Goal: Task Accomplishment & Management: Complete application form

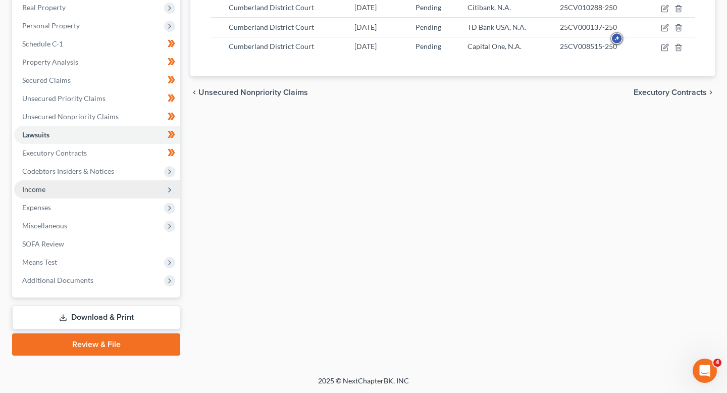
click at [94, 191] on span "Income" at bounding box center [97, 189] width 166 height 18
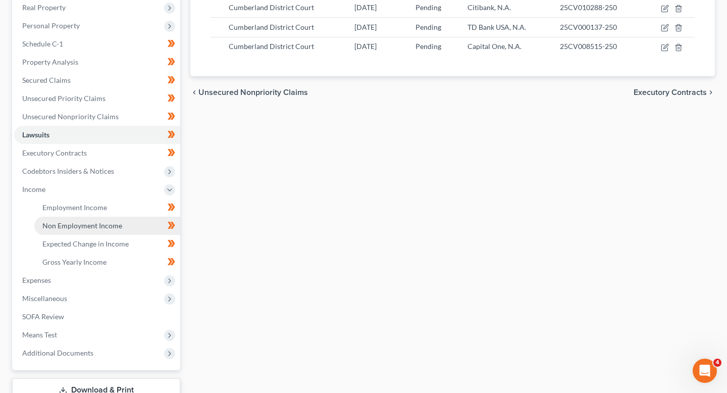
click at [127, 222] on link "Non Employment Income" at bounding box center [107, 225] width 146 height 18
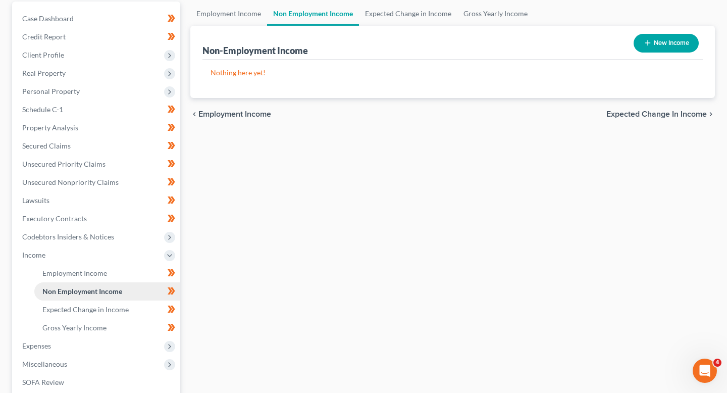
scroll to position [103, 0]
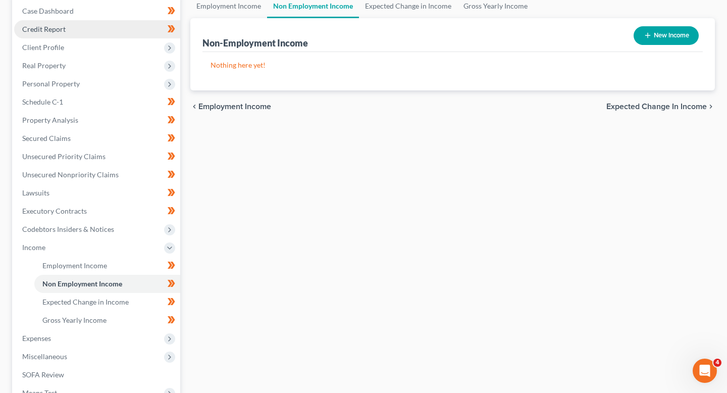
click at [97, 25] on link "Credit Report" at bounding box center [97, 29] width 166 height 18
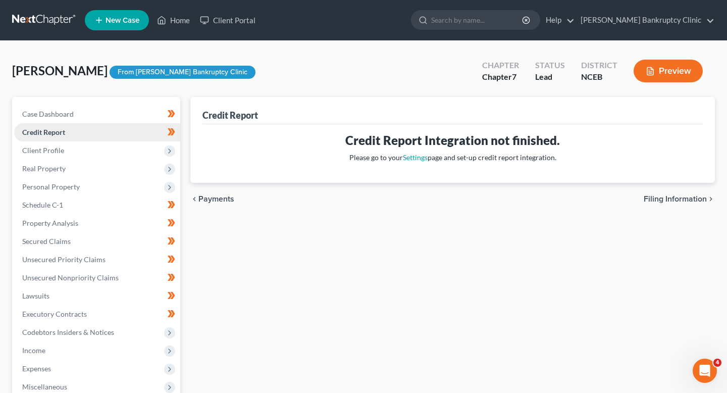
click at [122, 137] on link "Credit Report" at bounding box center [97, 132] width 166 height 18
click at [122, 150] on span "Client Profile" at bounding box center [97, 150] width 166 height 18
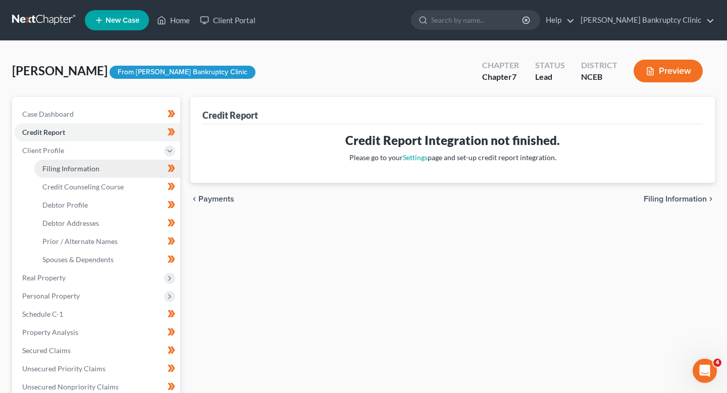
click at [132, 169] on link "Filing Information" at bounding box center [107, 168] width 146 height 18
select select "1"
select select "0"
select select "57"
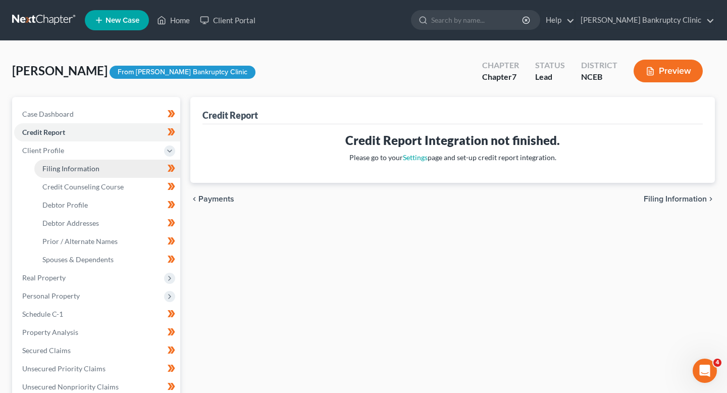
select select "28"
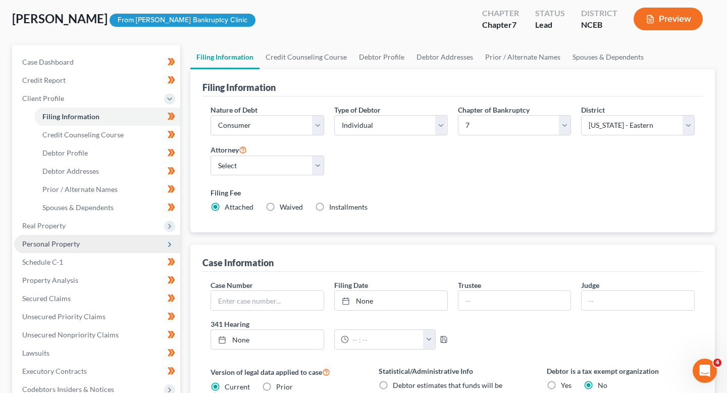
scroll to position [42, 0]
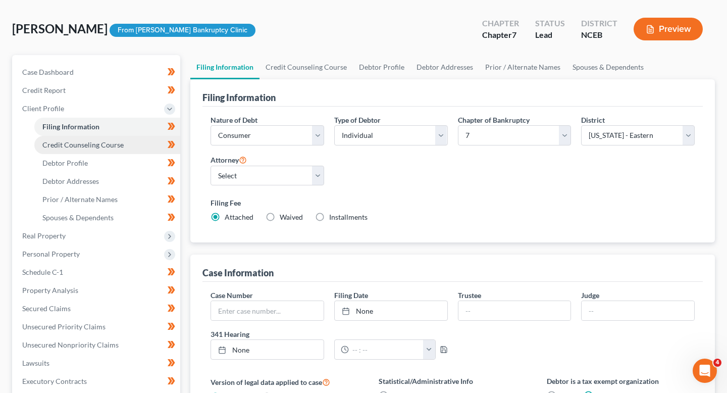
click at [124, 142] on link "Credit Counseling Course" at bounding box center [107, 145] width 146 height 18
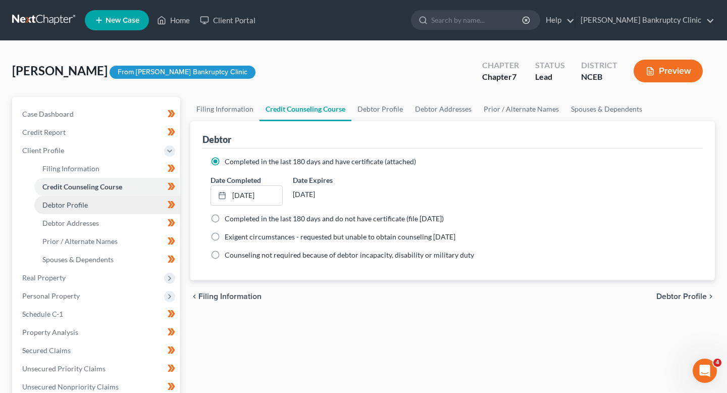
click at [135, 197] on link "Debtor Profile" at bounding box center [107, 205] width 146 height 18
select select "3"
select select "2"
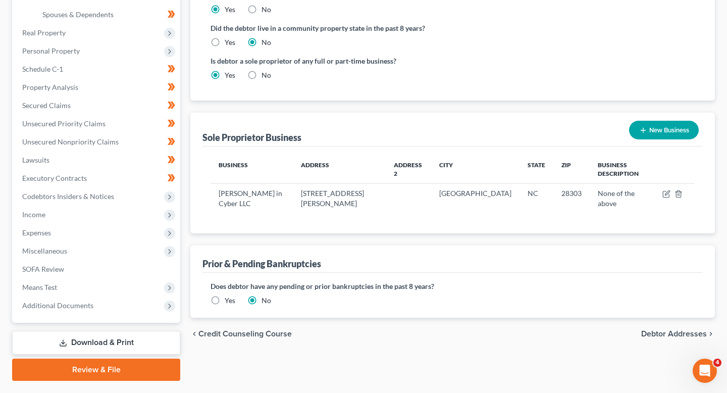
scroll to position [246, 0]
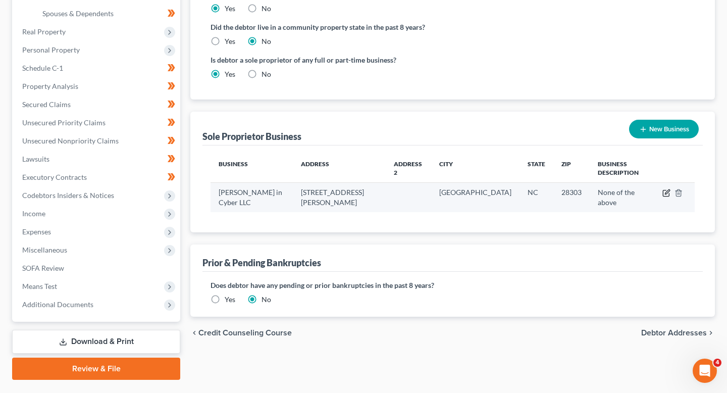
click at [665, 190] on icon "button" at bounding box center [667, 192] width 5 height 5
select select "28"
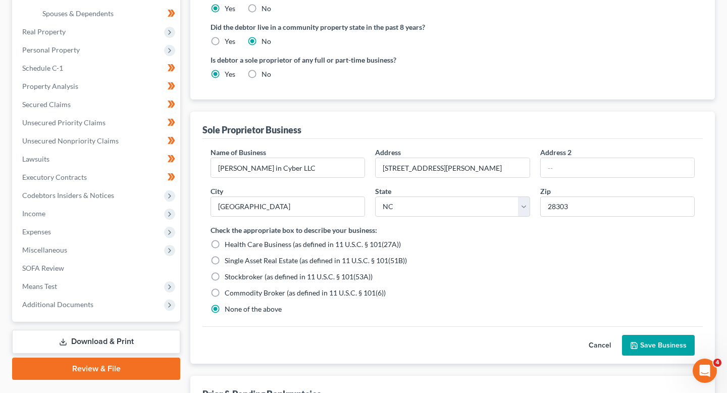
click at [590, 345] on button "Cancel" at bounding box center [599, 345] width 44 height 20
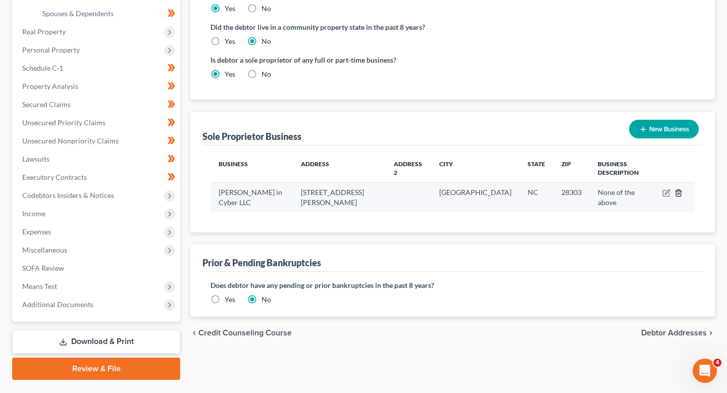
click at [676, 190] on icon "button" at bounding box center [678, 193] width 5 height 7
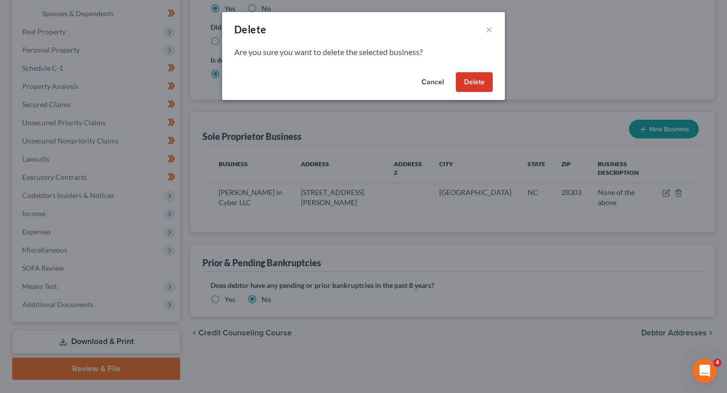
click at [481, 81] on button "Delete" at bounding box center [474, 82] width 37 height 20
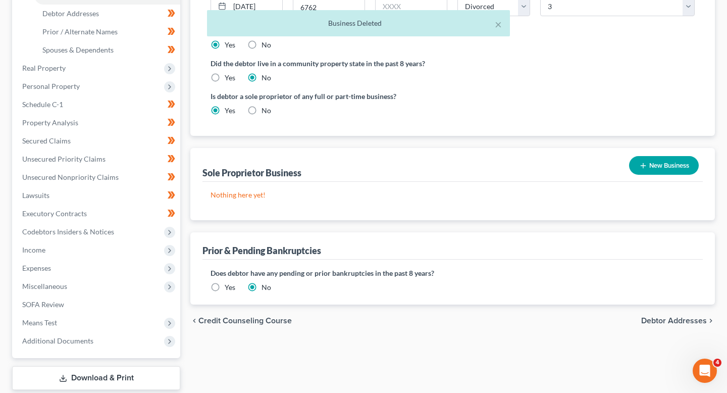
scroll to position [209, 0]
click at [503, 25] on div "× Business Deleted" at bounding box center [358, 23] width 303 height 26
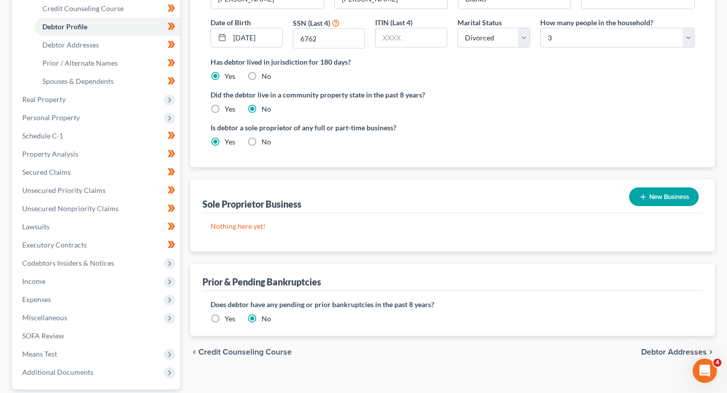
scroll to position [177, 0]
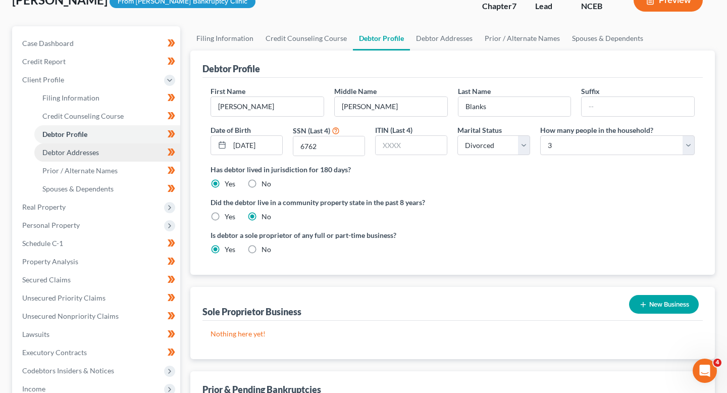
click at [103, 148] on link "Debtor Addresses" at bounding box center [107, 152] width 146 height 18
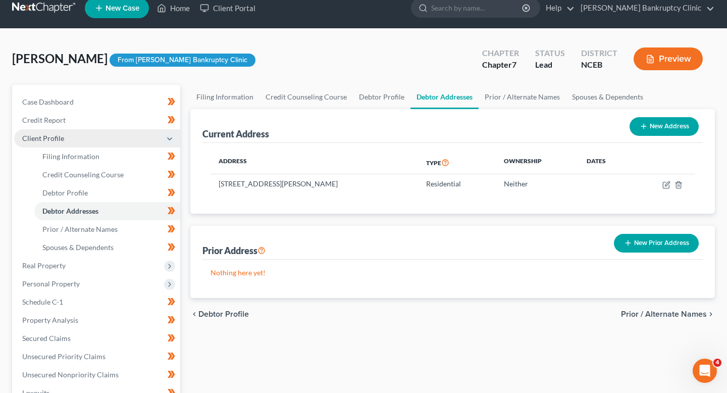
scroll to position [14, 0]
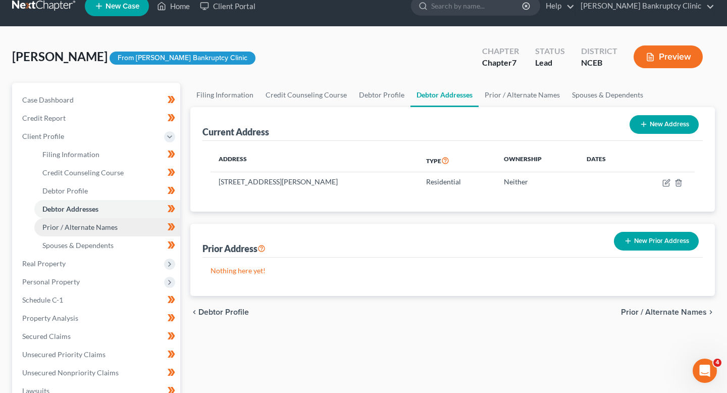
click at [117, 220] on link "Prior / Alternate Names" at bounding box center [107, 227] width 146 height 18
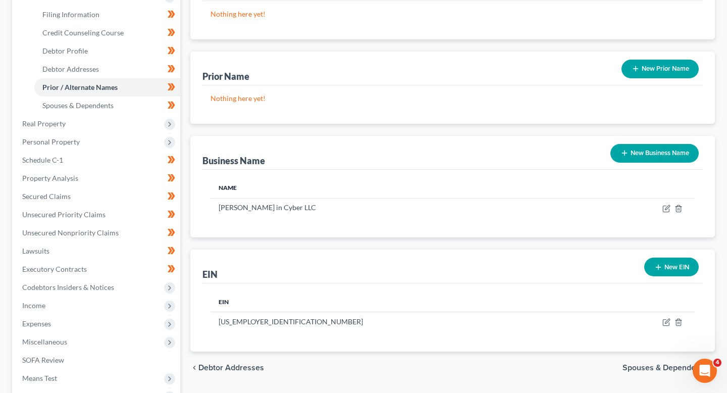
scroll to position [155, 0]
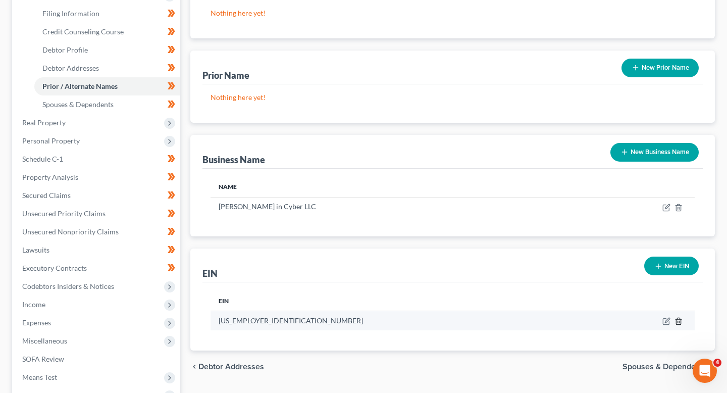
click at [680, 323] on icon "button" at bounding box center [678, 321] width 5 height 7
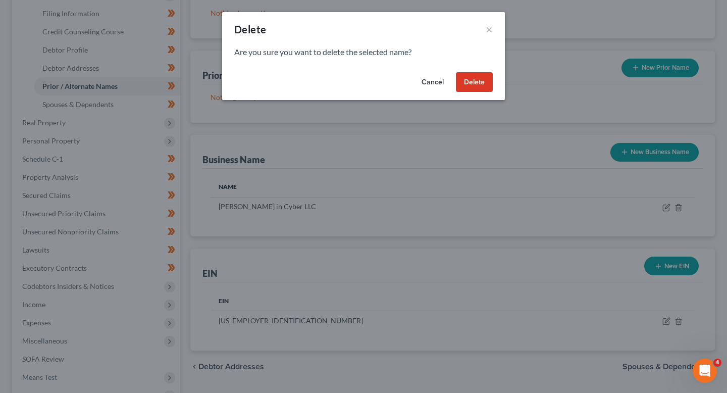
drag, startPoint x: 479, startPoint y: 82, endPoint x: 500, endPoint y: 161, distance: 82.5
click at [500, 161] on div "Delete × Are you sure you want to delete the selected name? Cancel Delete" at bounding box center [363, 196] width 727 height 393
click at [445, 95] on div "Cancel Delete" at bounding box center [363, 84] width 283 height 32
click at [441, 86] on button "Cancel" at bounding box center [432, 82] width 38 height 20
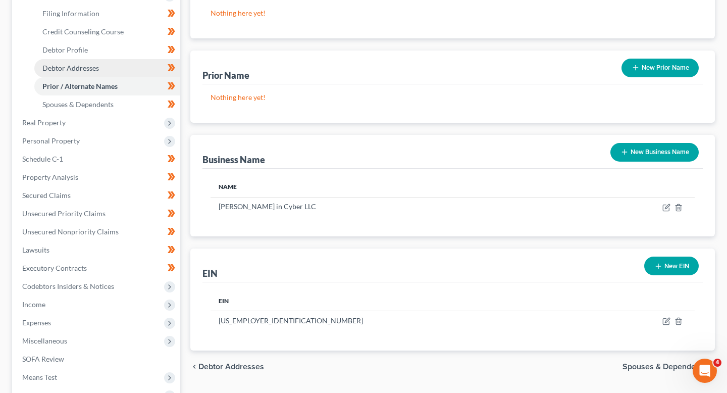
click at [97, 67] on span "Debtor Addresses" at bounding box center [70, 68] width 57 height 9
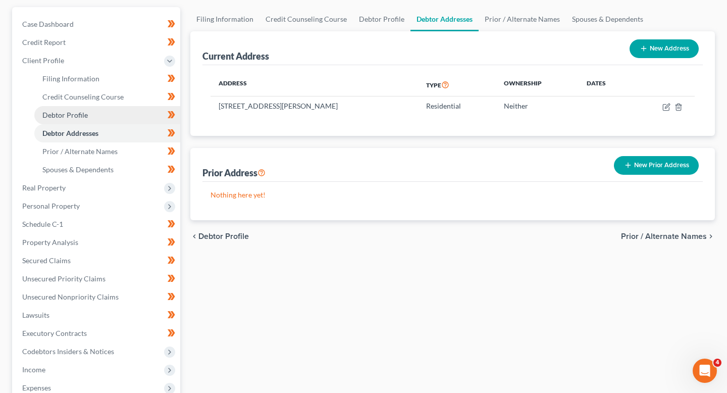
click at [128, 112] on link "Debtor Profile" at bounding box center [107, 115] width 146 height 18
select select "3"
select select "2"
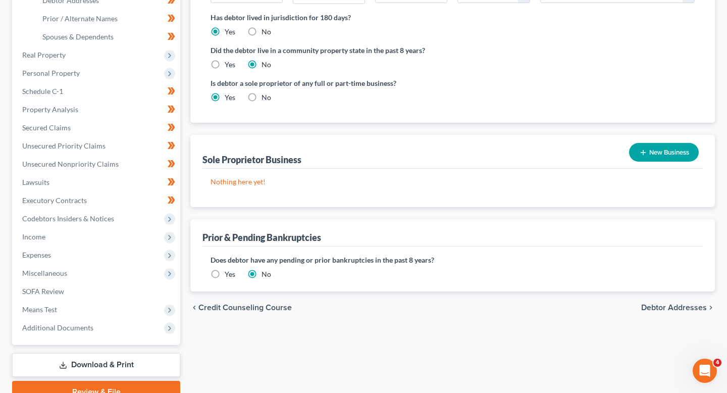
scroll to position [193, 0]
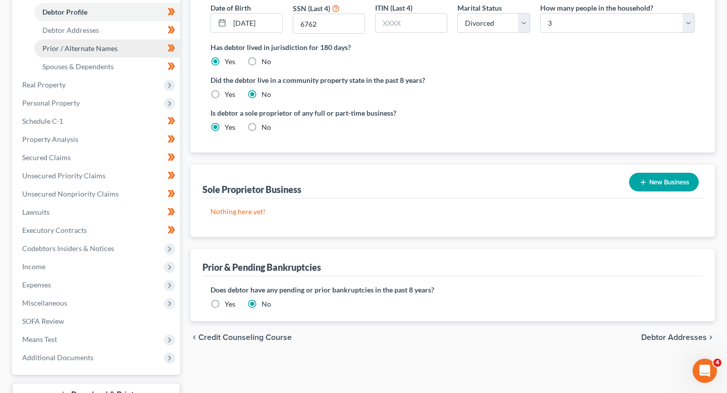
click at [113, 47] on span "Prior / Alternate Names" at bounding box center [79, 48] width 75 height 9
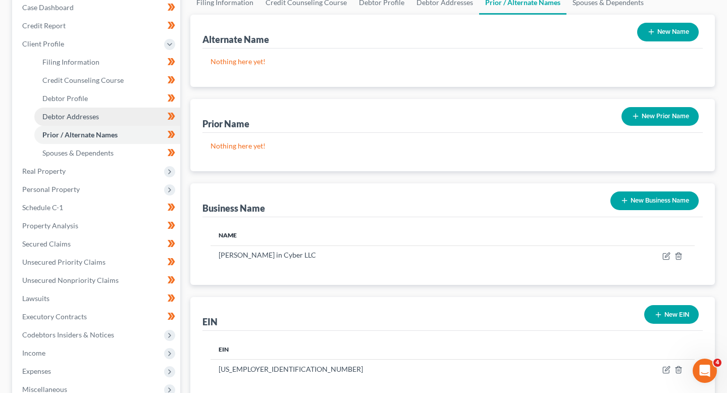
click at [115, 115] on link "Debtor Addresses" at bounding box center [107, 116] width 146 height 18
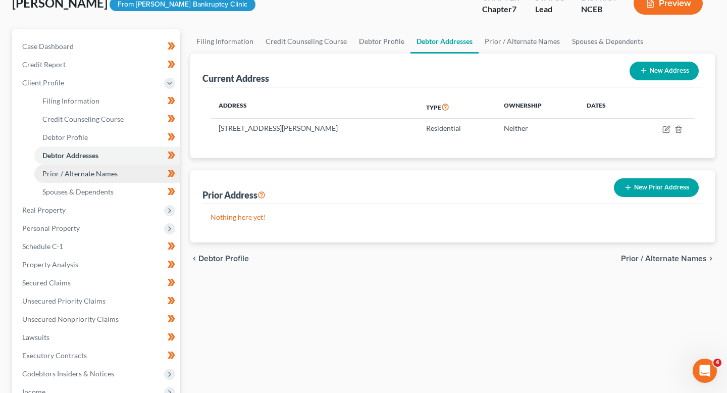
click at [97, 170] on span "Prior / Alternate Names" at bounding box center [79, 173] width 75 height 9
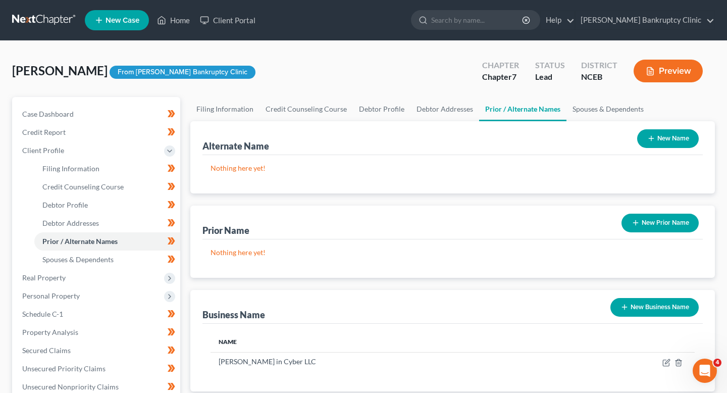
scroll to position [231, 0]
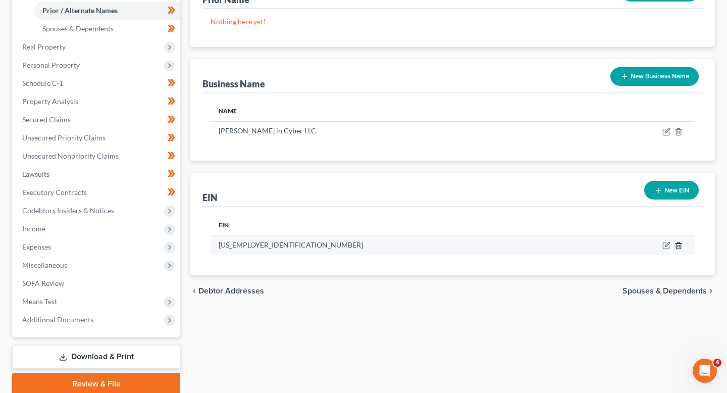
click at [676, 244] on icon "button" at bounding box center [678, 245] width 5 height 7
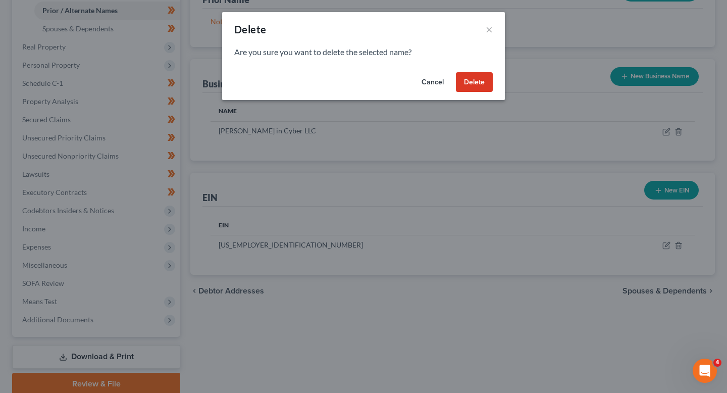
click at [480, 82] on button "Delete" at bounding box center [474, 82] width 37 height 20
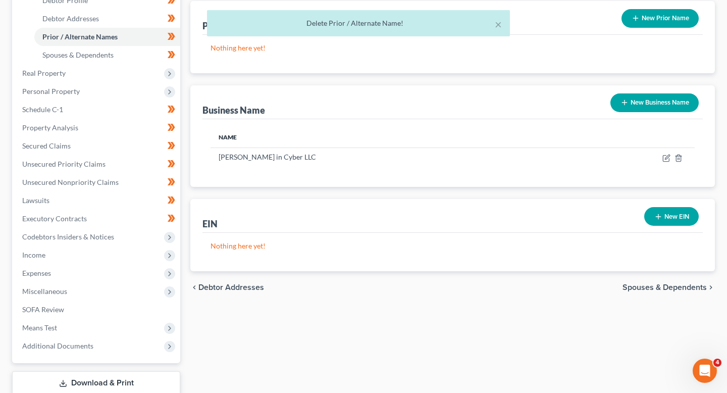
scroll to position [204, 0]
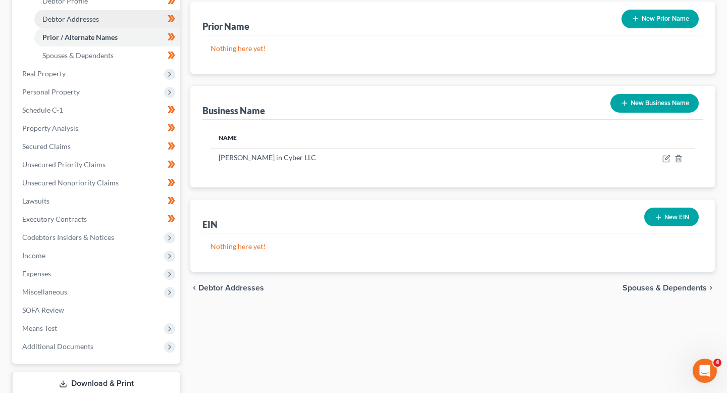
click at [131, 27] on link "Debtor Addresses" at bounding box center [107, 19] width 146 height 18
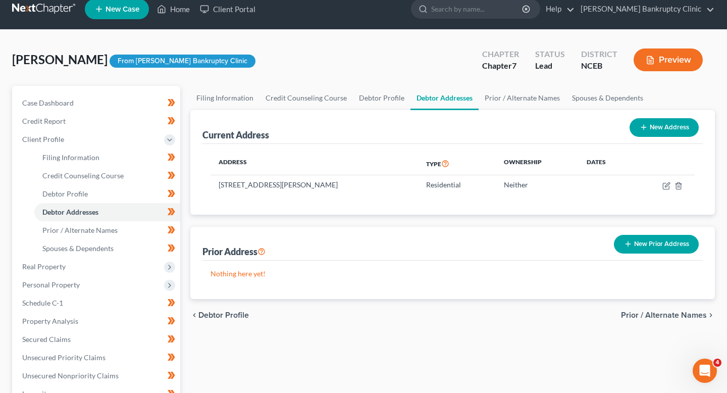
scroll to position [14, 0]
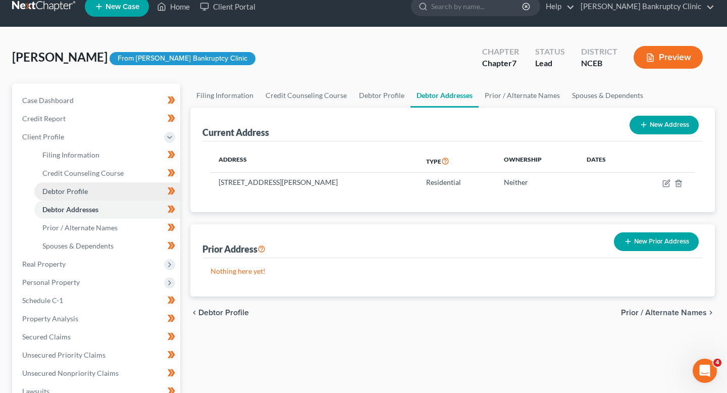
click at [117, 191] on link "Debtor Profile" at bounding box center [107, 191] width 146 height 18
select select "3"
select select "2"
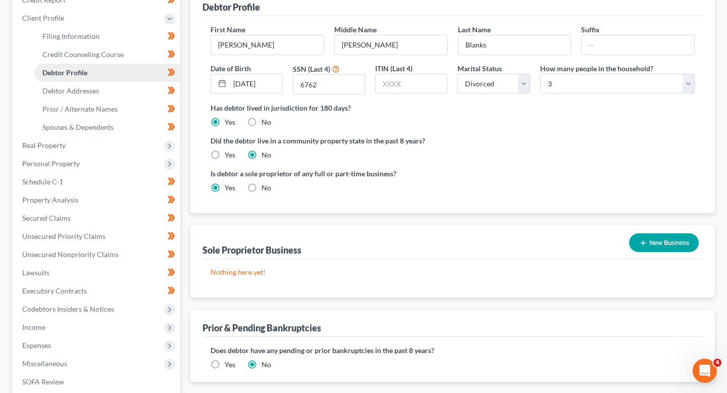
scroll to position [136, 0]
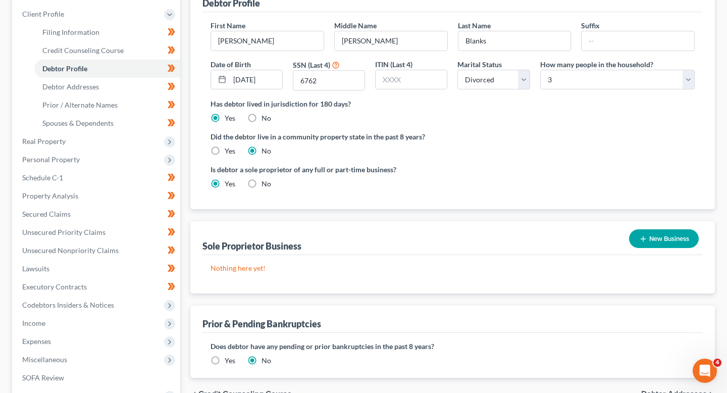
click at [258, 177] on div "Is debtor a sole proprietor of any full or part-time business? Yes No" at bounding box center [328, 176] width 247 height 25
click at [261, 186] on label "No" at bounding box center [266, 184] width 10 height 10
click at [265, 185] on input "No" at bounding box center [268, 182] width 7 height 7
radio input "true"
radio input "false"
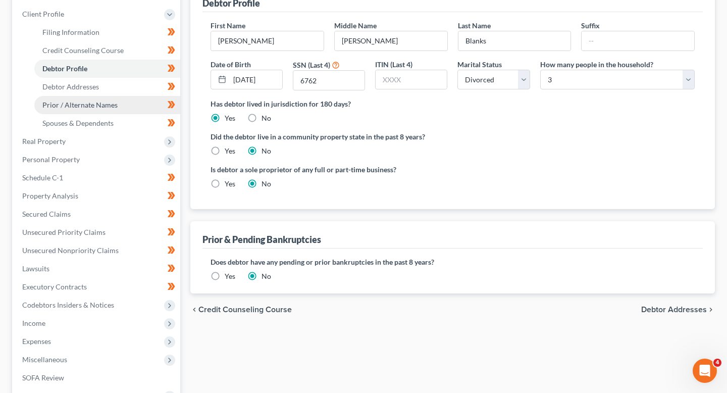
click at [142, 96] on link "Prior / Alternate Names" at bounding box center [107, 105] width 146 height 18
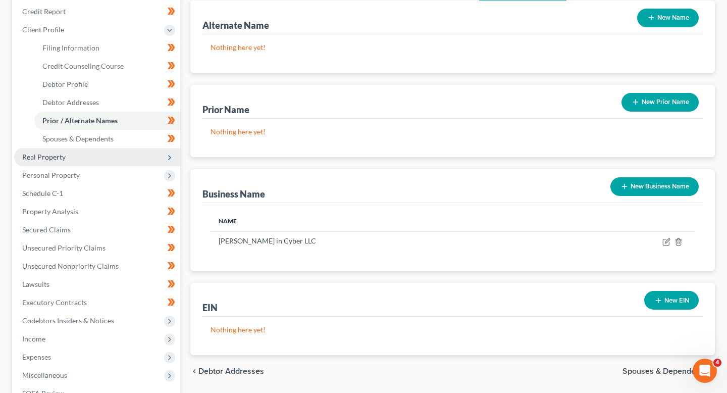
scroll to position [127, 0]
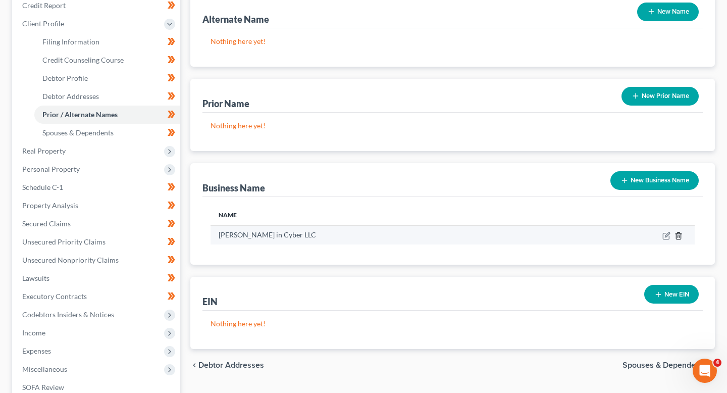
click at [676, 233] on icon "button" at bounding box center [678, 235] width 5 height 7
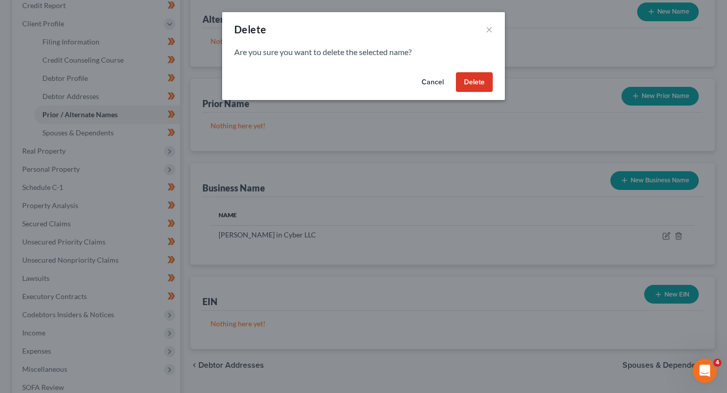
click at [476, 85] on button "Delete" at bounding box center [474, 82] width 37 height 20
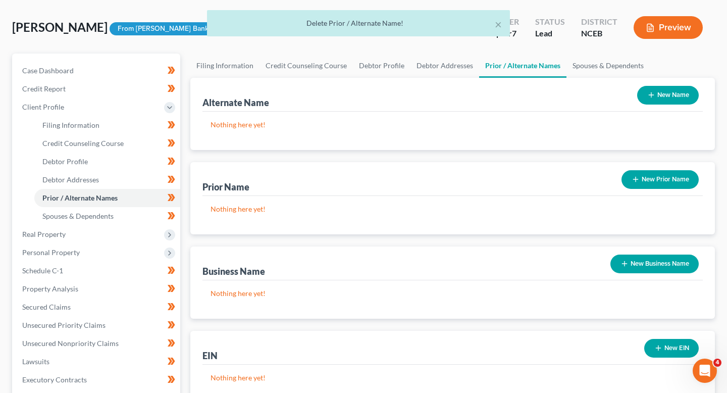
scroll to position [43, 0]
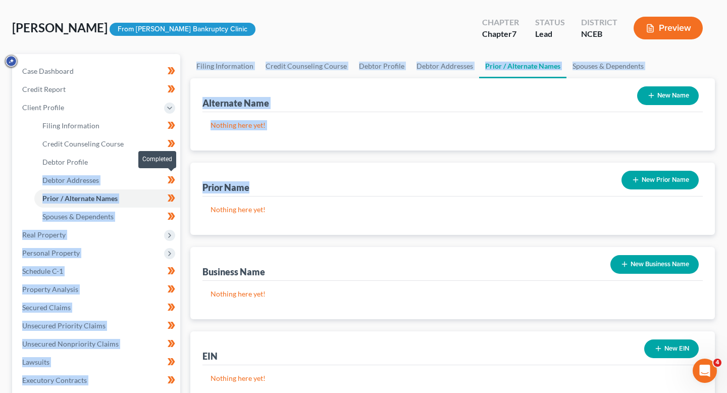
drag, startPoint x: 255, startPoint y: 186, endPoint x: 177, endPoint y: 186, distance: 78.2
click at [177, 186] on div "Petition Navigation Case Dashboard Payments Invoices Payments Payments Credit R…" at bounding box center [363, 318] width 713 height 528
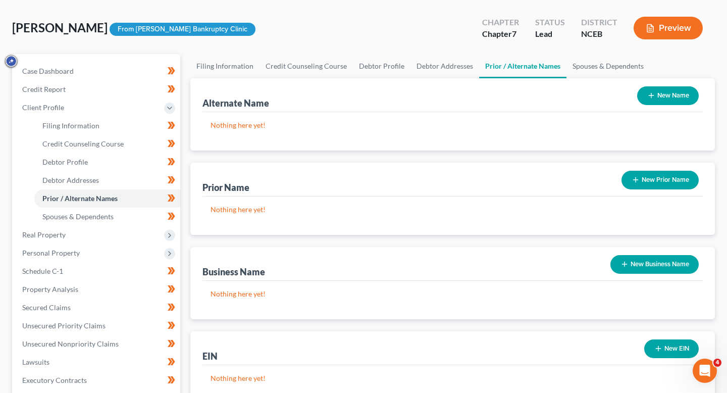
click at [207, 180] on div "Prior Name New Prior Name" at bounding box center [452, 179] width 500 height 34
click at [204, 181] on div "Prior Name" at bounding box center [225, 187] width 47 height 12
drag, startPoint x: 199, startPoint y: 182, endPoint x: 258, endPoint y: 182, distance: 58.5
click at [258, 182] on div "Prior Name New Prior Name Nothing here yet!" at bounding box center [452, 198] width 524 height 72
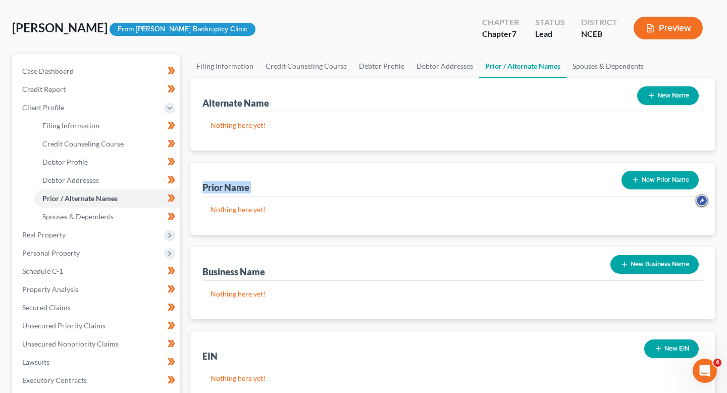
copy div "Prior Name New Prior Name"
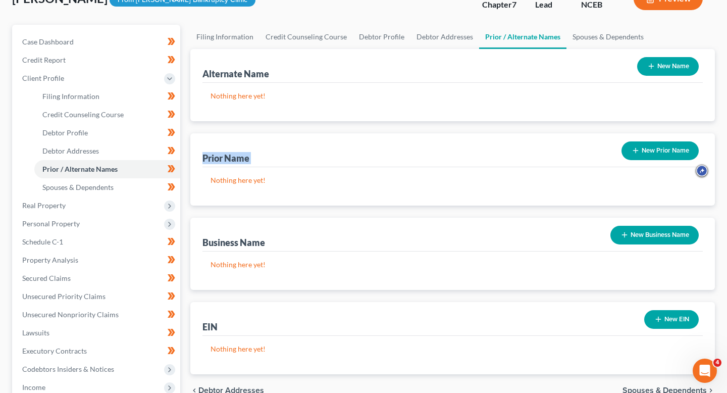
scroll to position [73, 0]
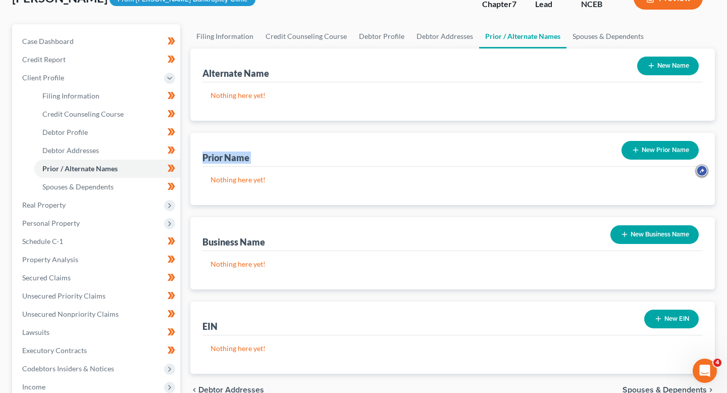
click at [633, 146] on icon "button" at bounding box center [635, 150] width 8 height 8
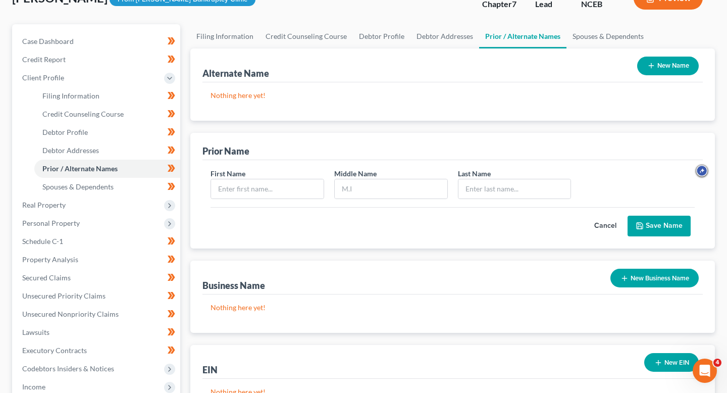
click at [281, 177] on div "First Name" at bounding box center [267, 183] width 124 height 31
click at [278, 190] on input "text" at bounding box center [267, 188] width 113 height 19
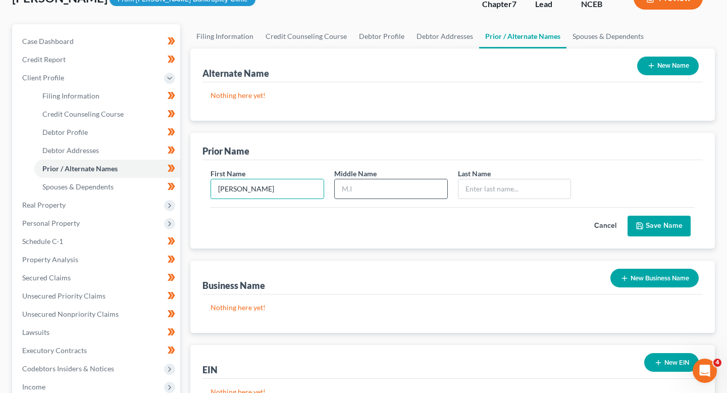
type input "Sonia"
click at [374, 187] on input "text" at bounding box center [391, 188] width 113 height 19
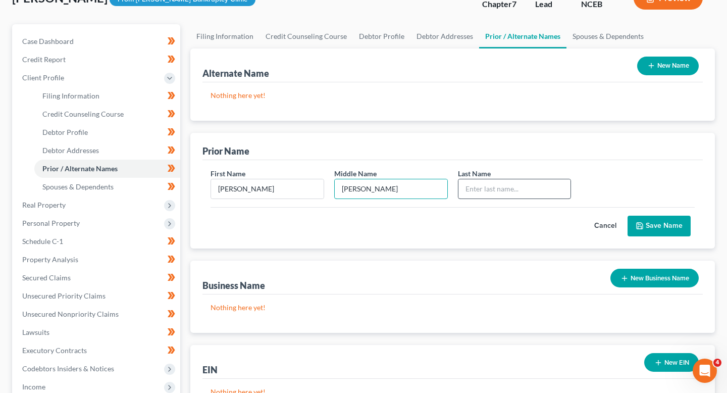
type input "Hanna-Maria"
click at [490, 185] on input "text" at bounding box center [514, 188] width 113 height 19
type input "Cameron"
click at [673, 222] on button "Save Name" at bounding box center [658, 225] width 63 height 21
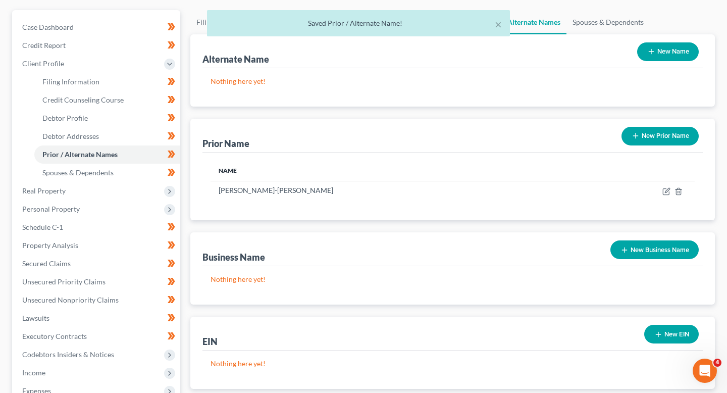
scroll to position [91, 0]
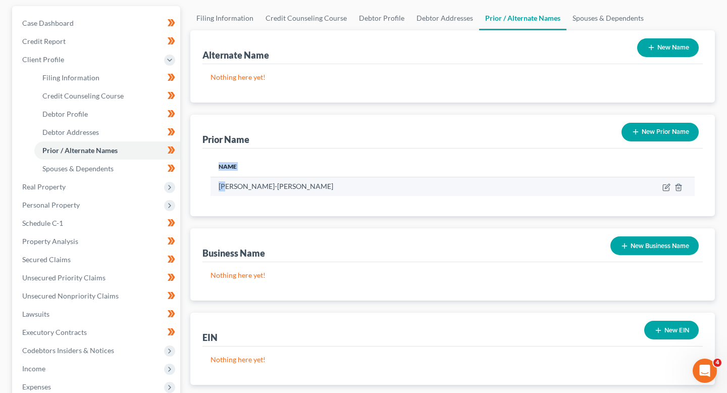
drag, startPoint x: 336, startPoint y: 197, endPoint x: 227, endPoint y: 185, distance: 109.7
click at [227, 185] on div "Name Sonia Hanna-Maria Cameron" at bounding box center [452, 182] width 500 height 68
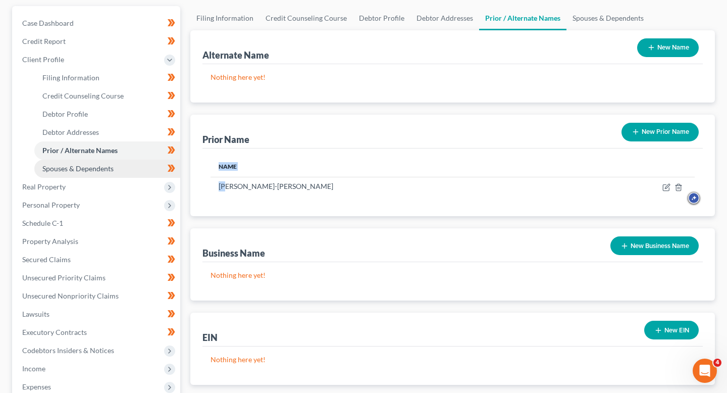
click at [115, 168] on link "Spouses & Dependents" at bounding box center [107, 168] width 146 height 18
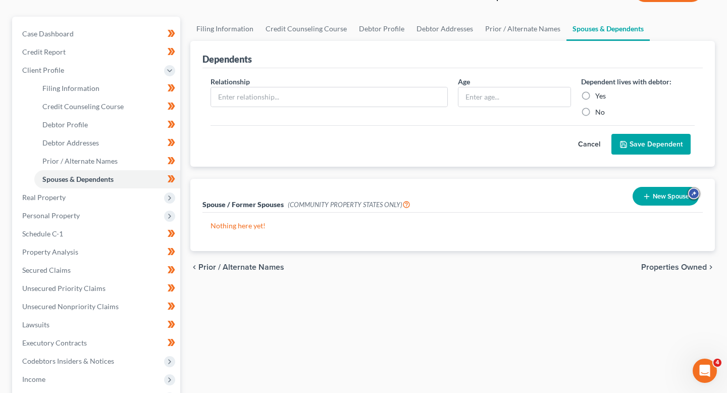
scroll to position [98, 0]
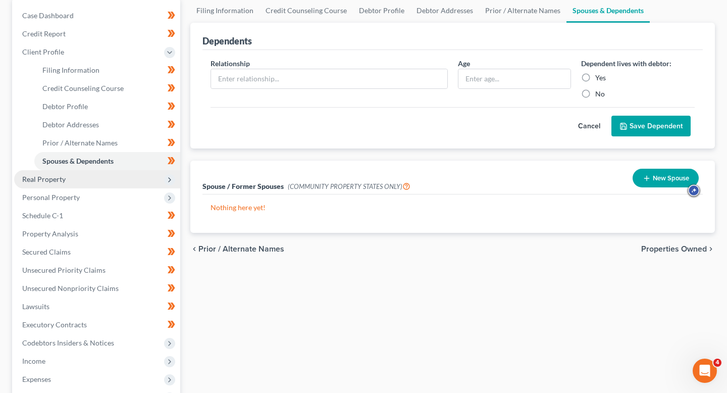
click at [113, 178] on span "Real Property" at bounding box center [97, 179] width 166 height 18
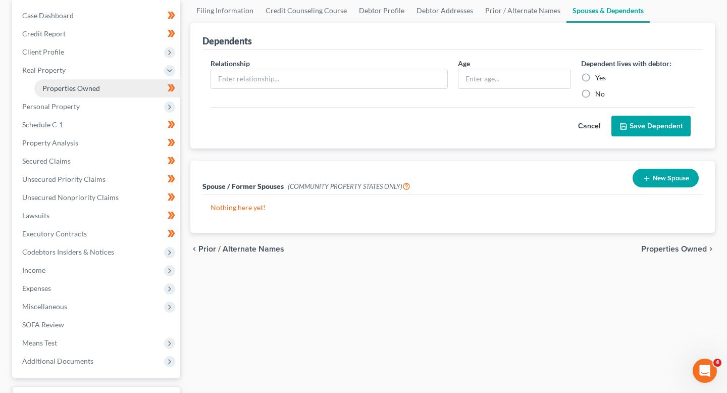
click at [113, 96] on link "Properties Owned" at bounding box center [107, 88] width 146 height 18
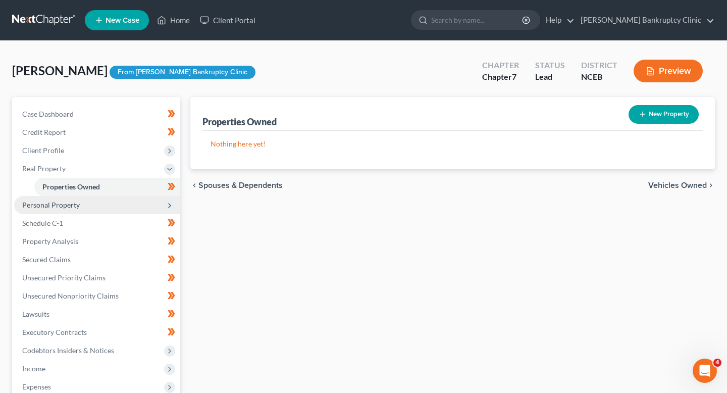
click at [105, 204] on span "Personal Property" at bounding box center [97, 205] width 166 height 18
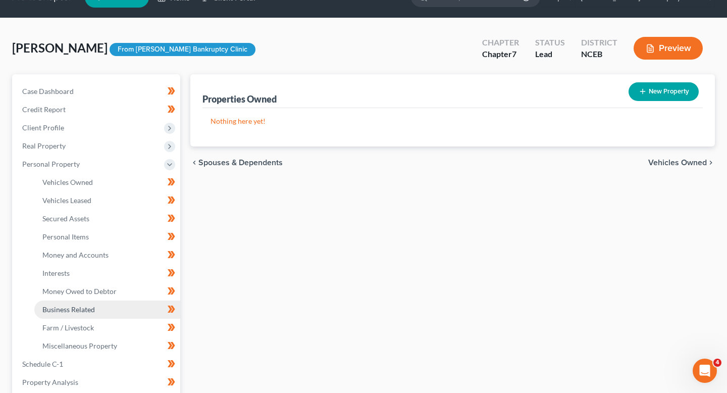
scroll to position [24, 0]
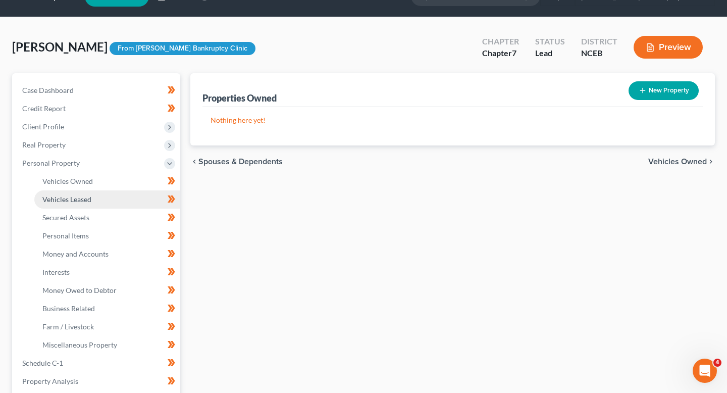
click at [109, 206] on link "Vehicles Leased" at bounding box center [107, 199] width 146 height 18
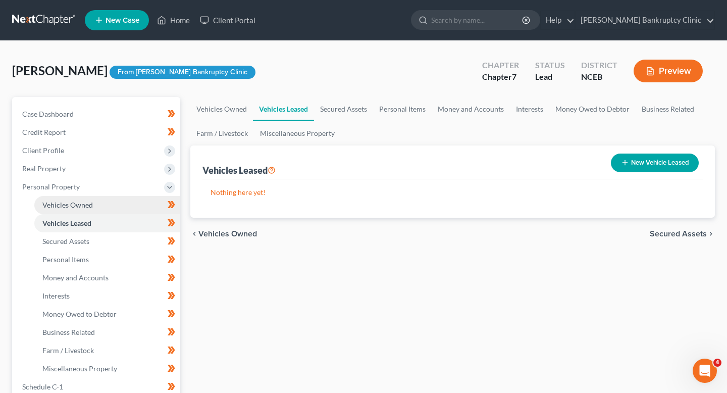
click at [117, 204] on link "Vehicles Owned" at bounding box center [107, 205] width 146 height 18
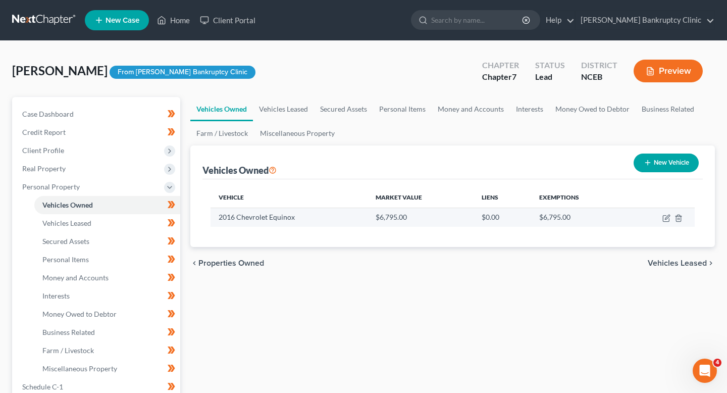
click at [297, 214] on td "2016 Chevrolet Equinox" at bounding box center [288, 216] width 157 height 19
click at [665, 221] on icon "button" at bounding box center [666, 218] width 8 height 8
select select "0"
select select "10"
select select "3"
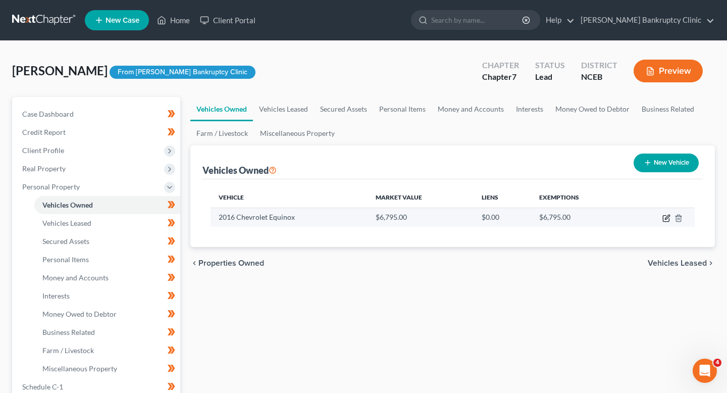
select select "0"
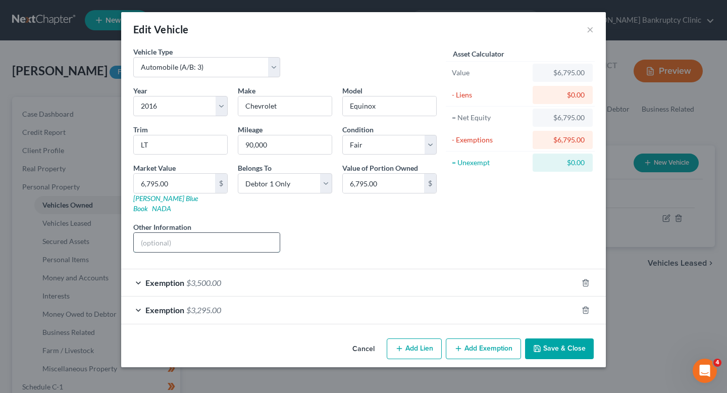
click at [168, 233] on input "text" at bounding box center [207, 242] width 146 height 19
paste input "2GNALCEK3G6108936"
click at [140, 236] on input "2GNALCEK3G6108936" at bounding box center [207, 242] width 146 height 19
type input "VIN: 2GNALCEK3G6108936"
click at [539, 344] on icon "button" at bounding box center [537, 348] width 8 height 8
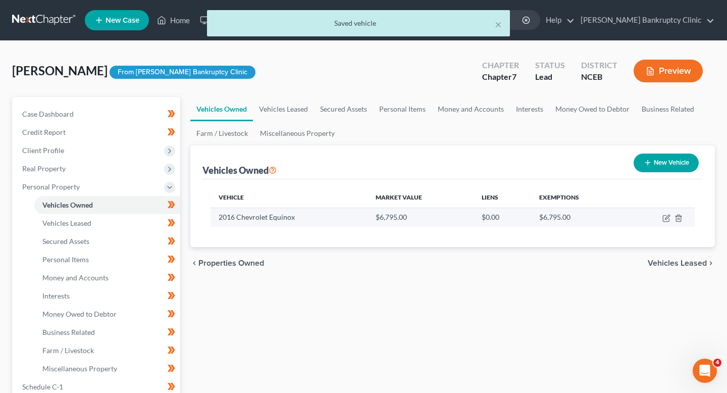
click at [664, 222] on td at bounding box center [660, 216] width 69 height 19
click at [667, 221] on icon "button" at bounding box center [666, 218] width 6 height 6
select select "0"
select select "10"
select select "3"
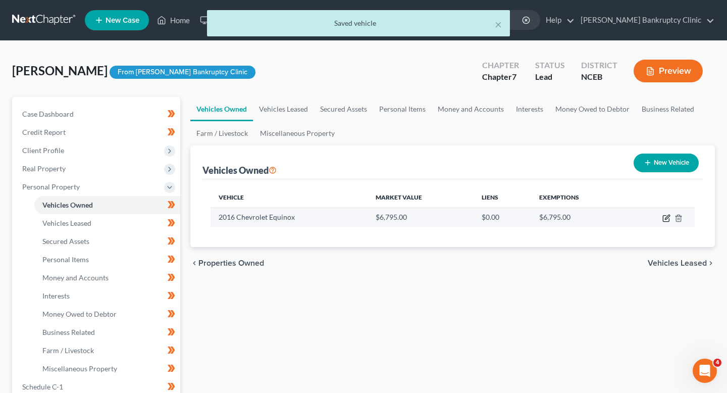
select select "0"
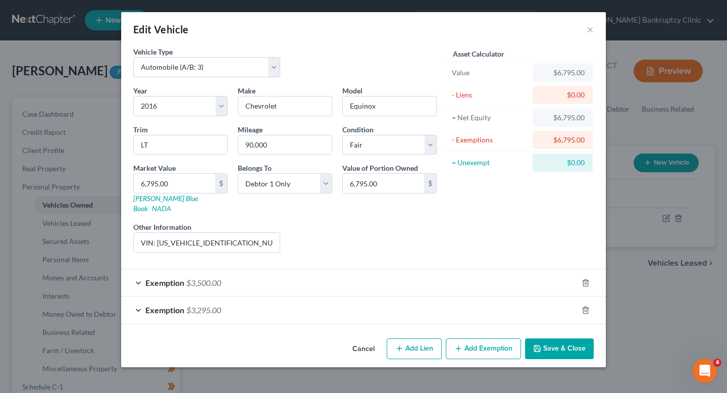
click at [373, 279] on div "Exemption $3,500.00" at bounding box center [349, 282] width 456 height 27
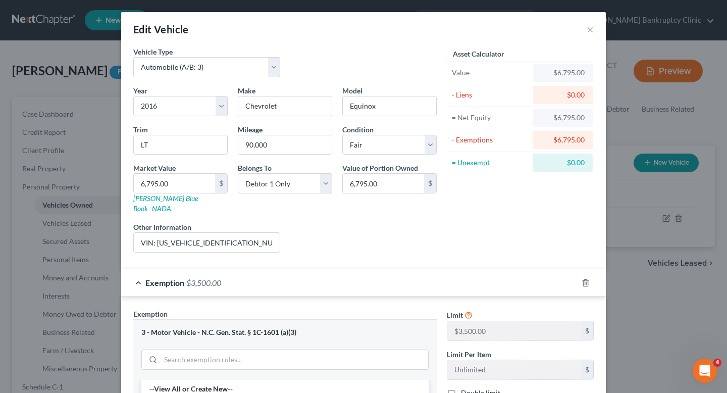
scroll to position [22, 0]
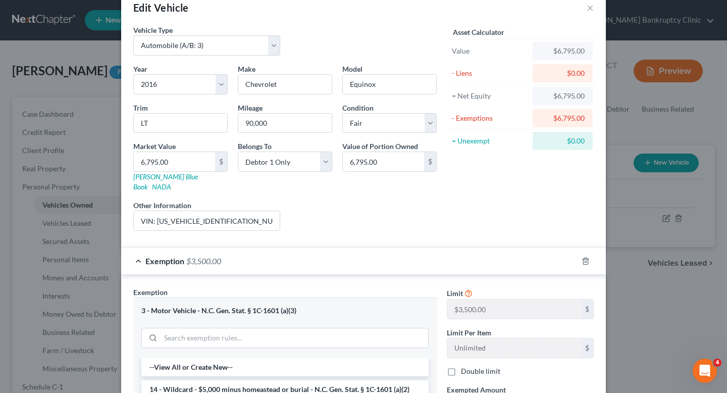
click at [375, 258] on div "Exemption $3,500.00" at bounding box center [349, 260] width 456 height 27
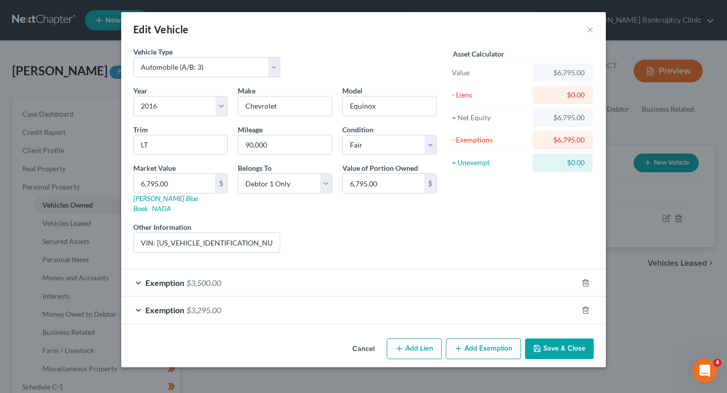
scroll to position [0, 0]
click at [368, 296] on div "Exemption $3,295.00" at bounding box center [349, 309] width 456 height 27
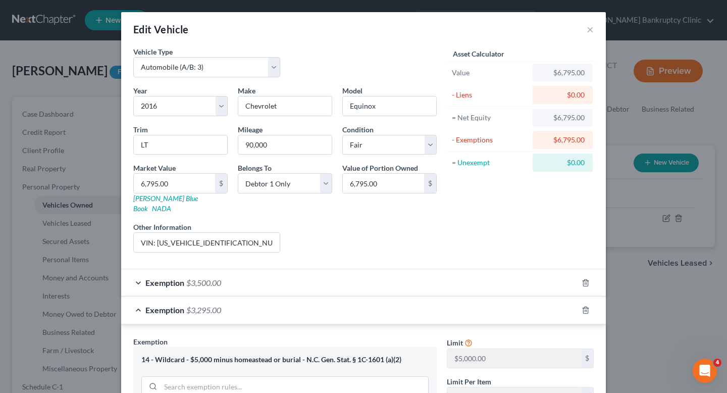
click at [368, 296] on div "Exemption $3,295.00" at bounding box center [349, 309] width 456 height 27
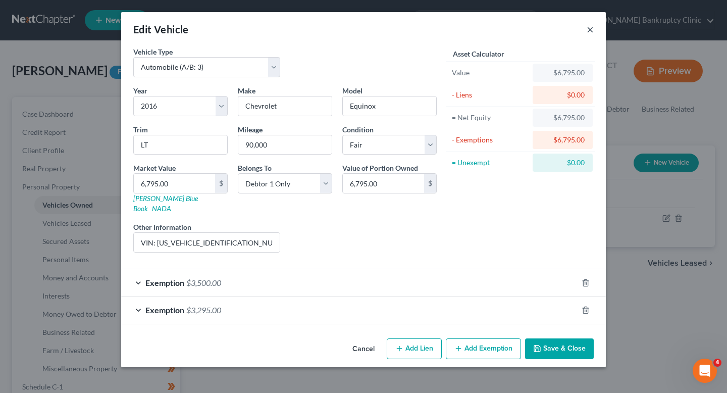
click at [591, 30] on button "×" at bounding box center [589, 29] width 7 height 12
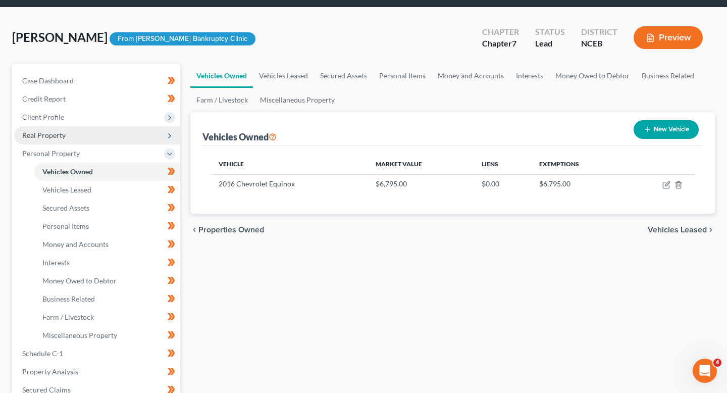
scroll to position [37, 0]
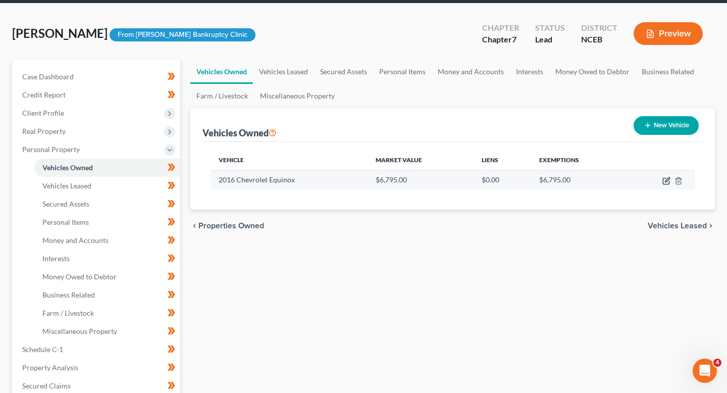
click at [664, 177] on icon "button" at bounding box center [666, 181] width 8 height 8
select select "0"
select select "10"
select select "3"
select select "0"
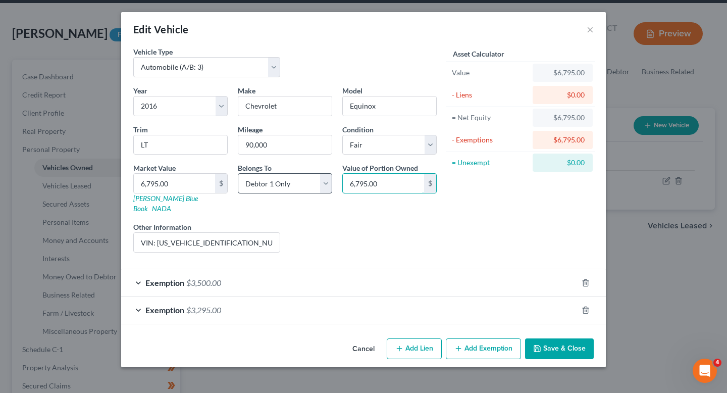
drag, startPoint x: 387, startPoint y: 184, endPoint x: 291, endPoint y: 184, distance: 95.4
click at [291, 184] on div "Year Select 2026 2025 2024 2023 2022 2021 2020 2019 2018 2017 2016 2015 2014 20…" at bounding box center [284, 172] width 313 height 175
click at [588, 28] on button "×" at bounding box center [589, 29] width 7 height 12
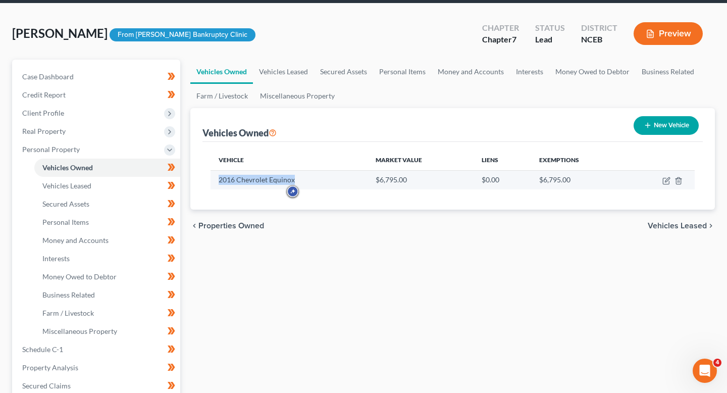
drag, startPoint x: 293, startPoint y: 179, endPoint x: 218, endPoint y: 184, distance: 75.4
click at [218, 184] on td "2016 Chevrolet Equinox" at bounding box center [288, 179] width 157 height 19
click at [664, 183] on icon "button" at bounding box center [666, 181] width 8 height 8
select select "0"
select select "10"
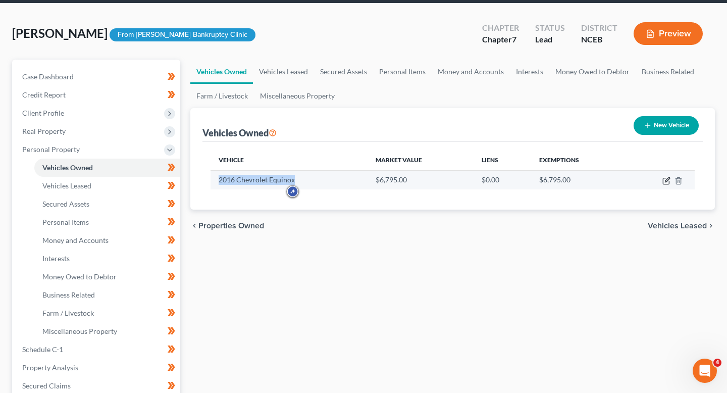
select select "3"
select select "0"
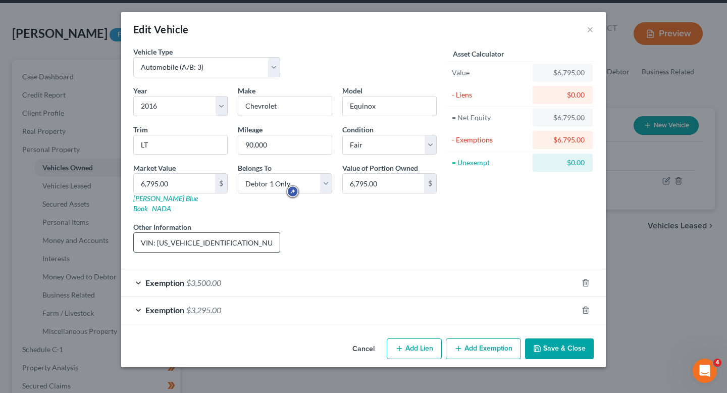
click at [235, 233] on input "VIN: 2GNALCEK3G6108936" at bounding box center [207, 242] width 146 height 19
click at [156, 233] on input "VIN: 2GNALCEK3G6108936" at bounding box center [207, 242] width 146 height 19
click at [367, 340] on button "Cancel" at bounding box center [363, 349] width 38 height 20
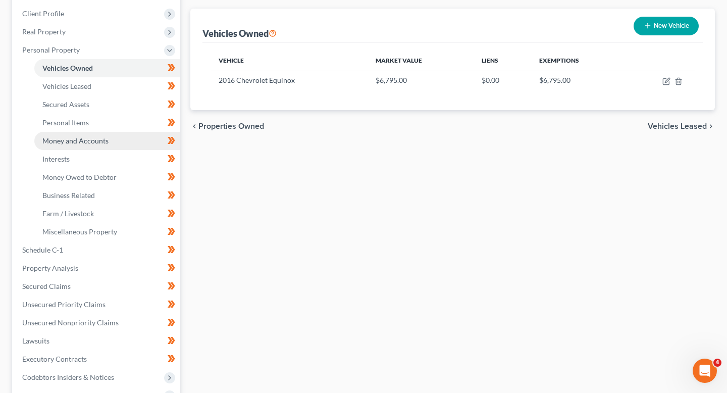
scroll to position [136, 0]
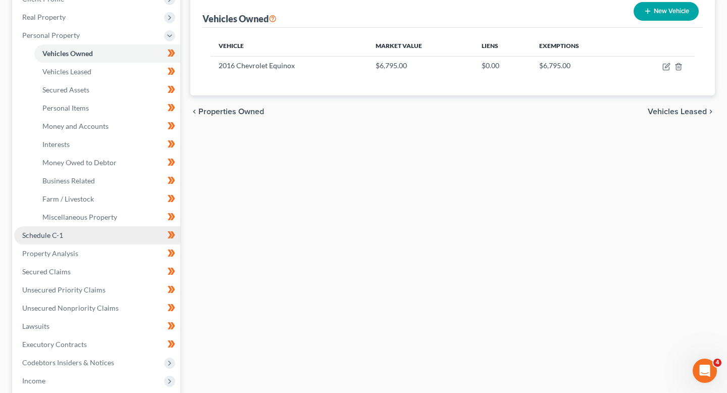
click at [104, 241] on link "Schedule C-1" at bounding box center [97, 235] width 166 height 18
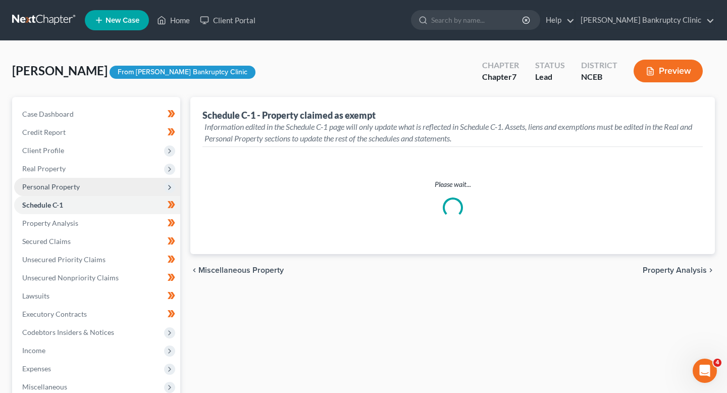
click at [95, 182] on span "Personal Property" at bounding box center [97, 187] width 166 height 18
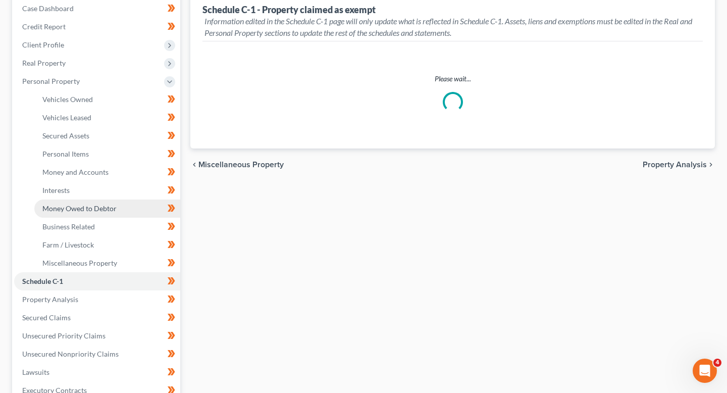
scroll to position [123, 0]
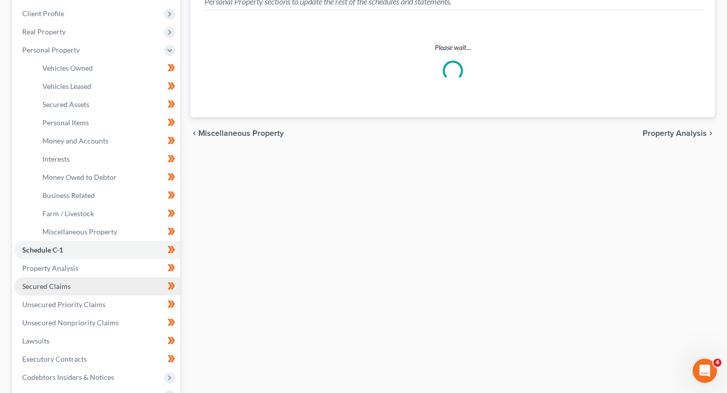
click at [81, 282] on link "Secured Claims" at bounding box center [97, 286] width 166 height 18
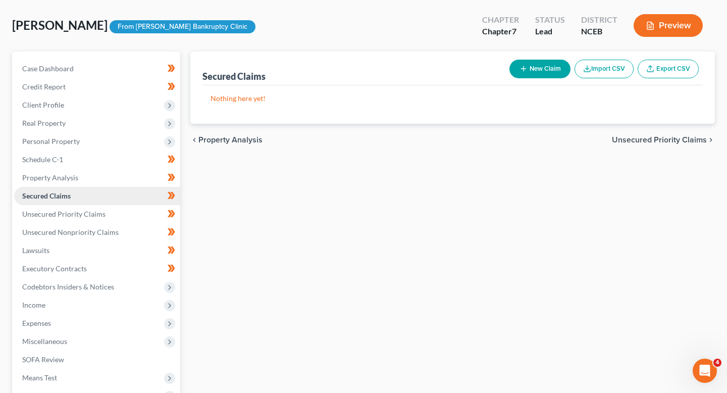
scroll to position [44, 0]
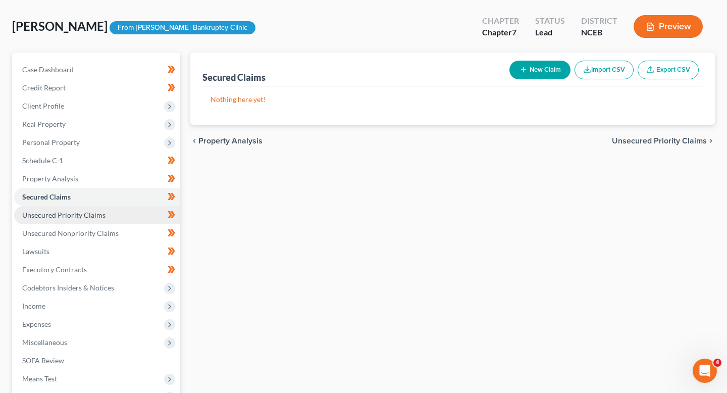
click at [91, 219] on link "Unsecured Priority Claims" at bounding box center [97, 215] width 166 height 18
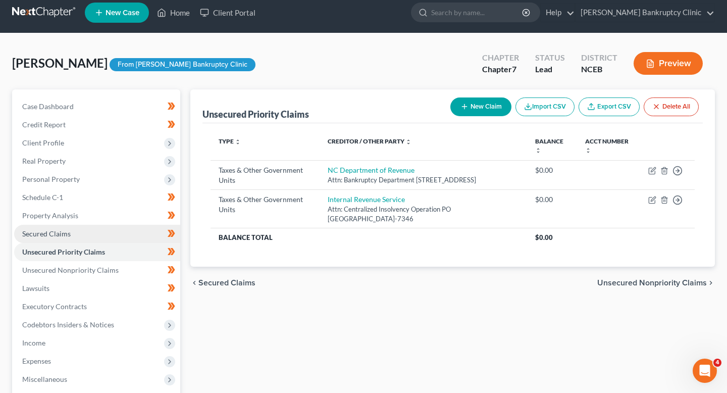
scroll to position [10, 0]
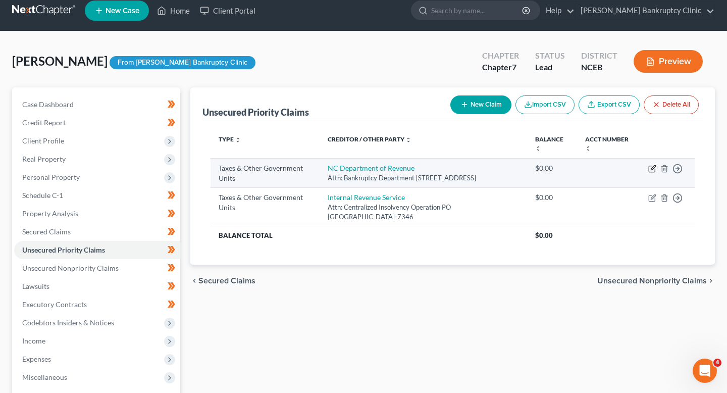
click at [652, 167] on icon "button" at bounding box center [653, 167] width 5 height 5
select select "2"
select select "0"
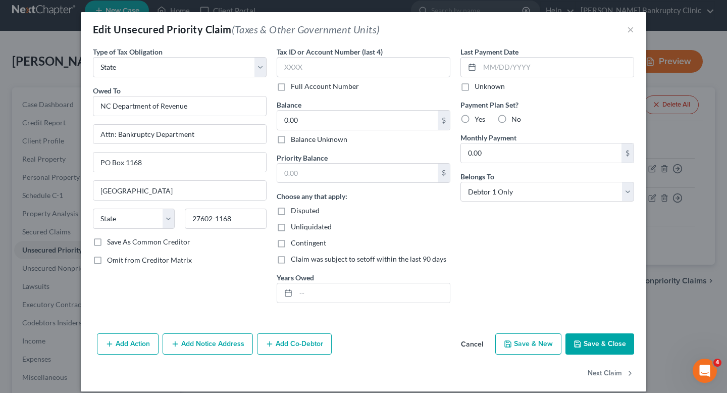
click at [309, 139] on label "Balance Unknown" at bounding box center [319, 139] width 57 height 10
click at [301, 139] on input "Balance Unknown" at bounding box center [298, 137] width 7 height 7
checkbox input "true"
click at [607, 343] on button "Save & Close" at bounding box center [599, 343] width 69 height 21
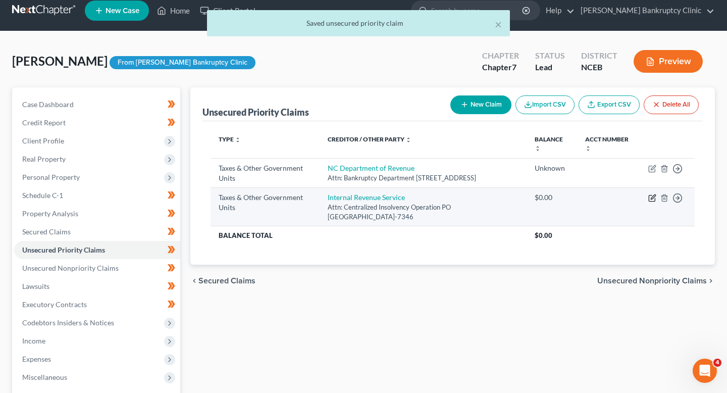
click at [655, 201] on icon "button" at bounding box center [652, 198] width 8 height 8
select select "0"
select select "39"
select select "0"
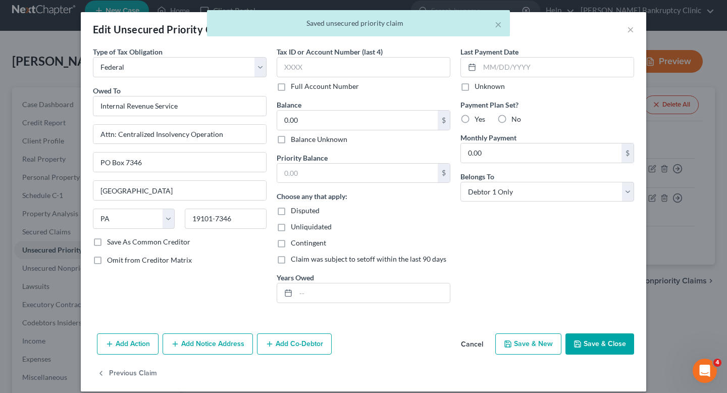
click at [313, 142] on label "Balance Unknown" at bounding box center [319, 139] width 57 height 10
click at [301, 141] on input "Balance Unknown" at bounding box center [298, 137] width 7 height 7
checkbox input "true"
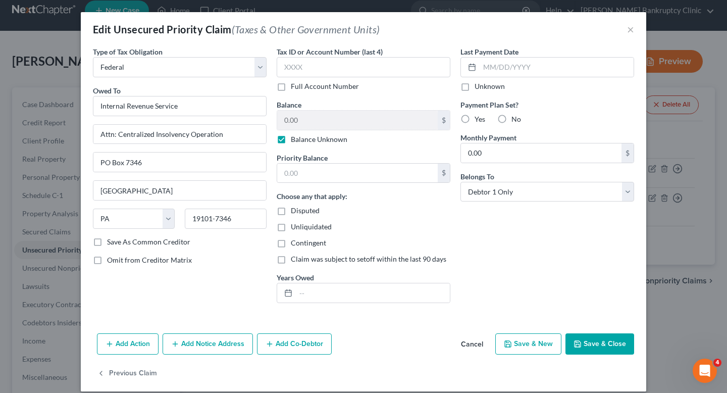
click at [586, 345] on button "Save & Close" at bounding box center [599, 343] width 69 height 21
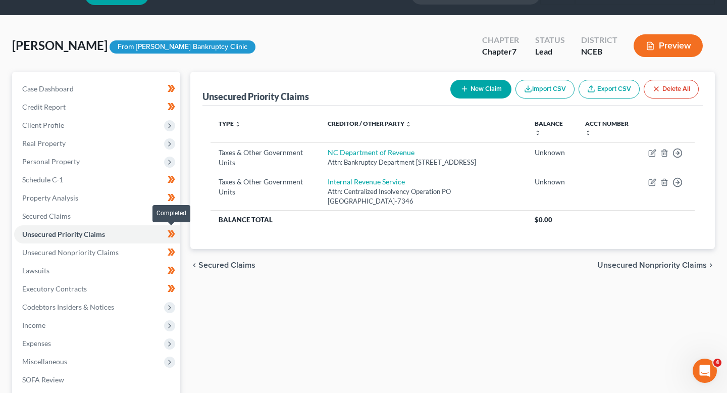
scroll to position [26, 0]
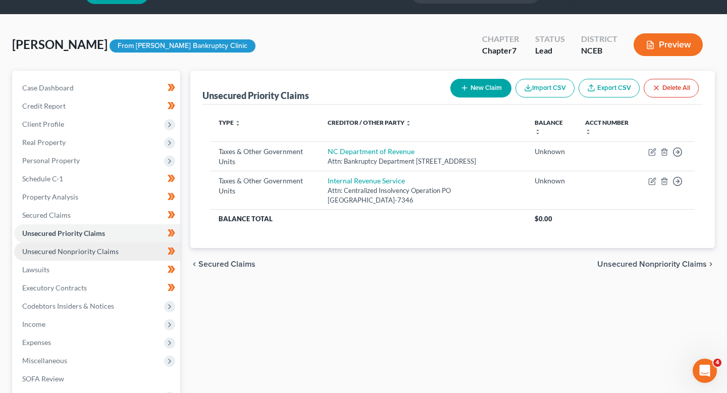
click at [124, 248] on link "Unsecured Nonpriority Claims" at bounding box center [97, 251] width 166 height 18
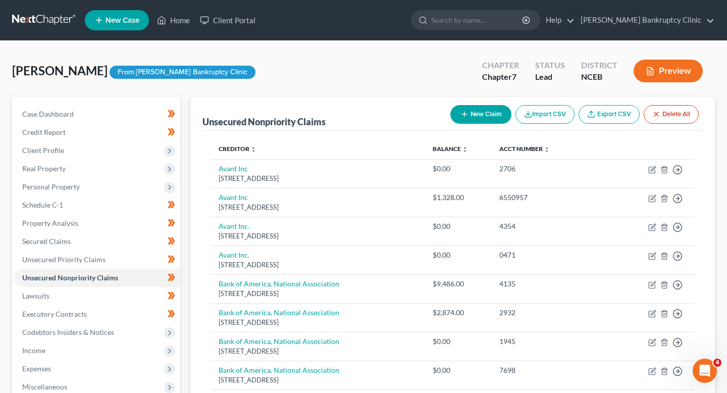
click at [560, 119] on button "Import CSV" at bounding box center [544, 114] width 59 height 19
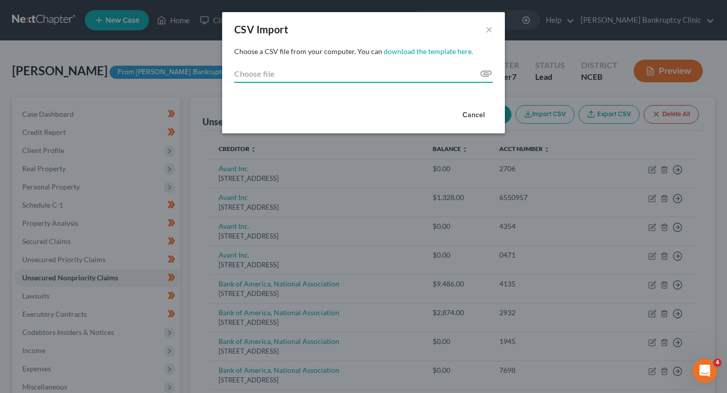
click at [480, 74] on input "Choose file" at bounding box center [363, 74] width 258 height 18
click at [493, 35] on div "CSV Import ×" at bounding box center [363, 29] width 283 height 34
click at [489, 29] on button "×" at bounding box center [488, 29] width 7 height 12
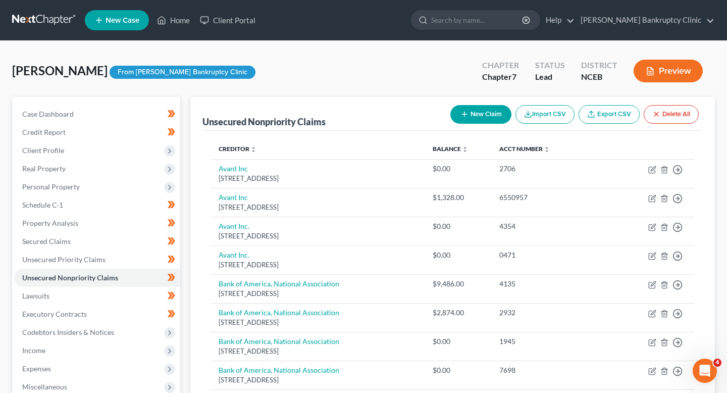
click at [625, 124] on div "New Claim Import CSV Export CSV Delete All" at bounding box center [574, 114] width 256 height 27
click at [620, 119] on link "Export CSV" at bounding box center [608, 114] width 61 height 19
click at [540, 15] on div at bounding box center [475, 20] width 129 height 20
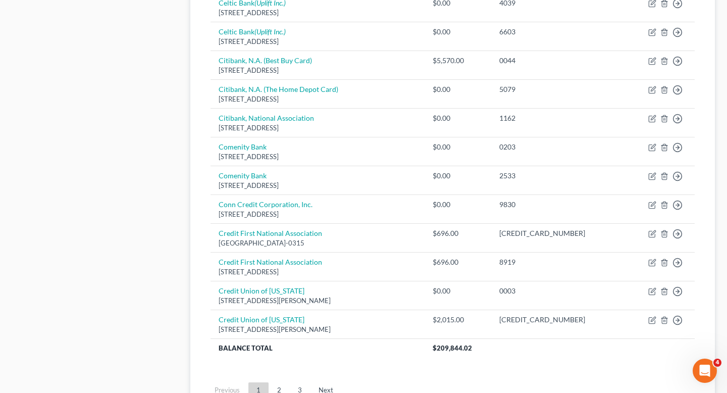
scroll to position [772, 0]
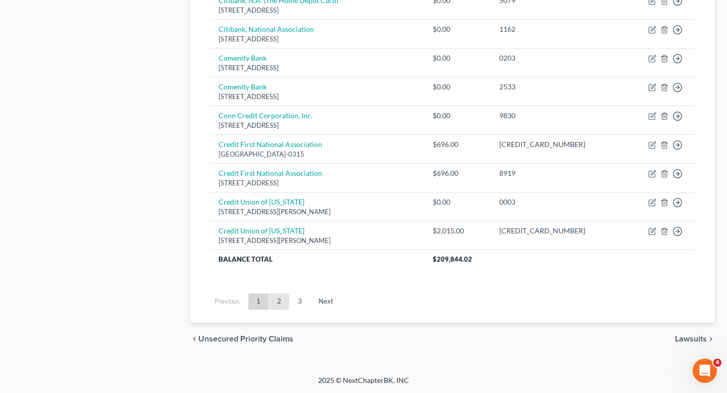
click at [279, 305] on link "2" at bounding box center [279, 301] width 20 height 16
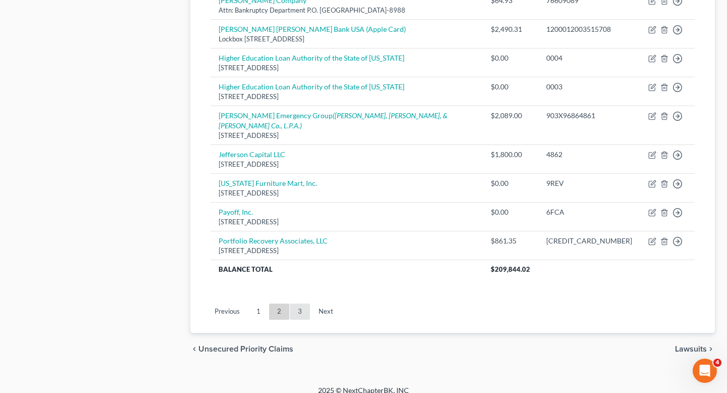
click at [300, 303] on link "3" at bounding box center [300, 311] width 20 height 16
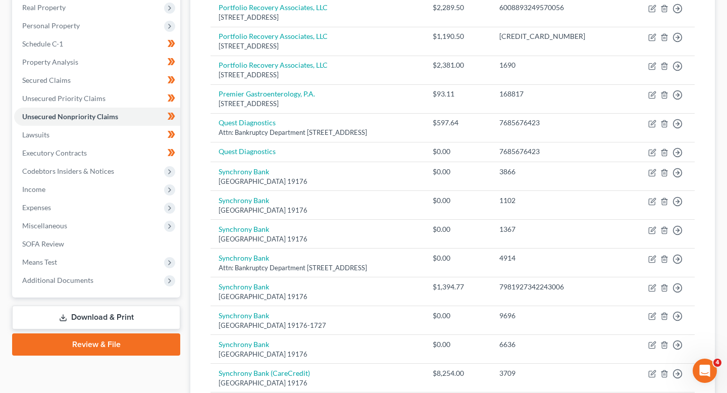
scroll to position [390, 0]
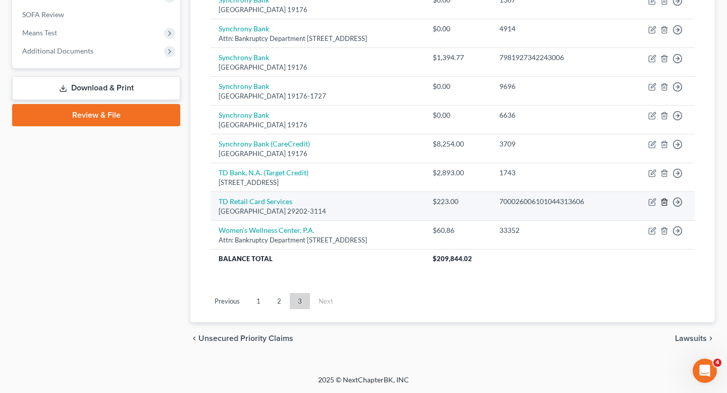
click at [665, 202] on line "button" at bounding box center [665, 203] width 0 height 2
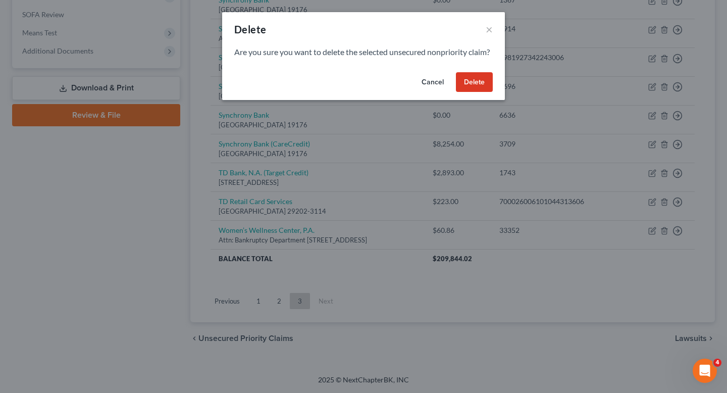
click at [475, 92] on button "Delete" at bounding box center [474, 82] width 37 height 20
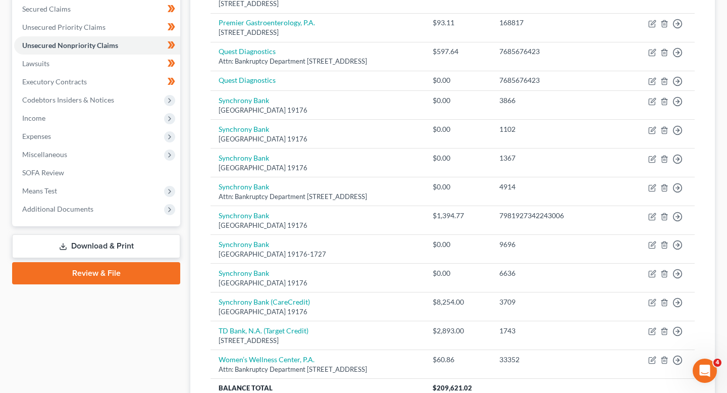
scroll to position [361, 0]
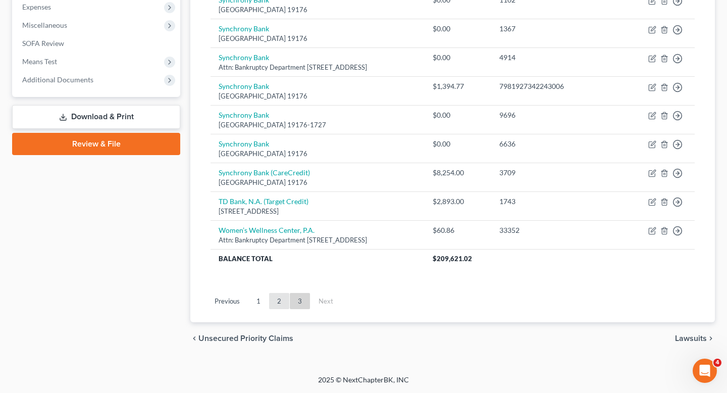
click at [276, 308] on link "2" at bounding box center [279, 301] width 20 height 16
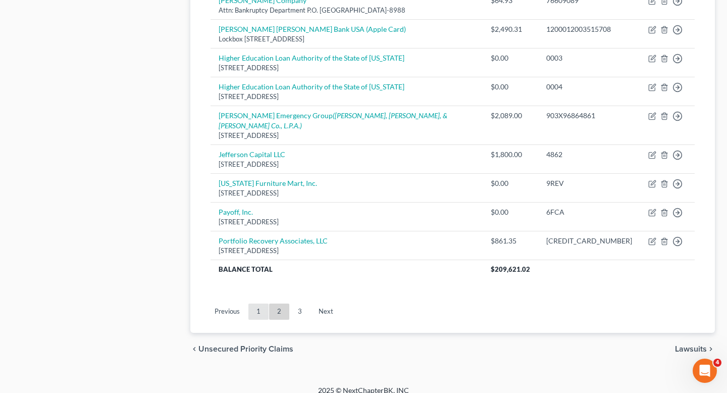
click at [252, 303] on link "1" at bounding box center [258, 311] width 20 height 16
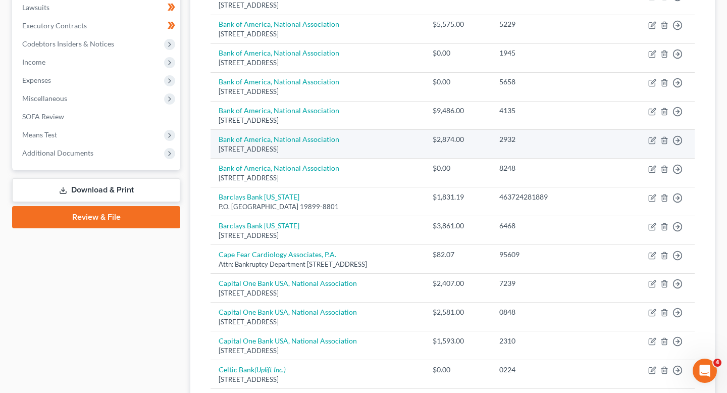
scroll to position [576, 0]
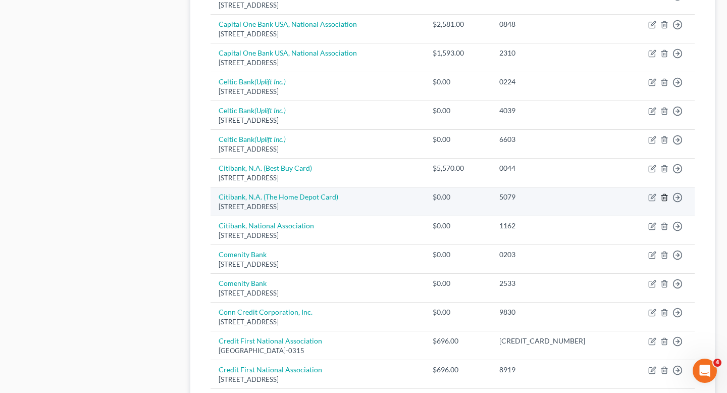
click at [665, 199] on line "button" at bounding box center [665, 198] width 0 height 2
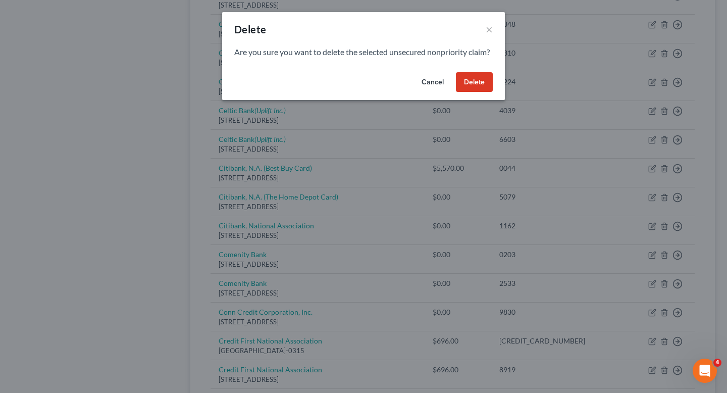
click at [468, 90] on button "Delete" at bounding box center [474, 82] width 37 height 20
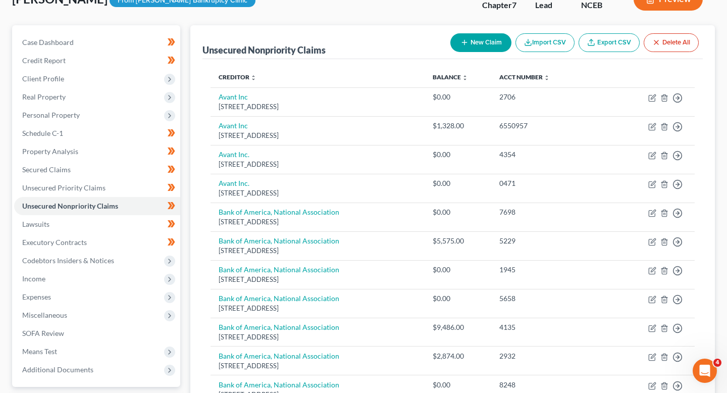
scroll to position [75, 0]
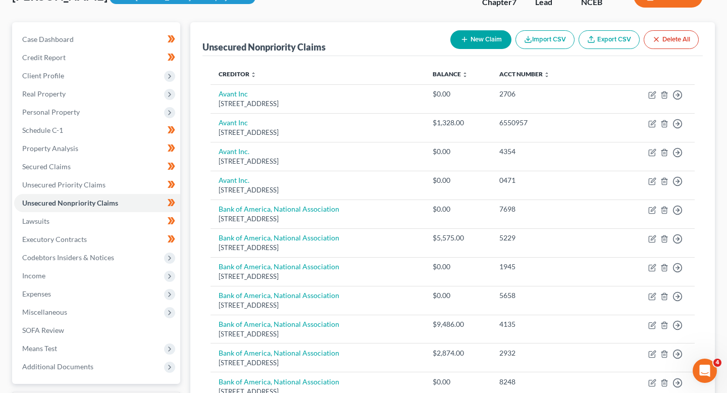
click at [495, 43] on button "New Claim" at bounding box center [480, 39] width 61 height 19
select select "0"
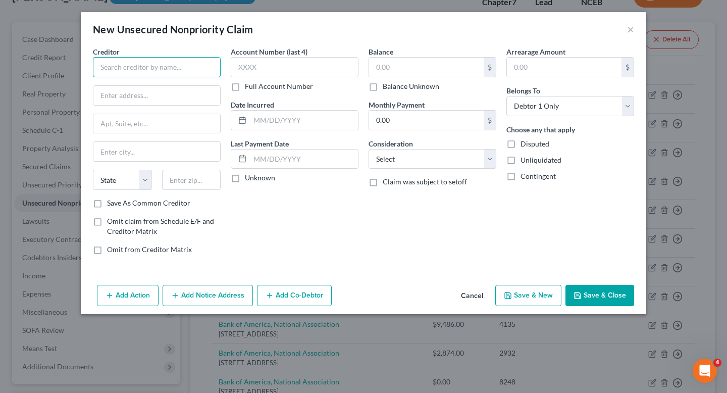
click at [187, 74] on input "text" at bounding box center [157, 67] width 128 height 20
type input "T"
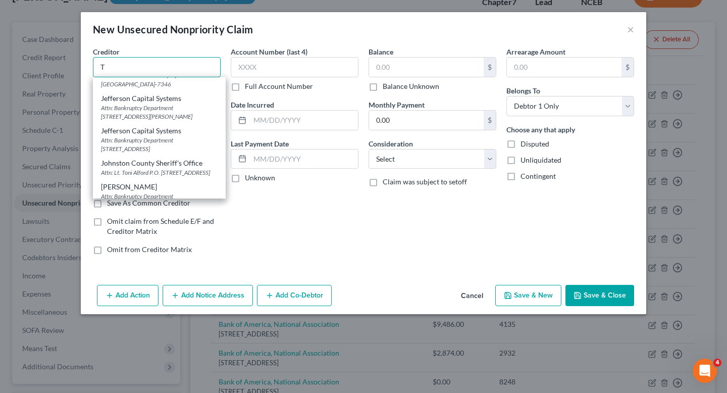
scroll to position [1336, 0]
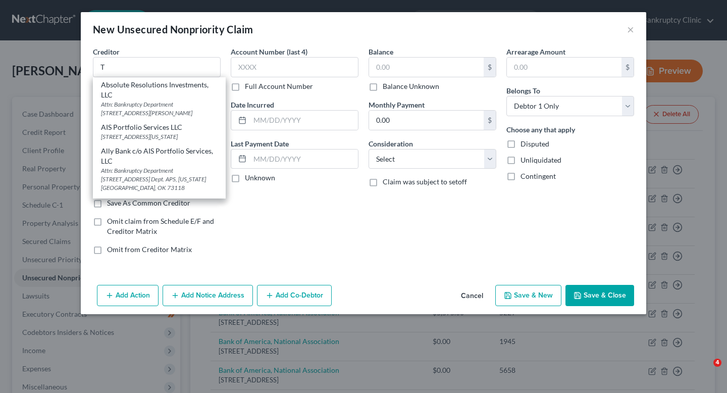
select select "0"
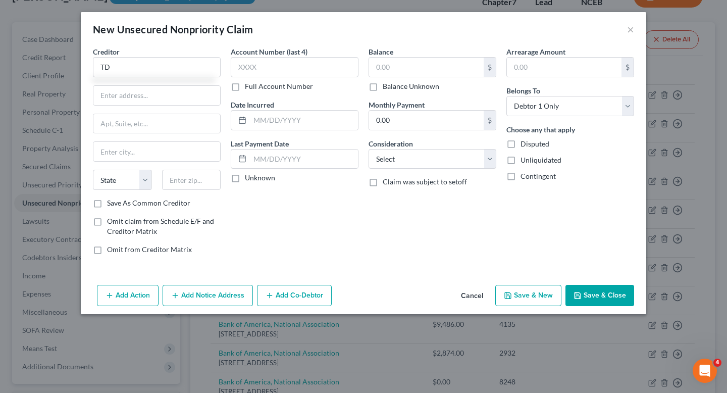
drag, startPoint x: 181, startPoint y: 70, endPoint x: 62, endPoint y: 70, distance: 119.6
click at [62, 70] on div "New Unsecured Nonpriority Claim × Creditor * TD State AL AK AR AZ CA CO CT DE D…" at bounding box center [363, 196] width 727 height 393
click at [143, 66] on input "TD" at bounding box center [157, 67] width 128 height 20
type input "TD Retail Card Services"
click at [547, 69] on input "text" at bounding box center [564, 67] width 115 height 19
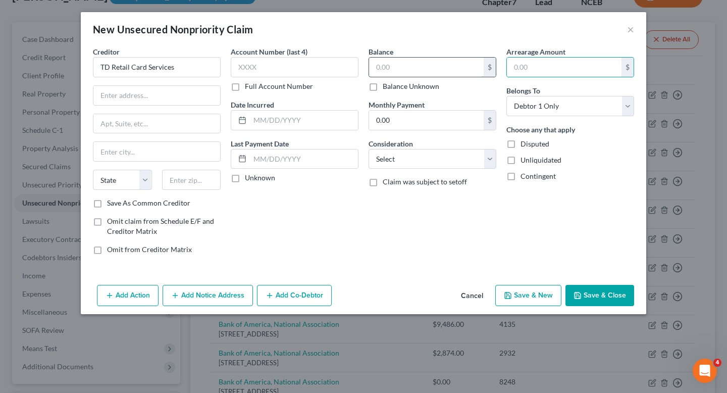
click at [398, 73] on input "text" at bounding box center [426, 67] width 115 height 19
type input "223"
click at [540, 67] on input "text" at bounding box center [564, 67] width 115 height 19
type input "223"
click at [418, 105] on label "Monthly Payment" at bounding box center [396, 104] width 56 height 11
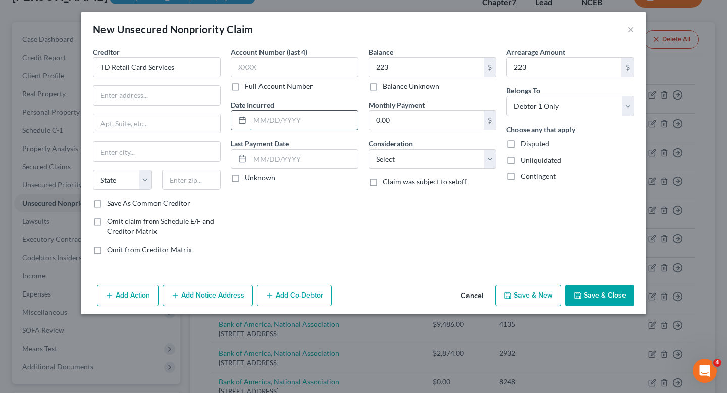
click at [295, 122] on input "text" at bounding box center [304, 120] width 108 height 19
type input "01/30/2022"
click at [282, 158] on input "text" at bounding box center [304, 158] width 108 height 19
type input "[DATE]"
click at [167, 95] on input "text" at bounding box center [156, 95] width 127 height 19
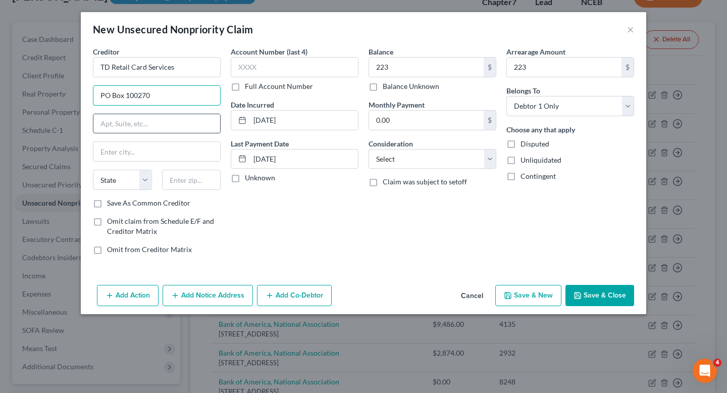
type input "PO Box 100270"
click at [125, 118] on input "text" at bounding box center [156, 123] width 127 height 19
click at [119, 148] on input "text" at bounding box center [156, 151] width 127 height 19
type input "Columbia"
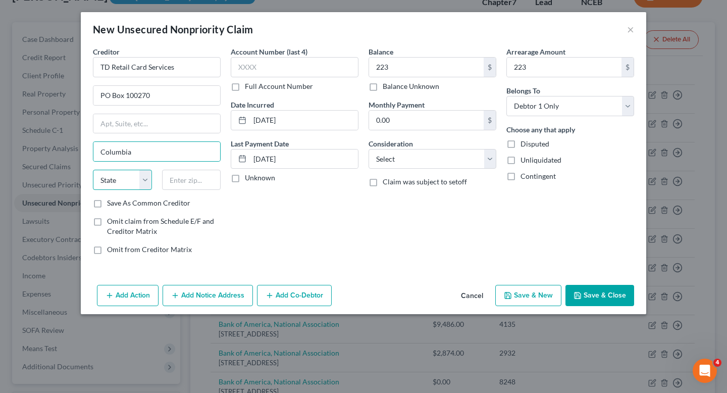
click at [123, 177] on select "State AL AK AR AZ CA CO CT DE DC FL GA GU HI ID IL IN IA KS KY LA ME MD MA MI M…" at bounding box center [122, 180] width 59 height 20
select select "42"
click at [93, 170] on select "State AL AK AR AZ CA CO CT DE DC FL GA GU HI ID IL IN IA KS KY LA ME MD MA MI M…" at bounding box center [122, 180] width 59 height 20
click at [193, 183] on input "text" at bounding box center [191, 180] width 59 height 20
click at [189, 183] on input "text" at bounding box center [191, 180] width 59 height 20
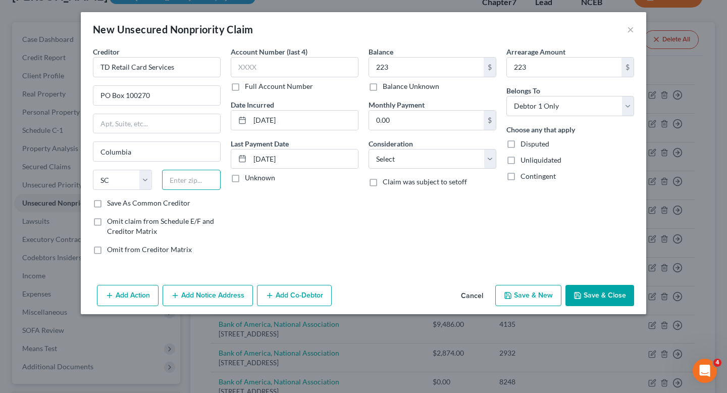
click at [189, 183] on input "text" at bounding box center [191, 180] width 59 height 20
type input "29202"
click at [391, 162] on select "Select Cable / Satellite Services Collection Agency Credit Card Debt Debt Couns…" at bounding box center [432, 159] width 128 height 20
select select "2"
click at [368, 149] on select "Select Cable / Satellite Services Collection Agency Credit Card Debt Debt Couns…" at bounding box center [432, 159] width 128 height 20
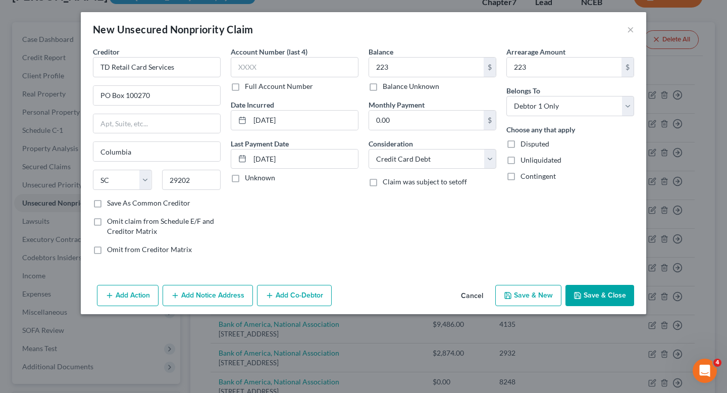
click at [597, 294] on button "Save & Close" at bounding box center [599, 295] width 69 height 21
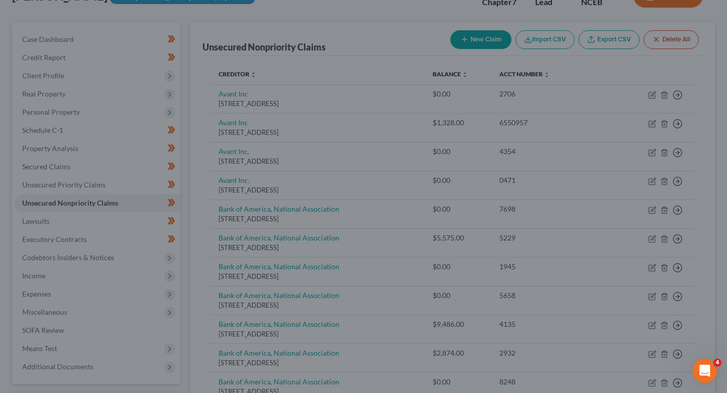
type input "223.00"
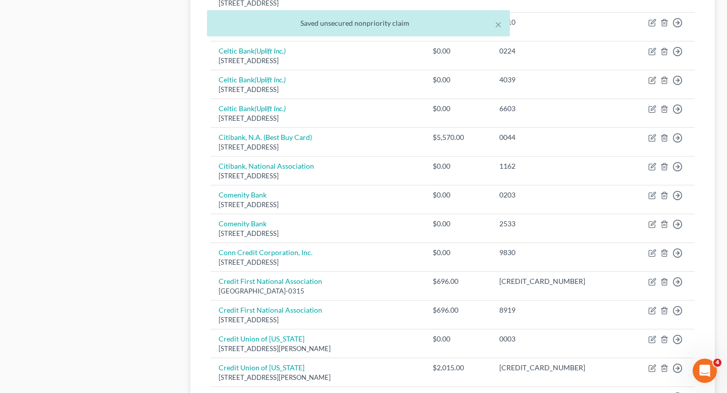
scroll to position [772, 0]
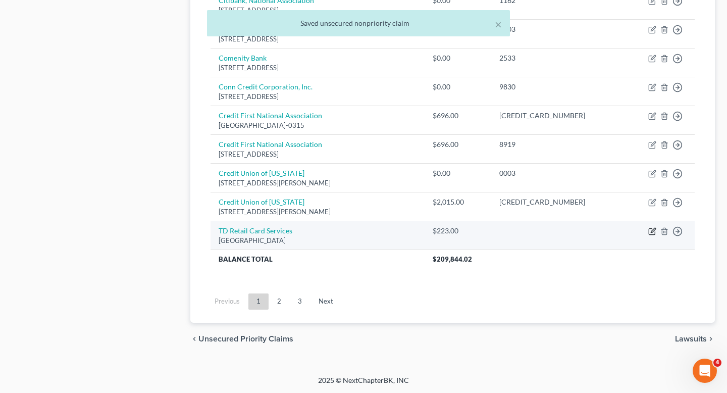
click at [652, 234] on icon "button" at bounding box center [651, 232] width 6 height 6
select select "42"
select select "2"
select select "0"
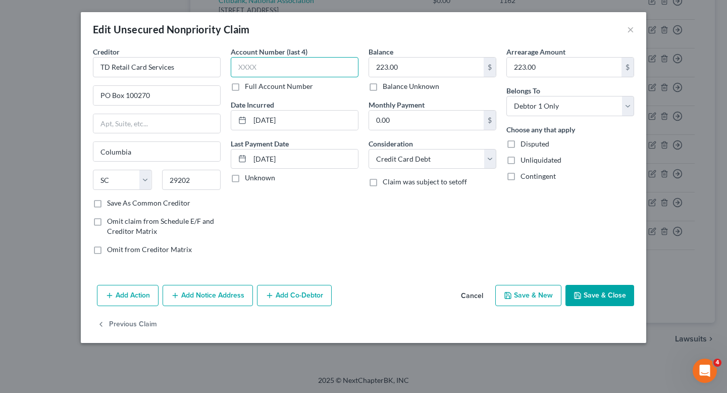
click at [314, 64] on input "text" at bounding box center [295, 67] width 128 height 20
type input "3606"
click at [603, 299] on button "Save & Close" at bounding box center [599, 295] width 69 height 21
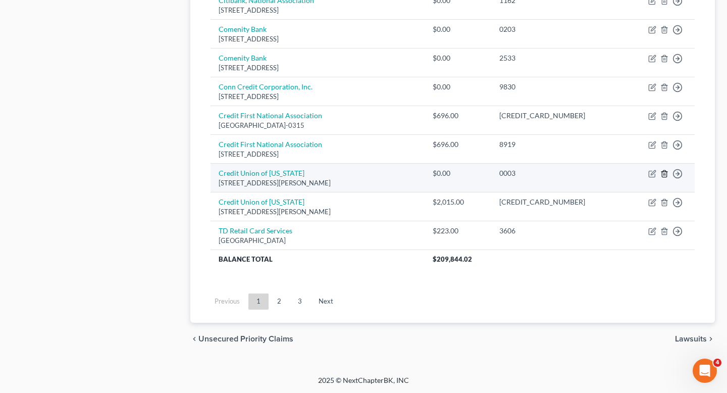
click at [665, 175] on icon "button" at bounding box center [664, 174] width 8 height 8
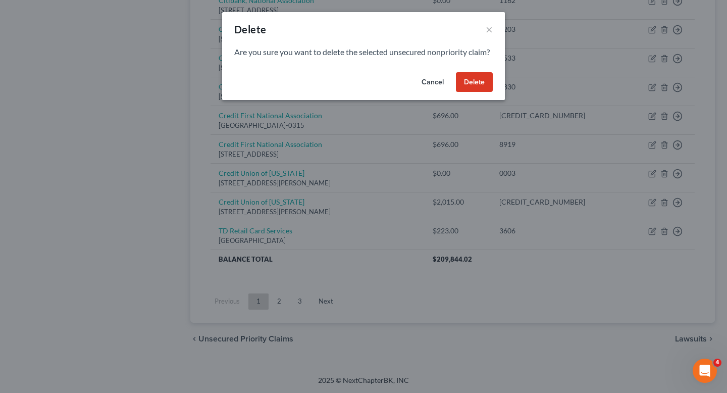
click at [477, 90] on button "Delete" at bounding box center [474, 82] width 37 height 20
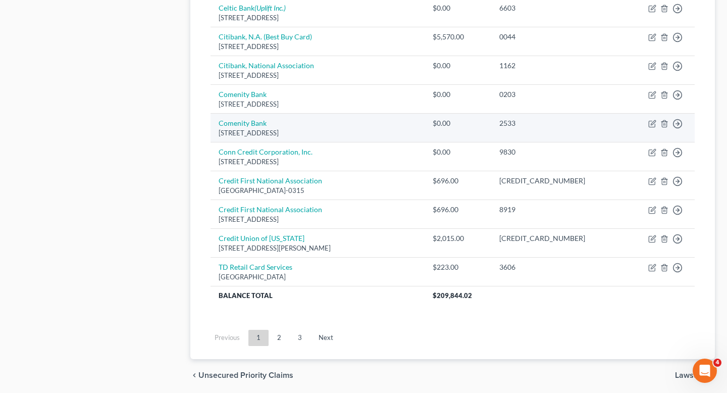
scroll to position [706, 0]
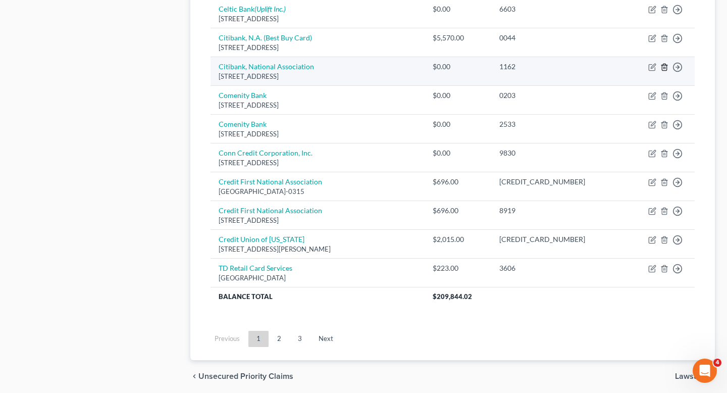
click at [662, 69] on icon "button" at bounding box center [664, 67] width 8 height 8
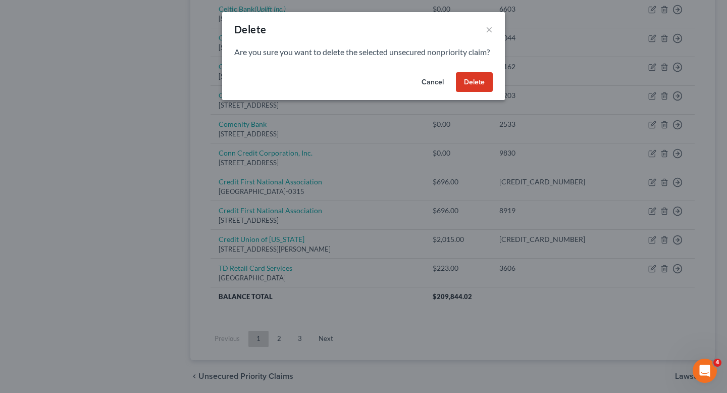
click at [486, 92] on button "Delete" at bounding box center [474, 82] width 37 height 20
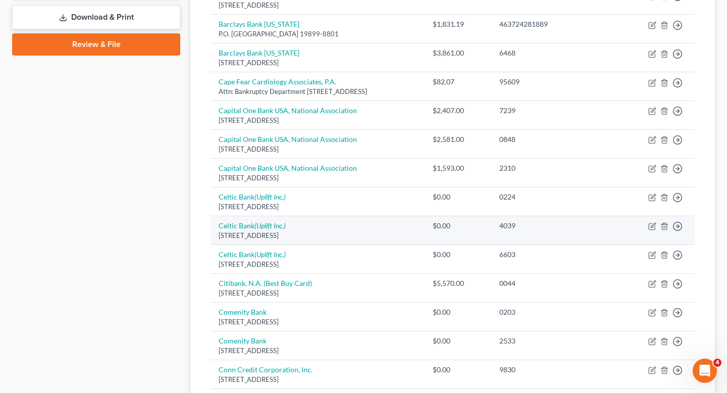
scroll to position [465, 0]
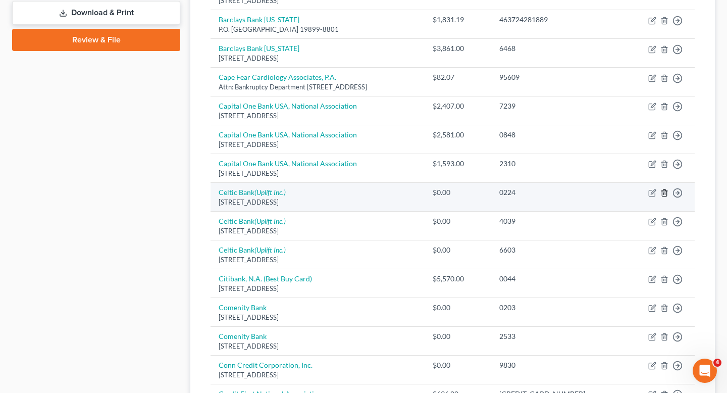
click at [665, 193] on line "button" at bounding box center [665, 194] width 0 height 2
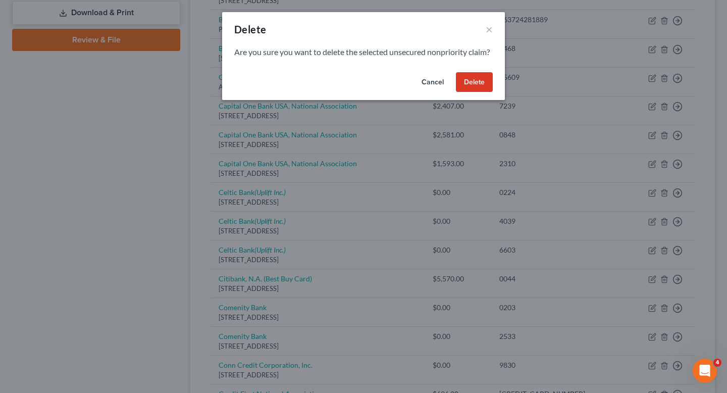
click at [482, 92] on button "Delete" at bounding box center [474, 82] width 37 height 20
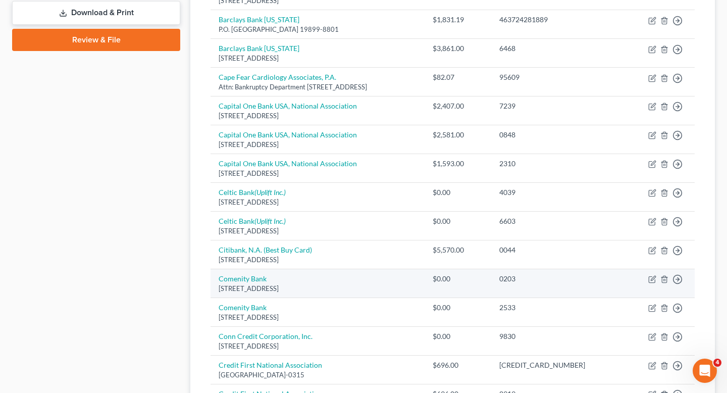
scroll to position [686, 0]
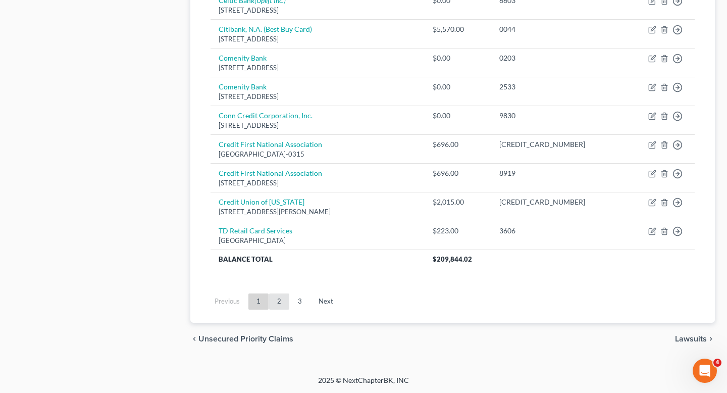
click at [277, 304] on link "2" at bounding box center [279, 301] width 20 height 16
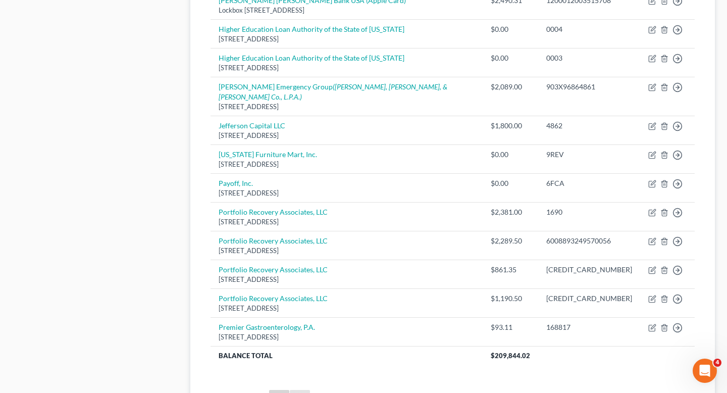
click at [298, 391] on link "3" at bounding box center [300, 398] width 20 height 16
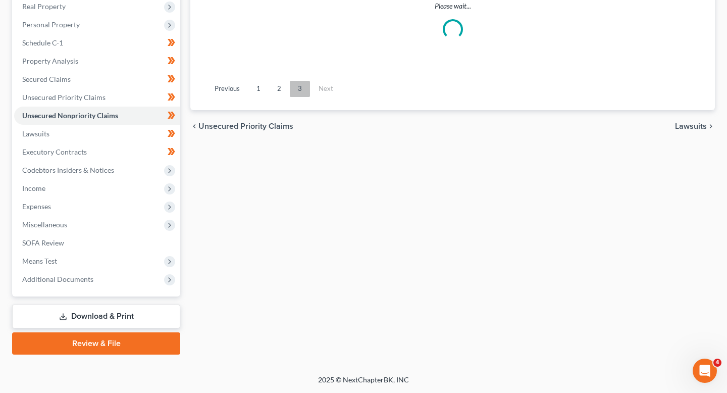
scroll to position [275, 0]
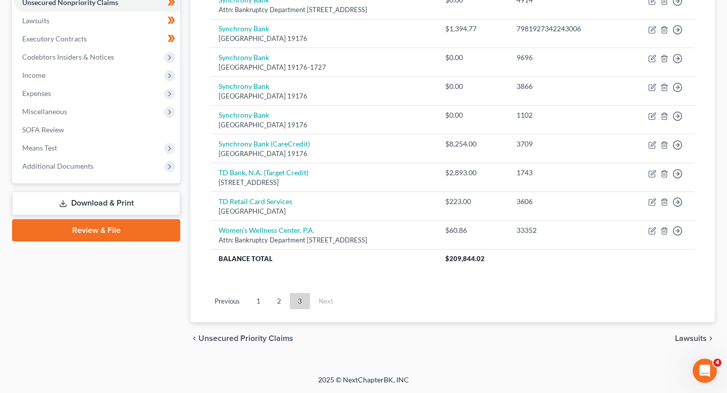
click at [319, 297] on li "Next" at bounding box center [325, 301] width 31 height 16
click at [257, 298] on link "1" at bounding box center [258, 301] width 20 height 16
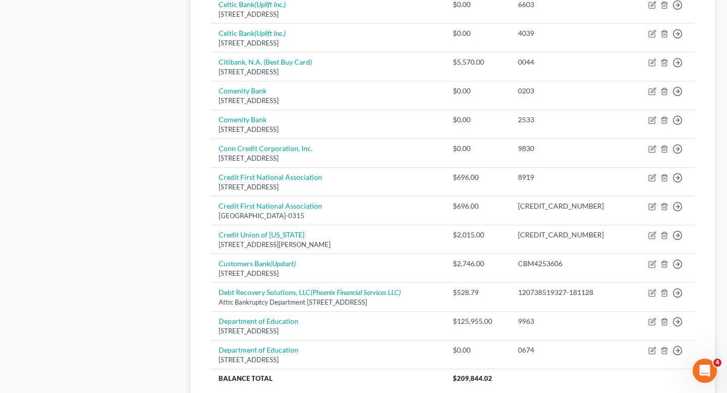
scroll to position [772, 0]
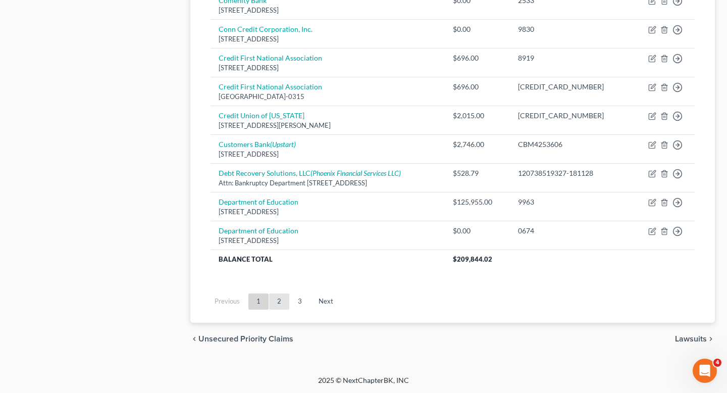
click at [283, 295] on link "2" at bounding box center [279, 301] width 20 height 16
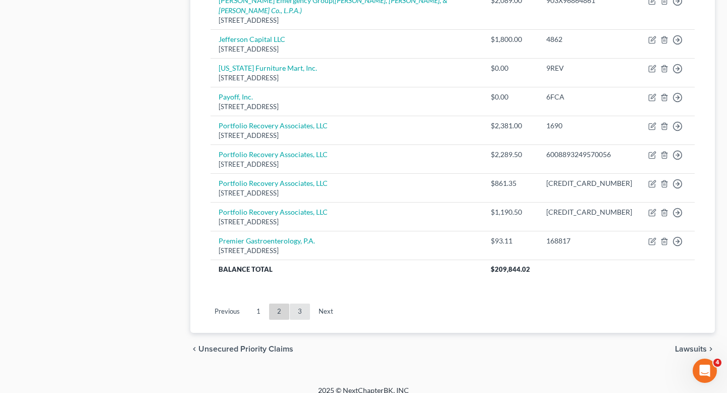
click at [293, 303] on link "3" at bounding box center [300, 311] width 20 height 16
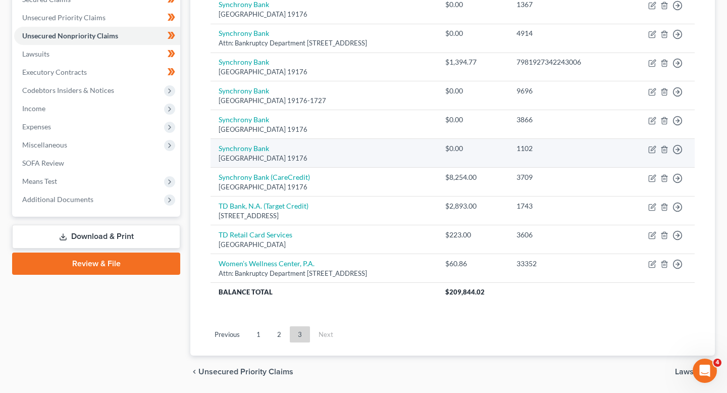
scroll to position [234, 0]
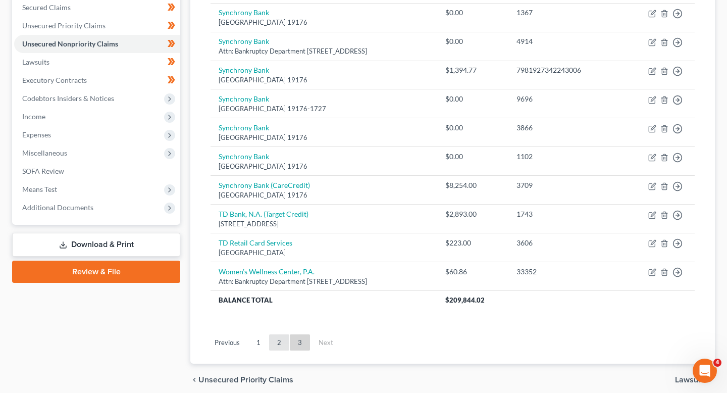
click at [274, 344] on link "2" at bounding box center [279, 342] width 20 height 16
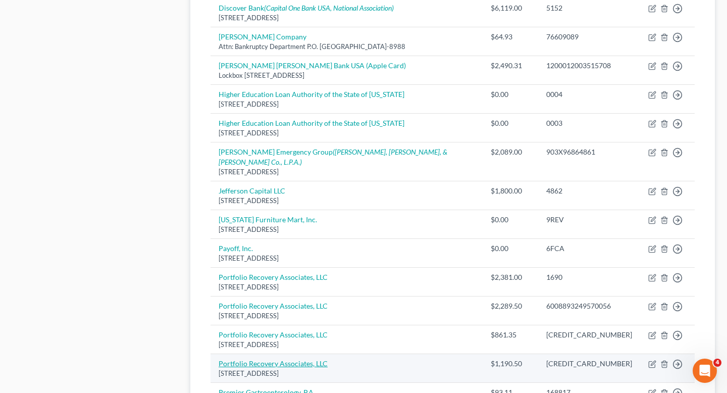
scroll to position [772, 0]
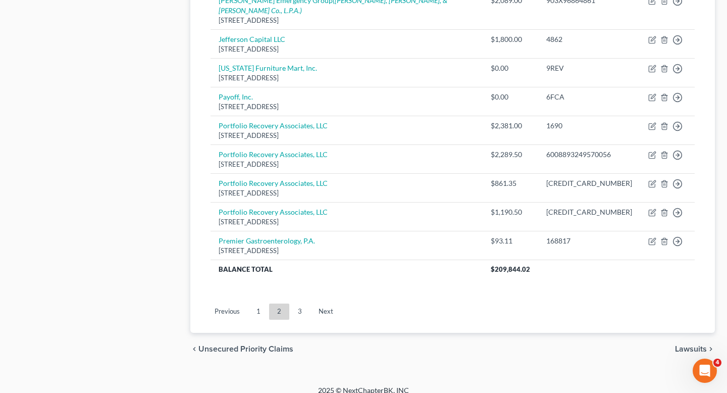
click at [253, 309] on ul "Previous 1 2 3 Next" at bounding box center [452, 311] width 500 height 26
click at [254, 306] on link "1" at bounding box center [258, 311] width 20 height 16
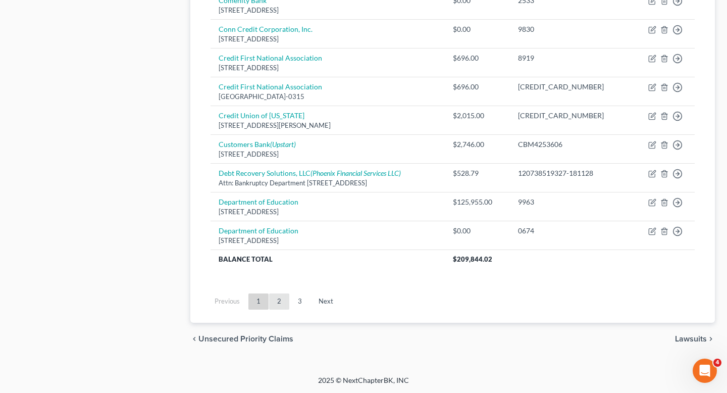
click at [278, 304] on link "2" at bounding box center [279, 301] width 20 height 16
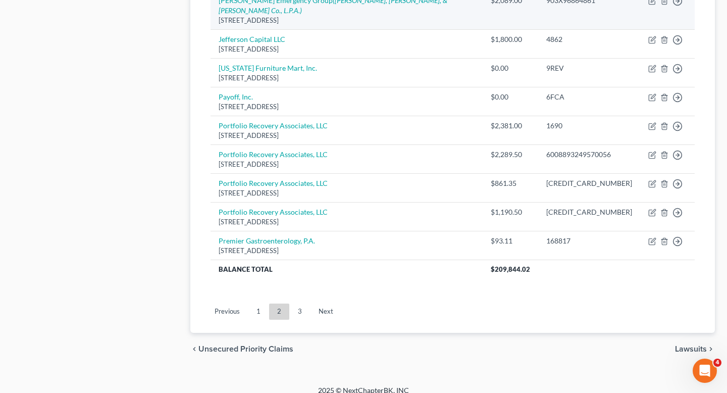
scroll to position [490, 0]
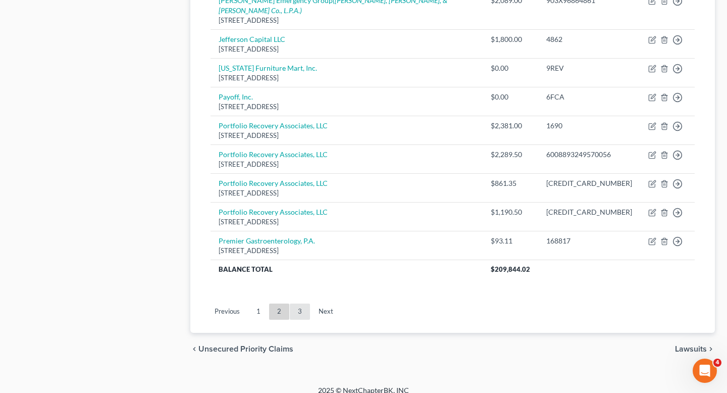
click at [298, 305] on link "3" at bounding box center [300, 311] width 20 height 16
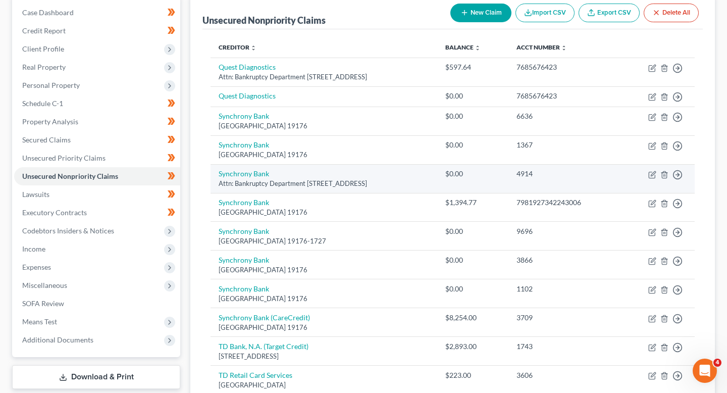
scroll to position [275, 0]
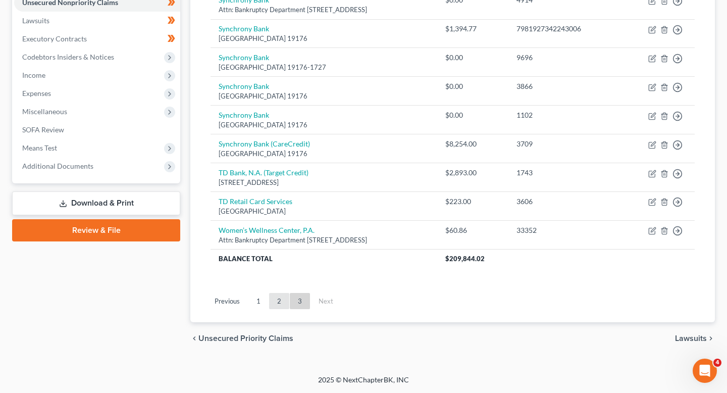
click at [278, 303] on link "2" at bounding box center [279, 301] width 20 height 16
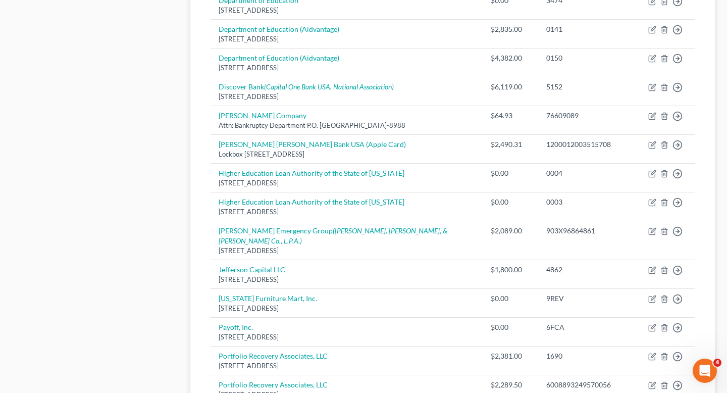
scroll to position [772, 0]
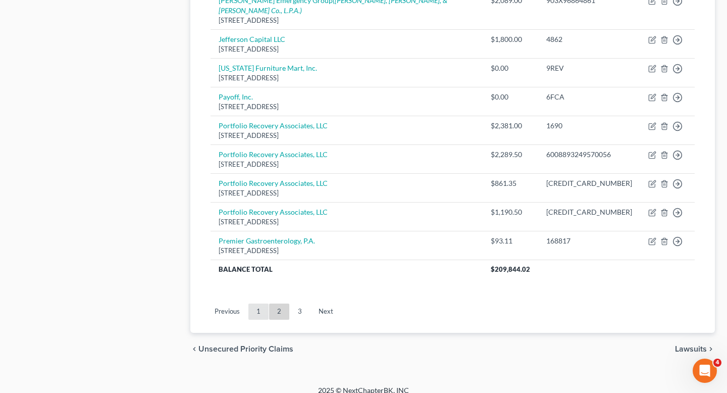
click at [272, 303] on link "2" at bounding box center [279, 311] width 20 height 16
click at [261, 303] on link "1" at bounding box center [258, 311] width 20 height 16
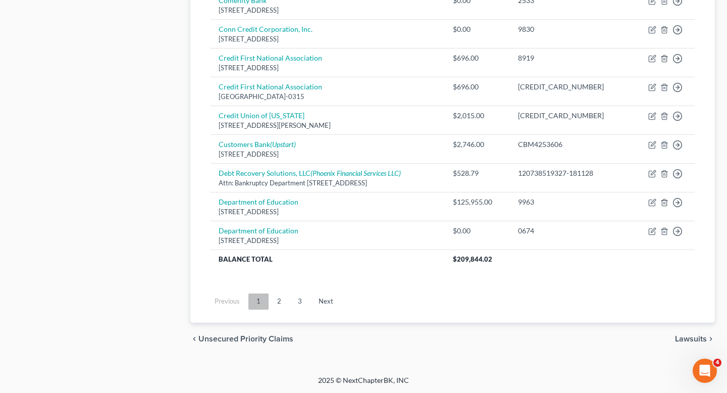
click at [258, 300] on link "1" at bounding box center [258, 301] width 20 height 16
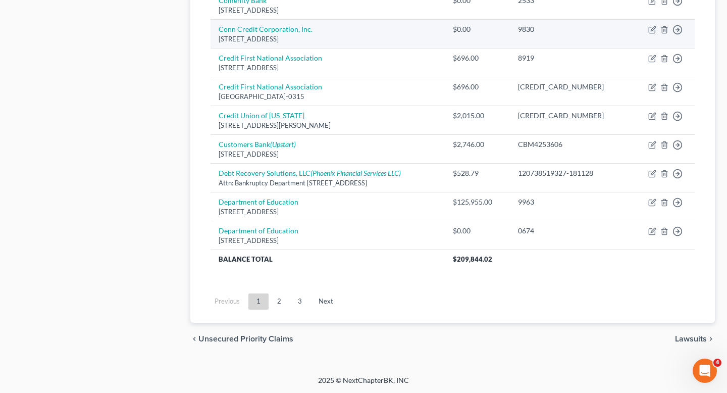
scroll to position [547, 0]
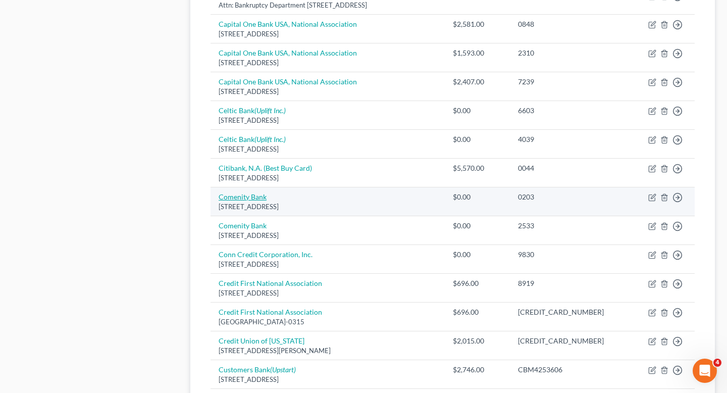
click at [264, 196] on link "Comenity Bank" at bounding box center [243, 196] width 48 height 9
select select "28"
select select "0"
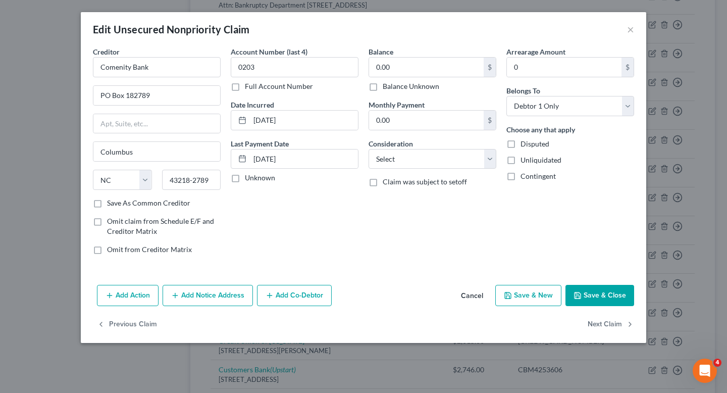
click at [473, 293] on button "Cancel" at bounding box center [472, 296] width 38 height 20
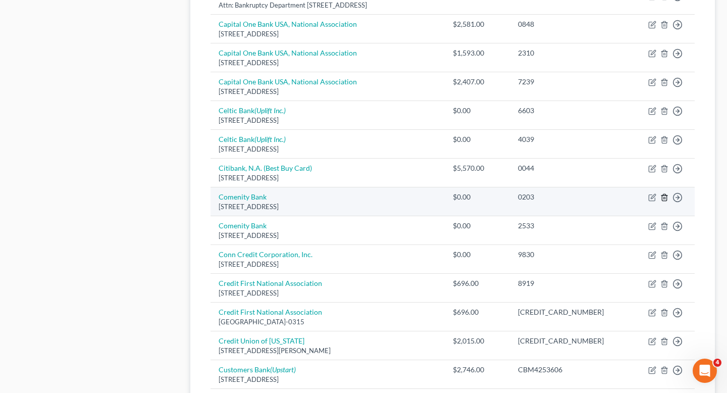
click at [662, 197] on icon "button" at bounding box center [664, 197] width 5 height 7
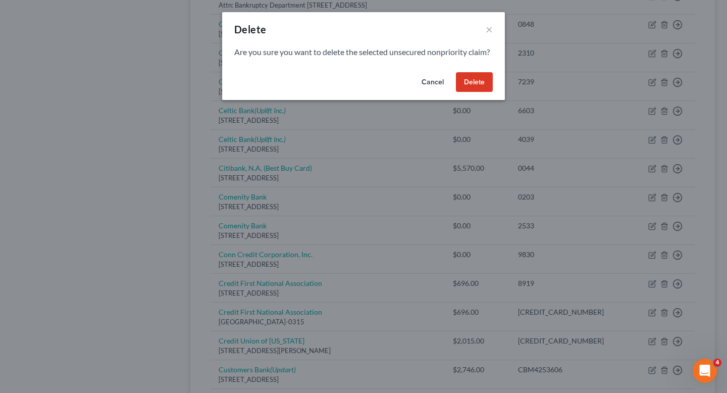
click at [451, 68] on div "Are you sure you want to delete the selected unsecured nonpriority claim?" at bounding box center [363, 57] width 283 height 22
click at [467, 85] on button "Delete" at bounding box center [474, 82] width 37 height 20
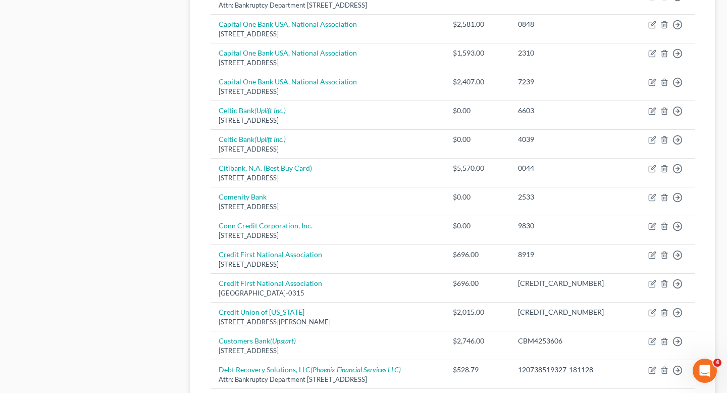
scroll to position [231, 0]
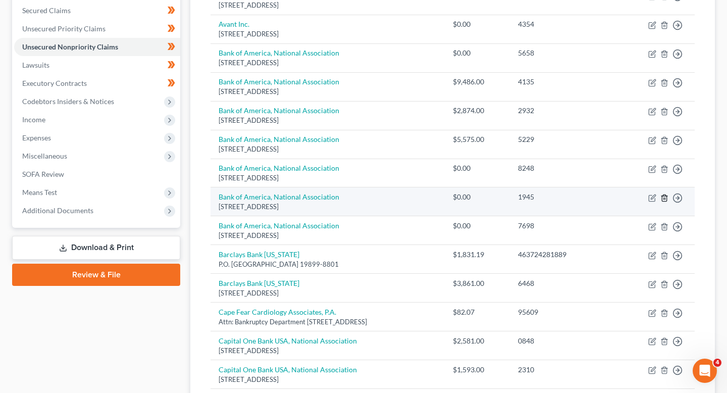
click at [661, 197] on icon "button" at bounding box center [664, 198] width 8 height 8
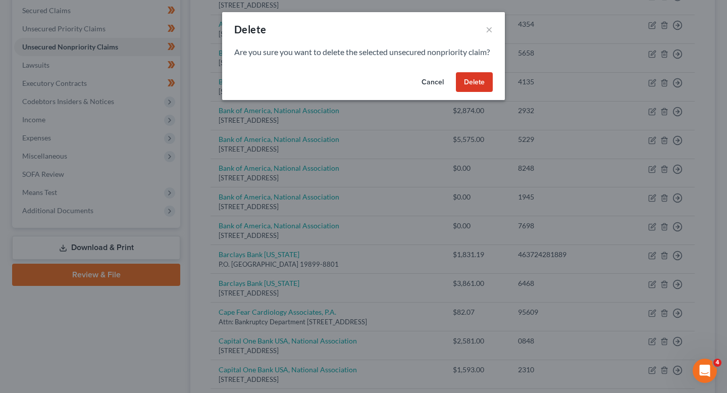
click at [465, 92] on button "Delete" at bounding box center [474, 82] width 37 height 20
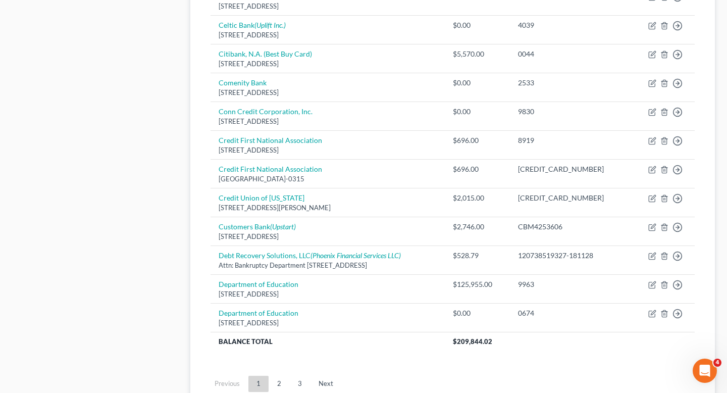
scroll to position [715, 0]
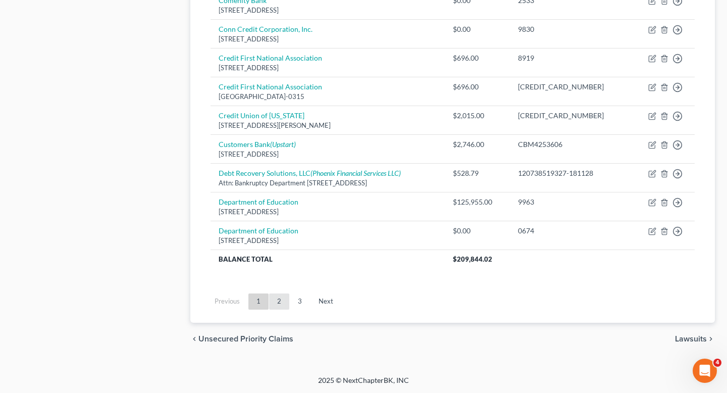
click at [278, 306] on link "2" at bounding box center [279, 301] width 20 height 16
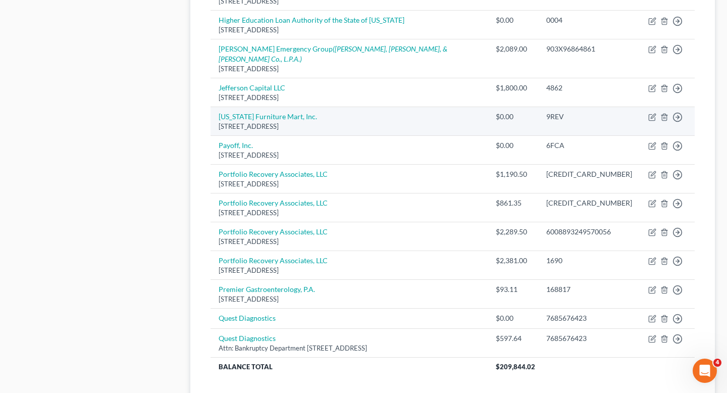
scroll to position [669, 0]
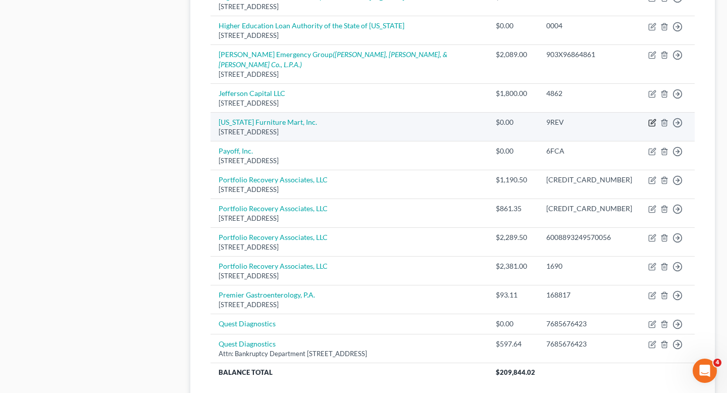
click at [648, 120] on icon "button" at bounding box center [651, 123] width 6 height 6
select select "30"
select select "2"
select select "0"
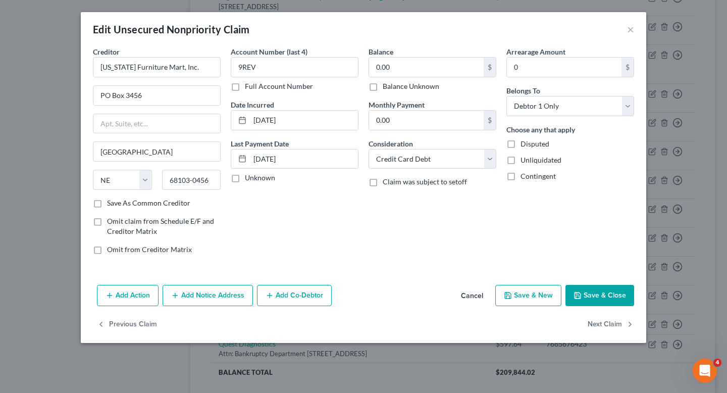
click at [625, 34] on div "Edit Unsecured Nonpriority Claim ×" at bounding box center [363, 29] width 565 height 34
click at [627, 23] on button "×" at bounding box center [630, 29] width 7 height 12
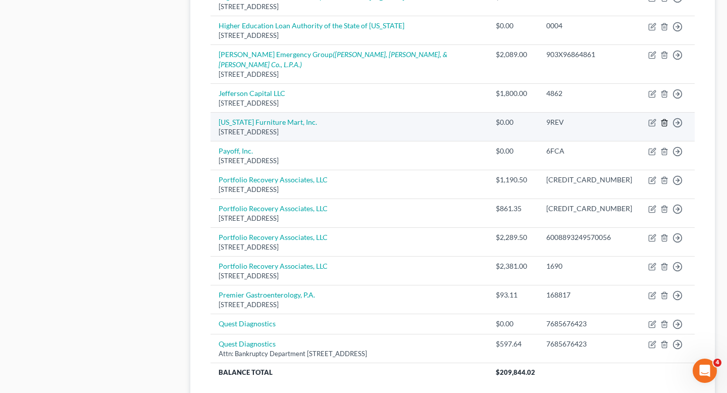
click at [663, 119] on icon "button" at bounding box center [664, 123] width 8 height 8
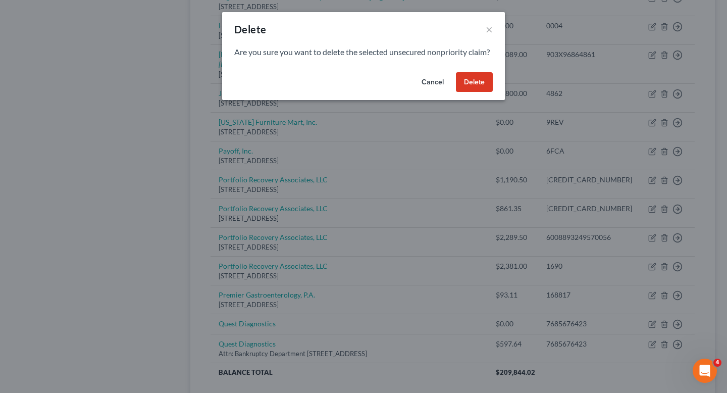
click at [485, 92] on button "Delete" at bounding box center [474, 82] width 37 height 20
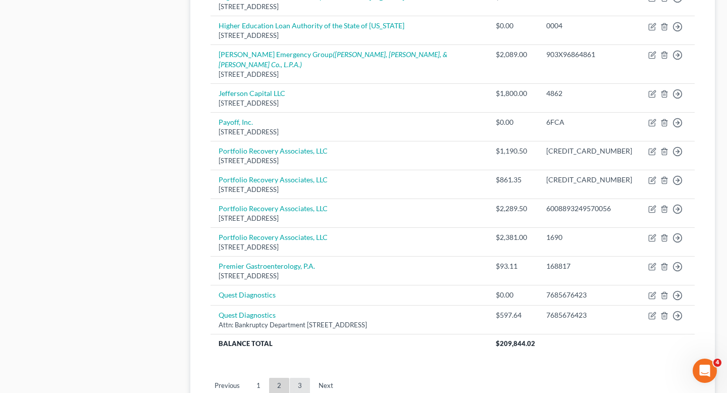
click at [298, 377] on link "3" at bounding box center [300, 385] width 20 height 16
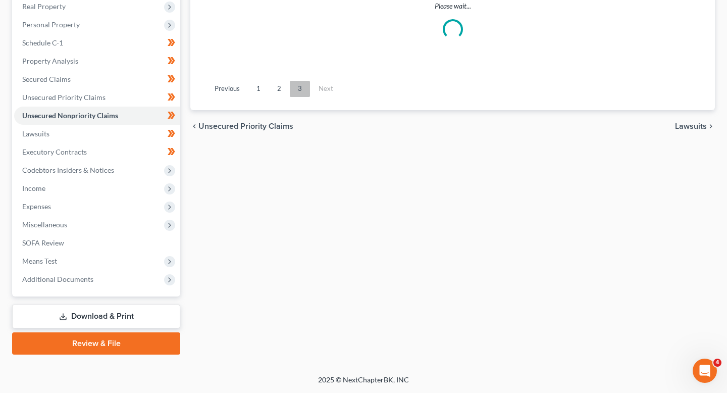
scroll to position [197, 0]
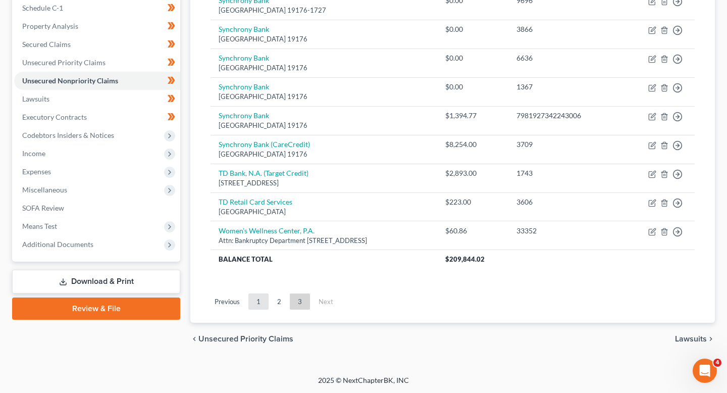
click at [258, 302] on link "1" at bounding box center [258, 301] width 20 height 16
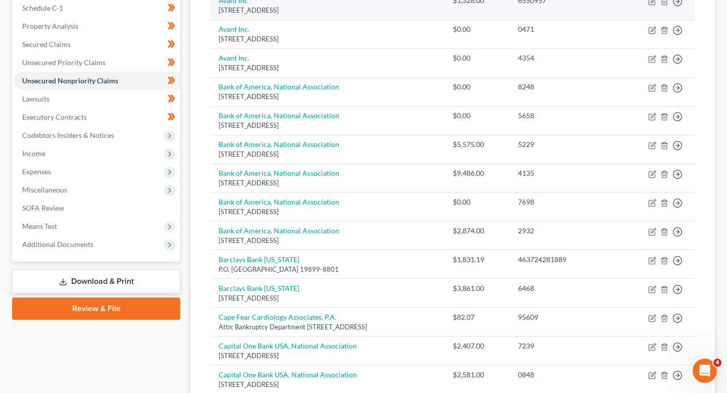
scroll to position [432, 0]
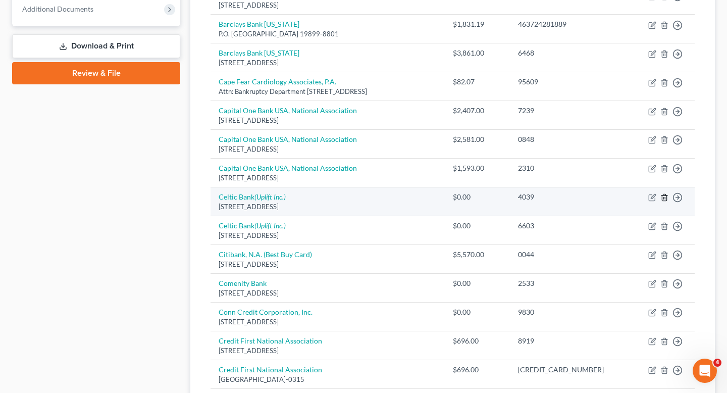
click at [662, 199] on icon "button" at bounding box center [664, 197] width 5 height 7
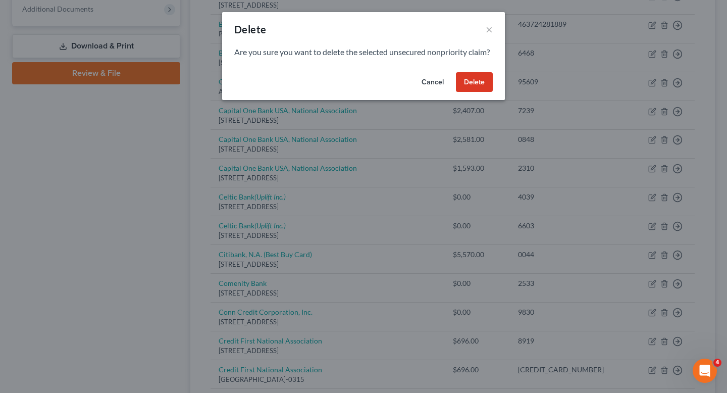
click at [478, 92] on button "Delete" at bounding box center [474, 82] width 37 height 20
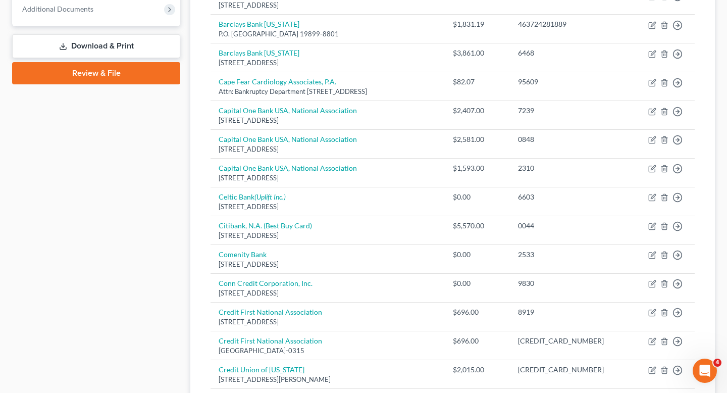
scroll to position [202, 0]
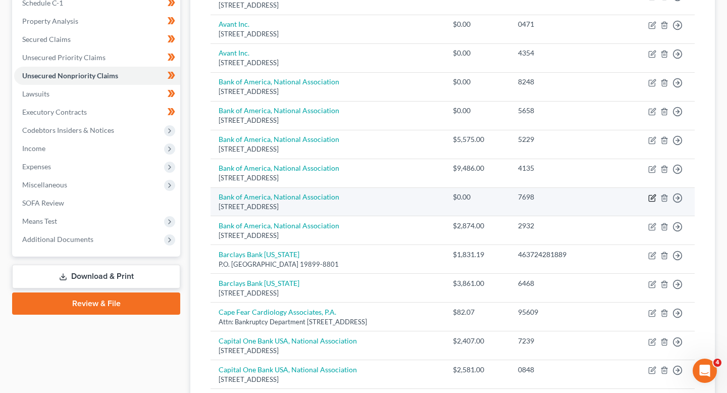
click at [654, 199] on icon "button" at bounding box center [652, 198] width 8 height 8
select select "45"
select select "2"
select select "0"
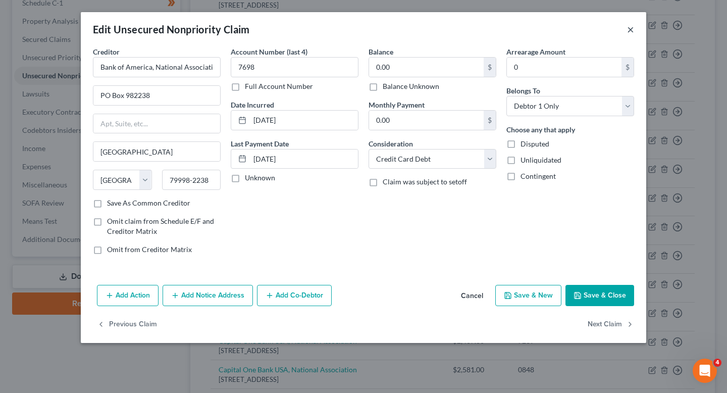
click at [633, 34] on button "×" at bounding box center [630, 29] width 7 height 12
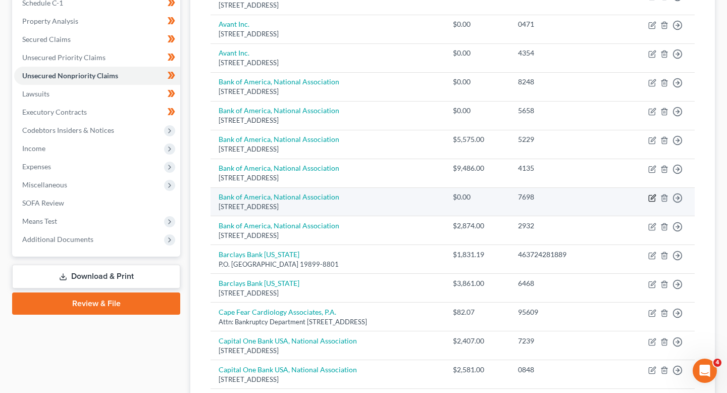
click at [655, 197] on icon "button" at bounding box center [652, 198] width 8 height 8
select select "45"
select select "2"
select select "0"
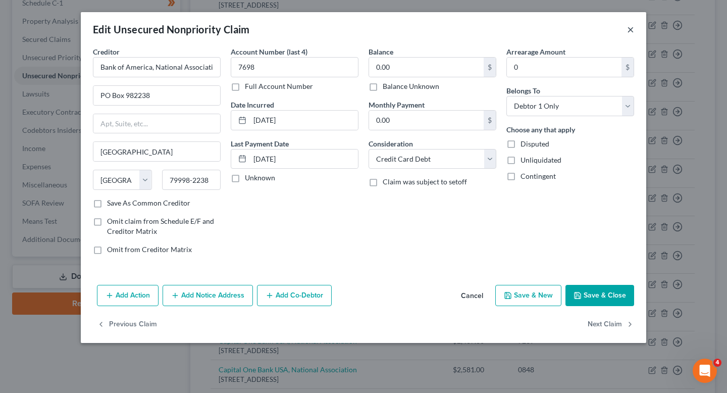
click at [631, 31] on button "×" at bounding box center [630, 29] width 7 height 12
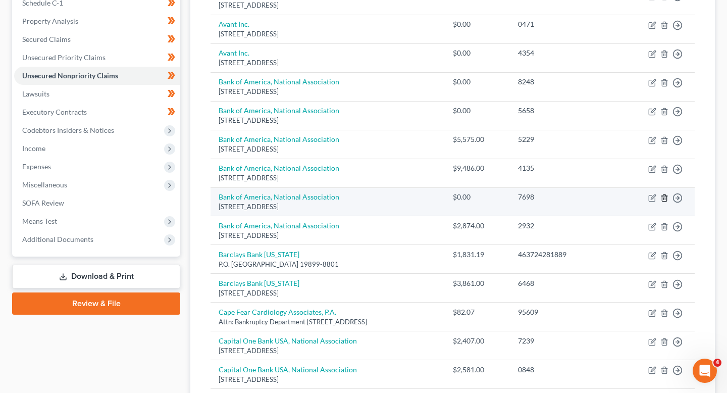
click at [663, 196] on polyline "button" at bounding box center [664, 196] width 6 height 0
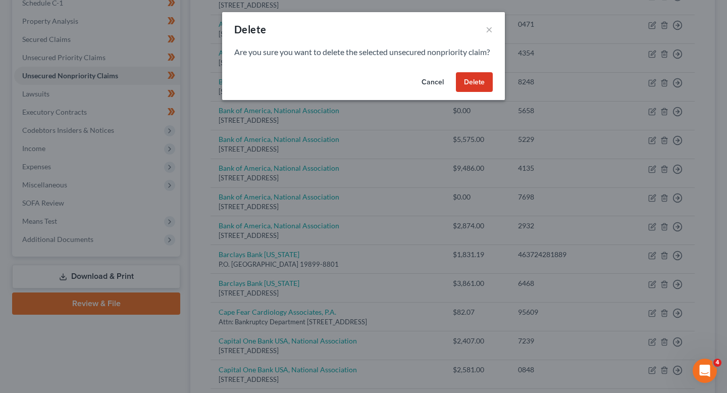
click at [467, 92] on button "Delete" at bounding box center [474, 82] width 37 height 20
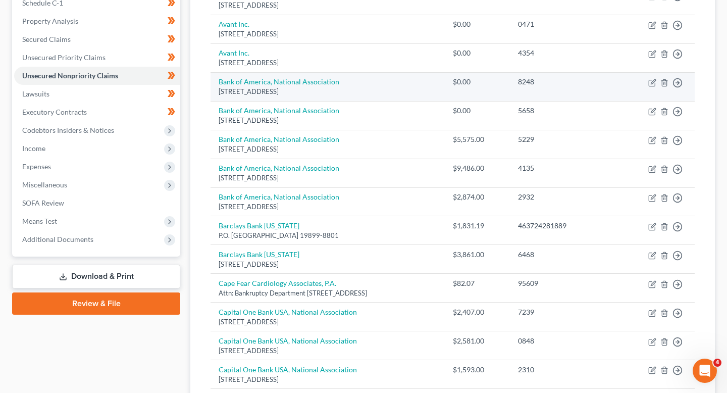
scroll to position [165, 0]
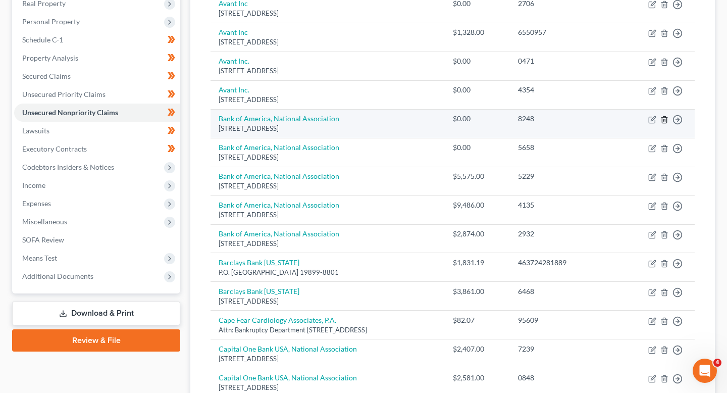
click at [664, 120] on line "button" at bounding box center [664, 120] width 0 height 2
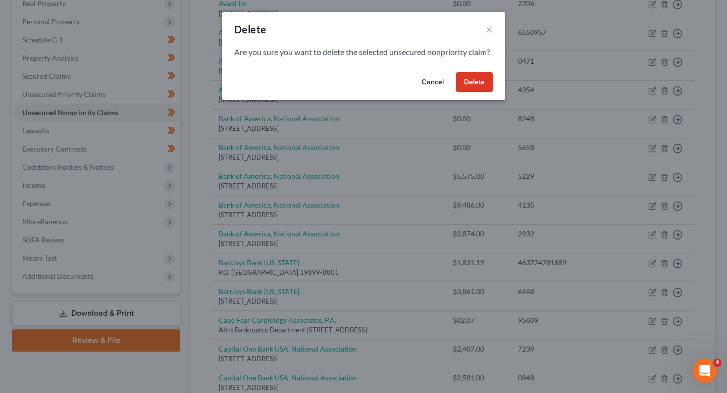
click at [477, 92] on button "Delete" at bounding box center [474, 82] width 37 height 20
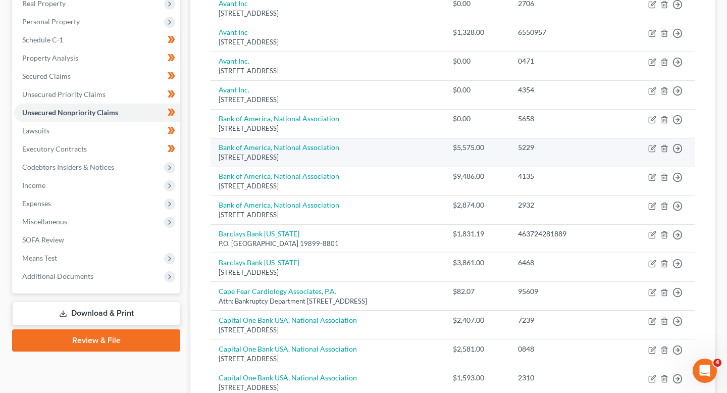
scroll to position [686, 0]
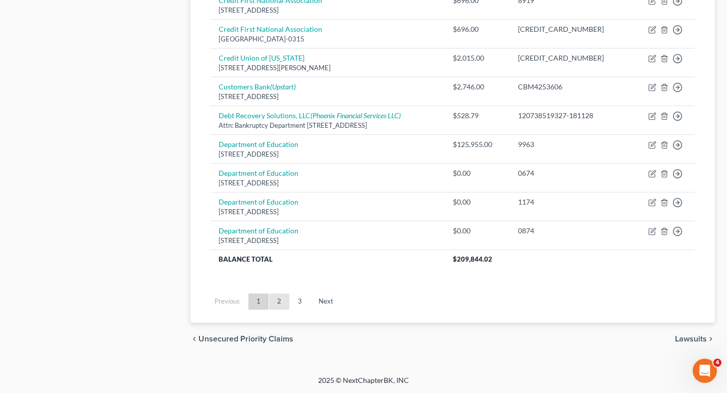
click at [286, 303] on link "2" at bounding box center [279, 301] width 20 height 16
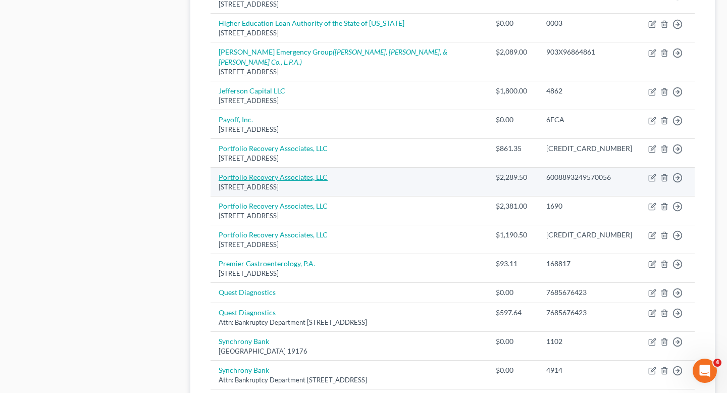
scroll to position [585, 0]
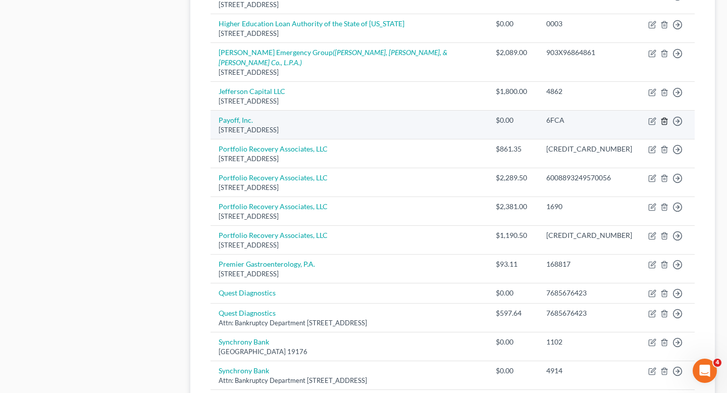
click at [664, 117] on icon "button" at bounding box center [664, 121] width 8 height 8
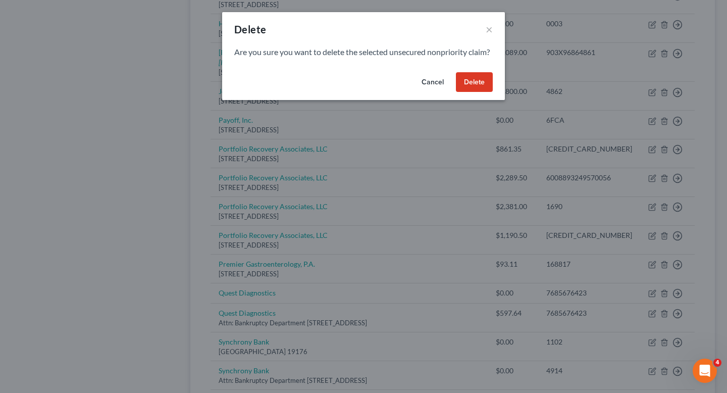
click at [469, 92] on button "Delete" at bounding box center [474, 82] width 37 height 20
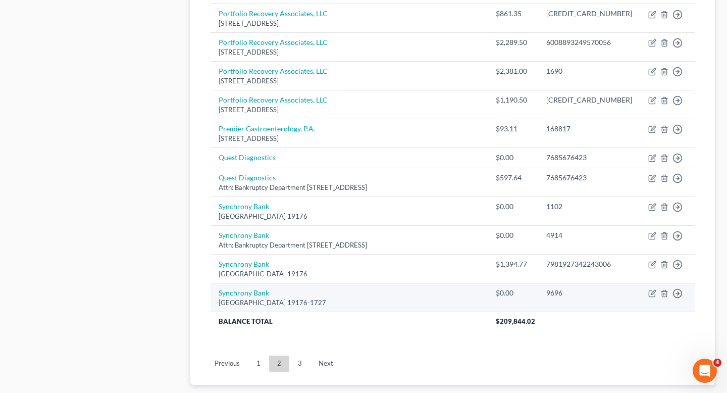
scroll to position [693, 0]
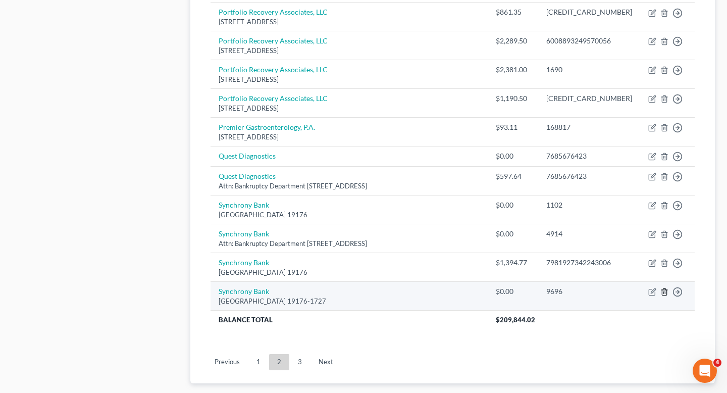
click at [664, 291] on line "button" at bounding box center [664, 292] width 0 height 2
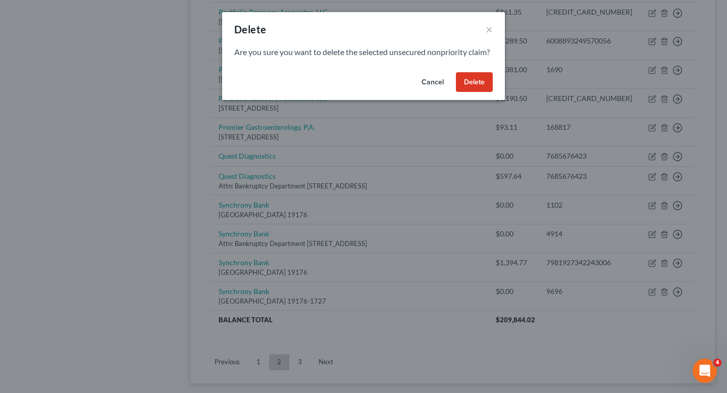
click at [484, 92] on button "Delete" at bounding box center [474, 82] width 37 height 20
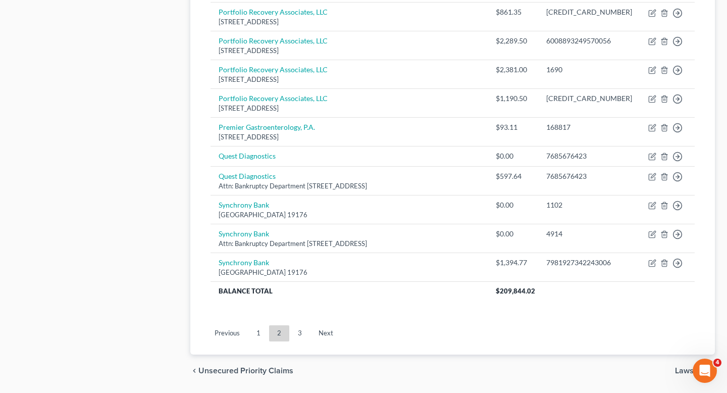
click at [302, 325] on link "3" at bounding box center [300, 333] width 20 height 16
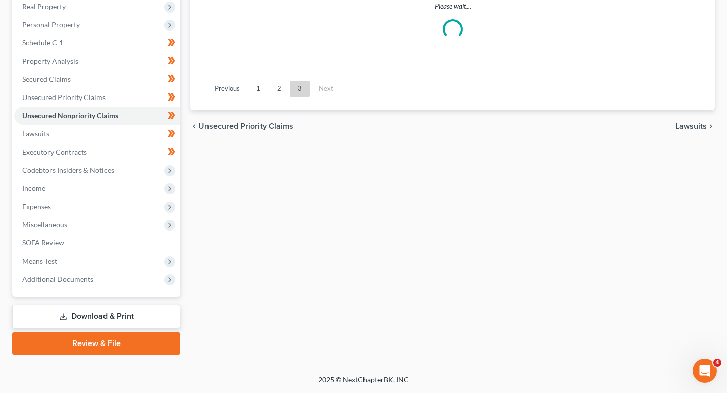
scroll to position [161, 0]
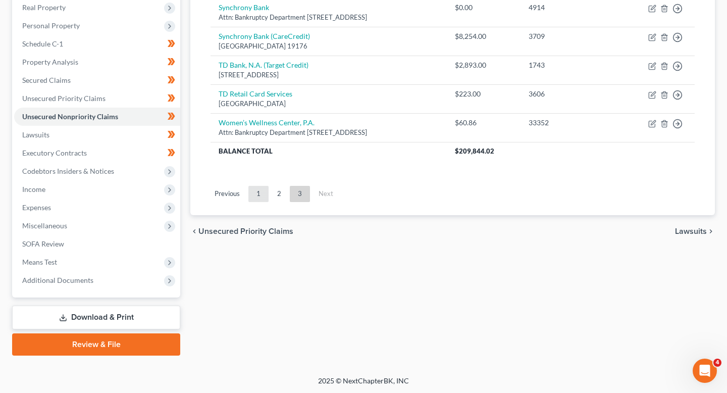
click at [262, 194] on link "1" at bounding box center [258, 194] width 20 height 16
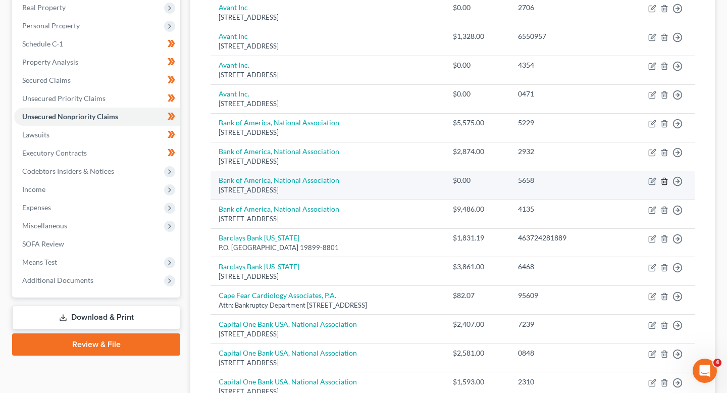
click at [664, 181] on icon "button" at bounding box center [664, 181] width 8 height 8
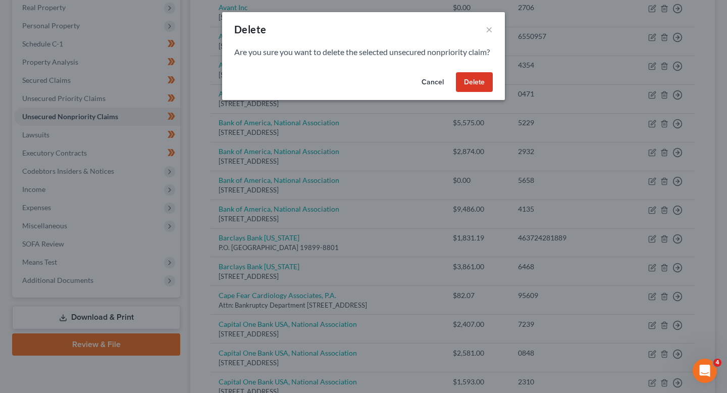
click at [480, 91] on button "Delete" at bounding box center [474, 82] width 37 height 20
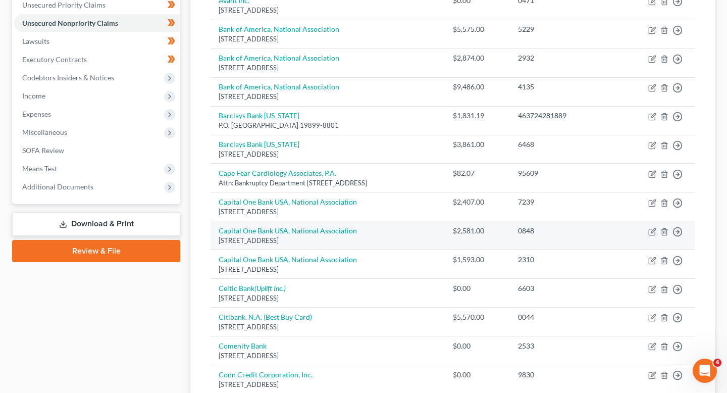
scroll to position [272, 0]
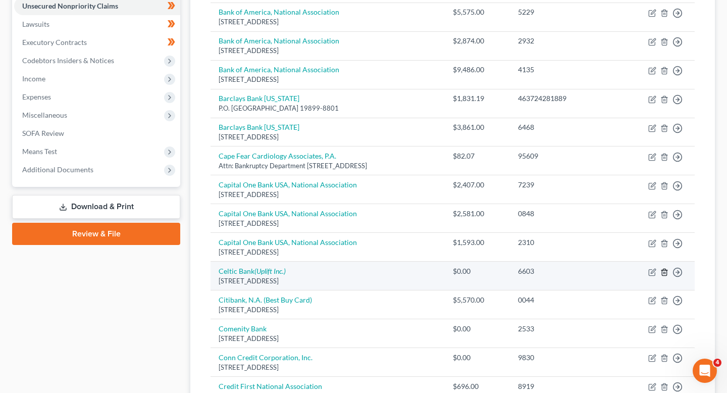
click at [664, 273] on line "button" at bounding box center [664, 273] width 0 height 2
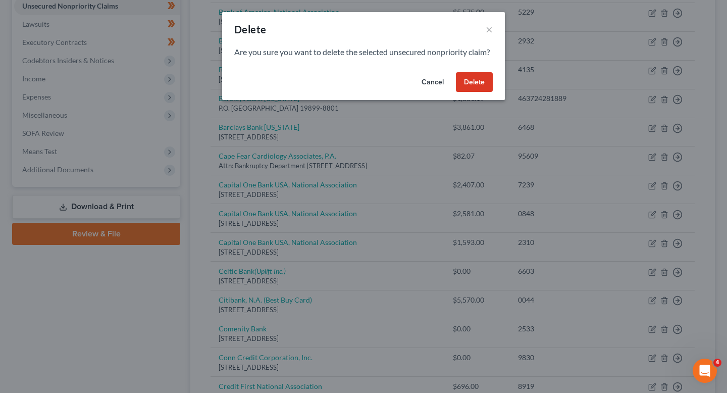
click at [467, 87] on button "Delete" at bounding box center [474, 82] width 37 height 20
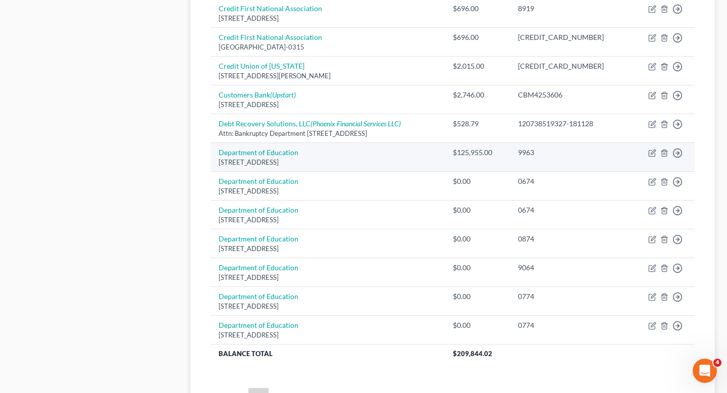
scroll to position [715, 0]
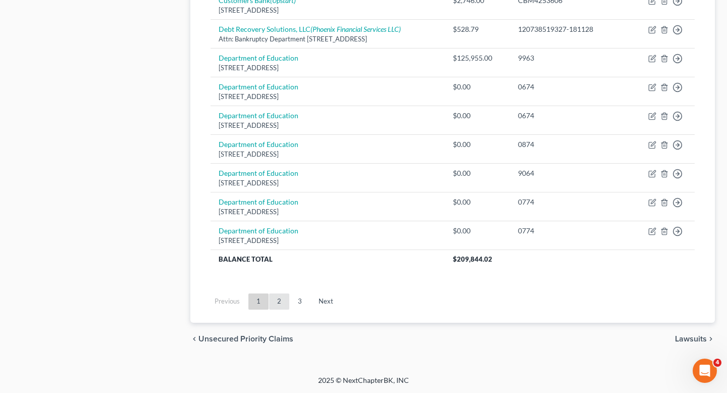
click at [275, 304] on link "2" at bounding box center [279, 301] width 20 height 16
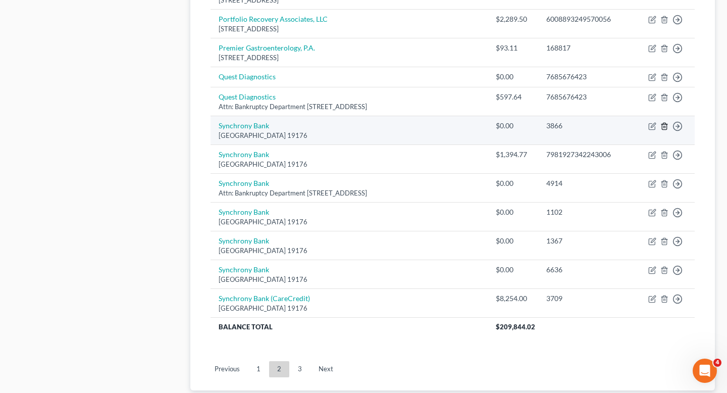
click at [666, 123] on icon "button" at bounding box center [664, 126] width 5 height 7
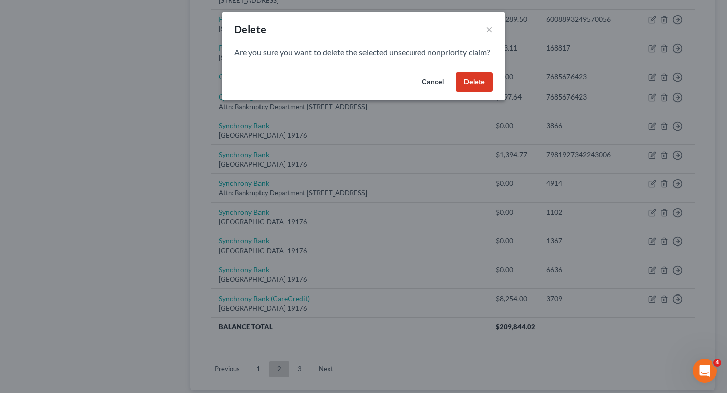
click at [477, 92] on button "Delete" at bounding box center [474, 82] width 37 height 20
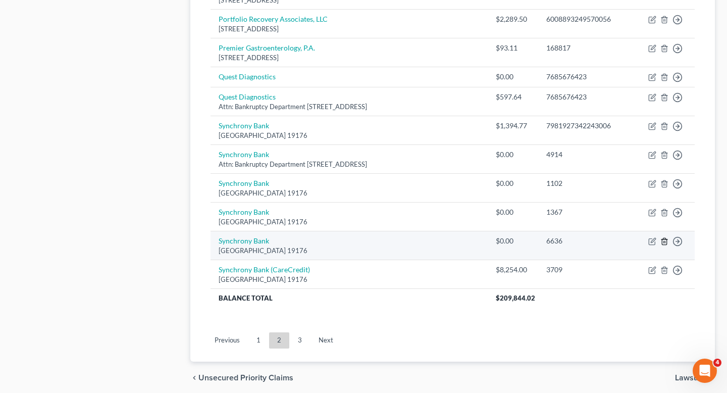
click at [664, 237] on icon "button" at bounding box center [664, 241] width 8 height 8
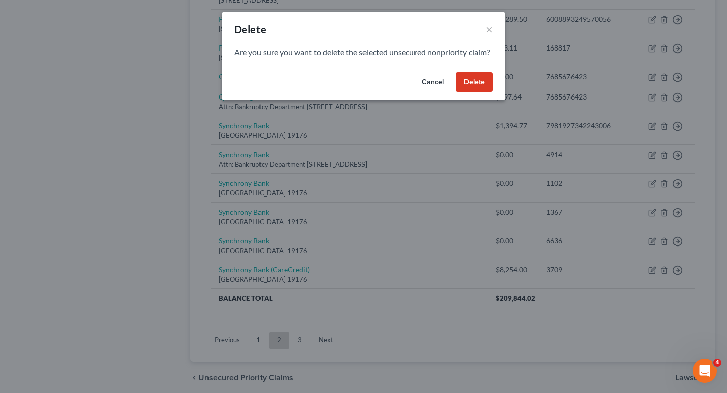
click at [468, 92] on button "Delete" at bounding box center [474, 82] width 37 height 20
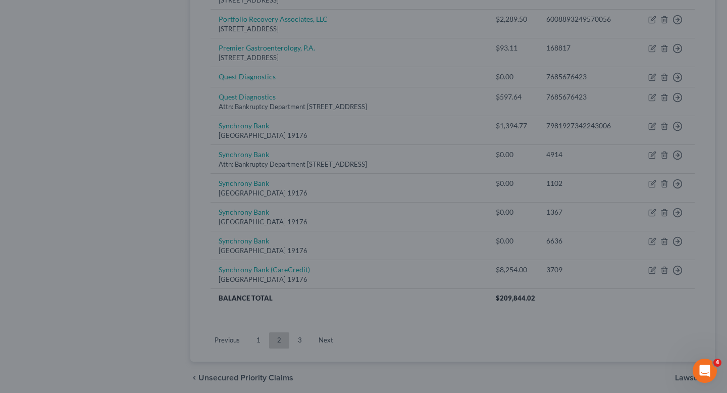
scroll to position [707, 0]
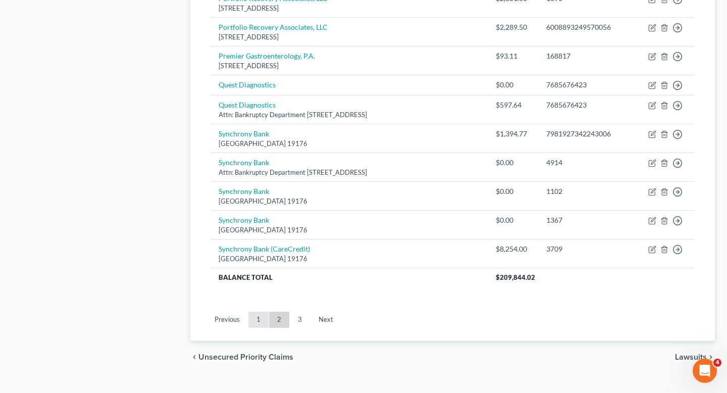
click at [258, 311] on link "1" at bounding box center [258, 319] width 20 height 16
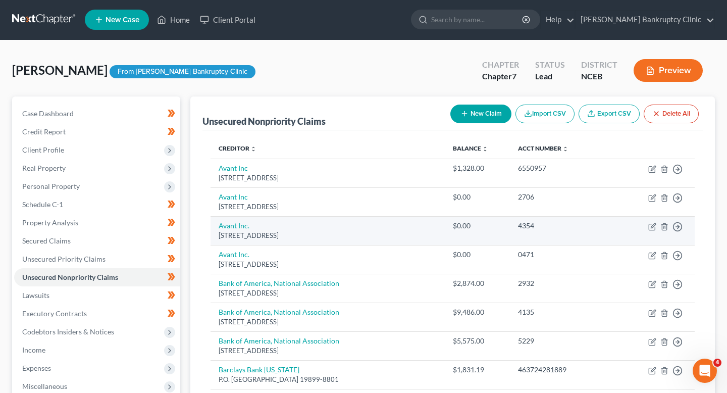
scroll to position [8, 0]
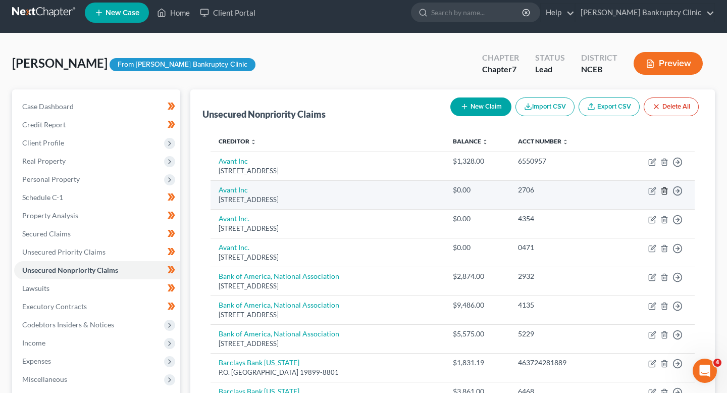
click at [662, 192] on icon "button" at bounding box center [664, 190] width 5 height 7
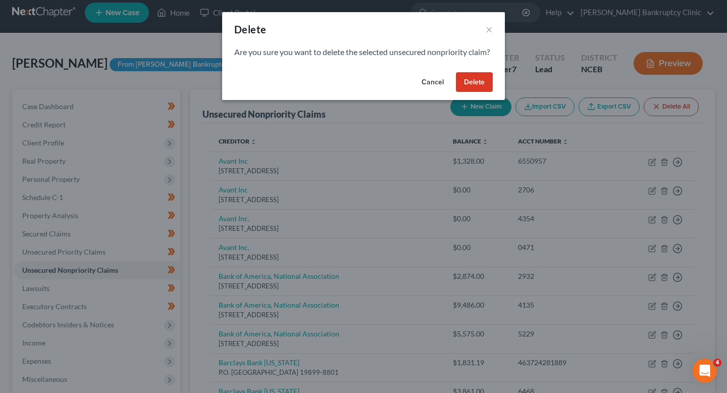
click at [473, 89] on button "Delete" at bounding box center [474, 82] width 37 height 20
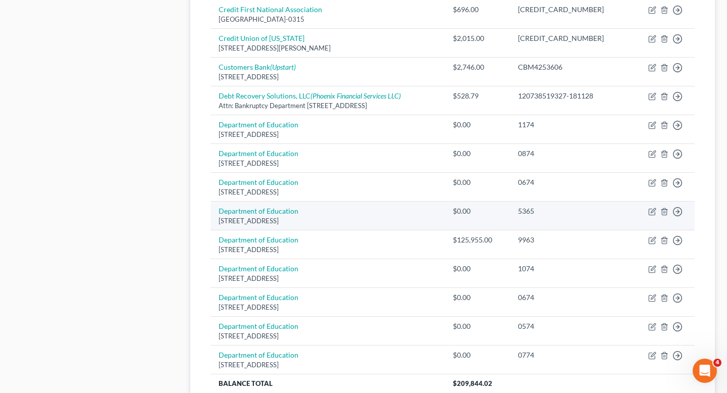
scroll to position [743, 0]
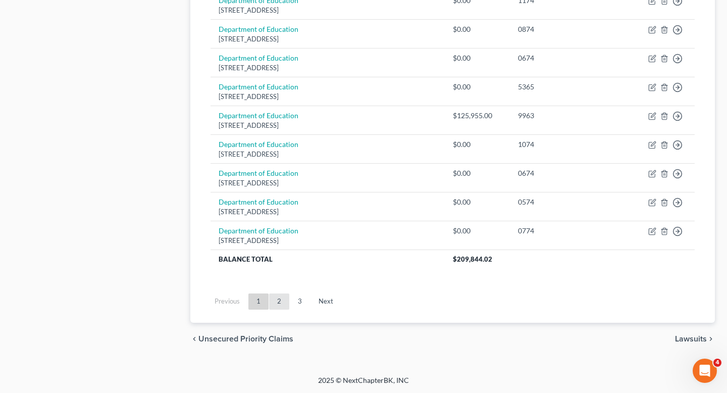
click at [278, 300] on link "2" at bounding box center [279, 301] width 20 height 16
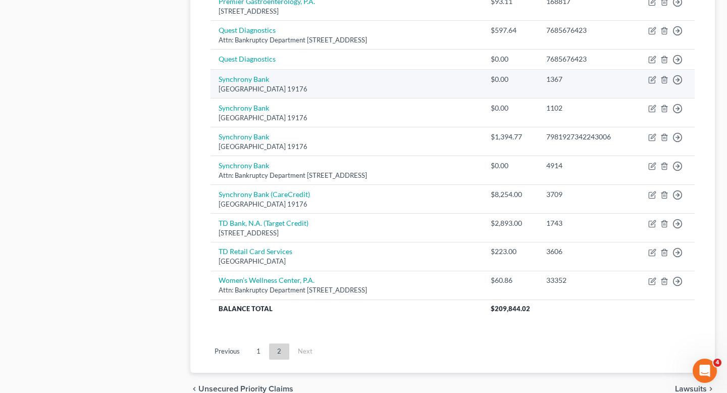
scroll to position [723, 0]
click at [662, 77] on icon "button" at bounding box center [664, 81] width 8 height 8
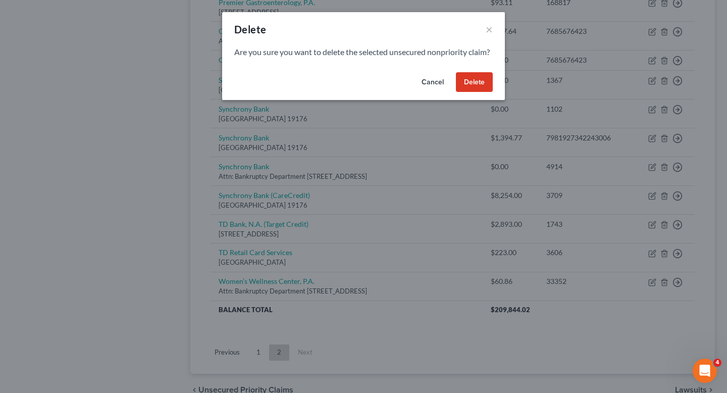
click at [467, 92] on button "Delete" at bounding box center [474, 82] width 37 height 20
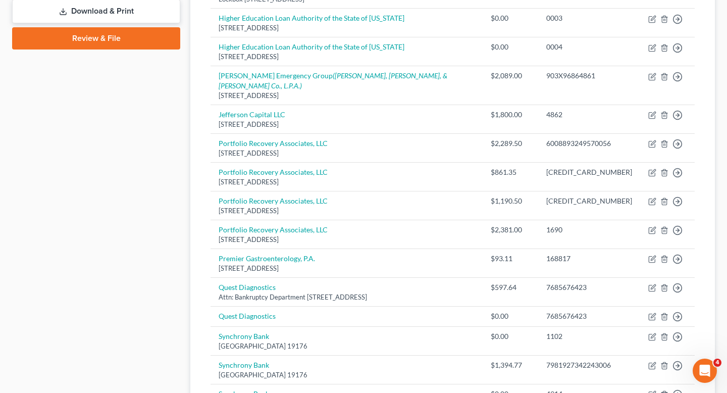
scroll to position [476, 0]
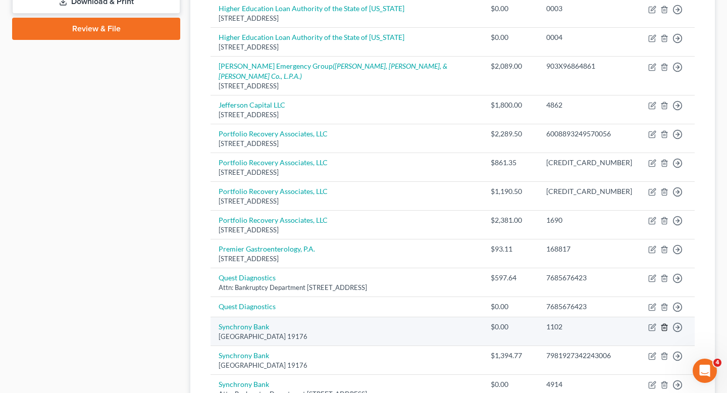
click at [663, 323] on icon "button" at bounding box center [664, 327] width 8 height 8
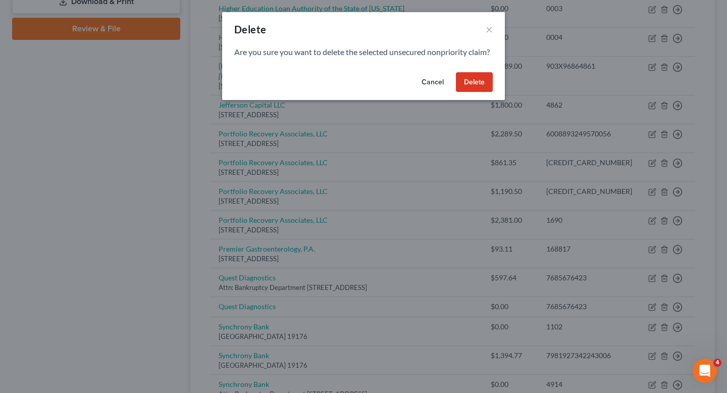
click at [475, 92] on button "Delete" at bounding box center [474, 82] width 37 height 20
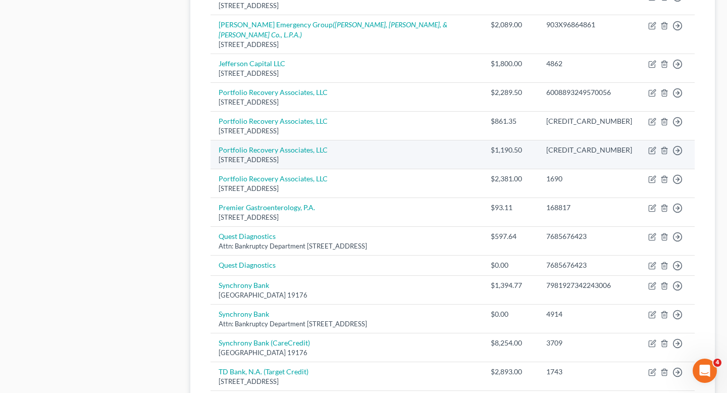
scroll to position [707, 0]
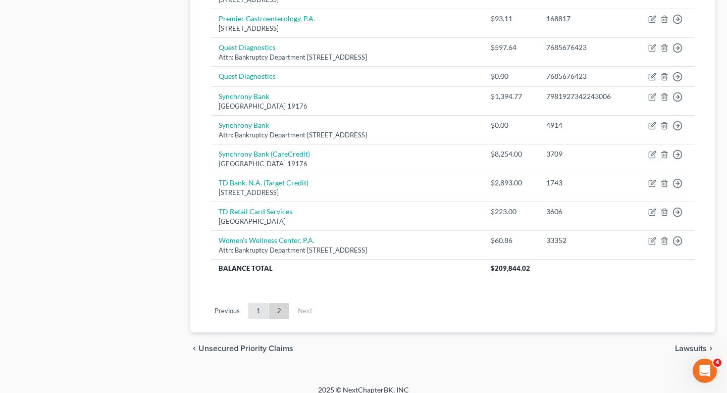
click at [257, 304] on link "1" at bounding box center [258, 311] width 20 height 16
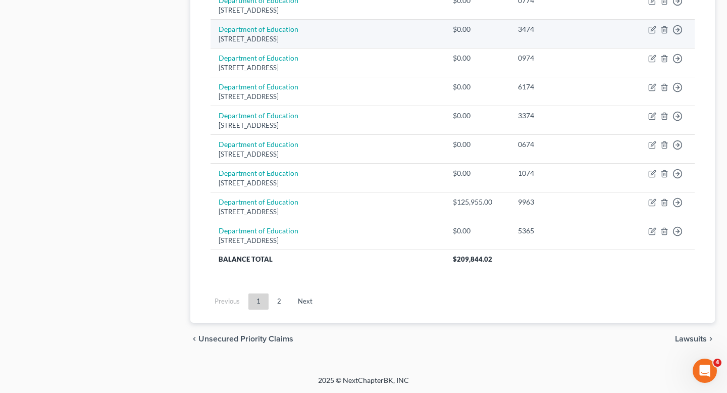
scroll to position [403, 0]
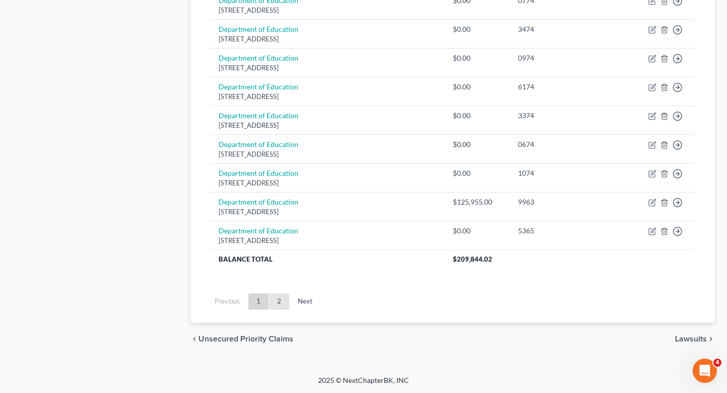
click at [276, 302] on link "2" at bounding box center [279, 301] width 20 height 16
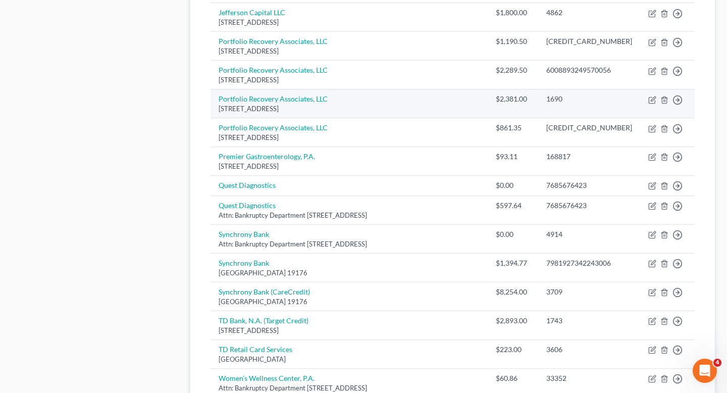
scroll to position [707, 0]
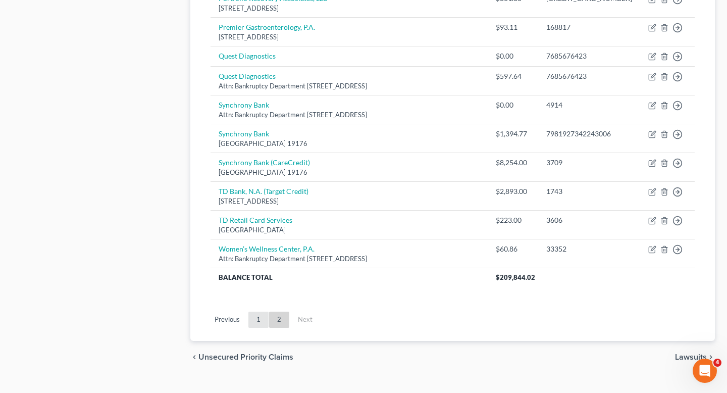
click at [257, 311] on link "1" at bounding box center [258, 319] width 20 height 16
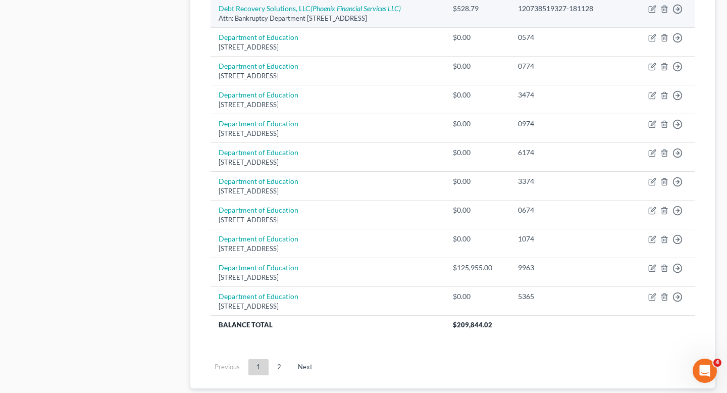
scroll to position [346, 0]
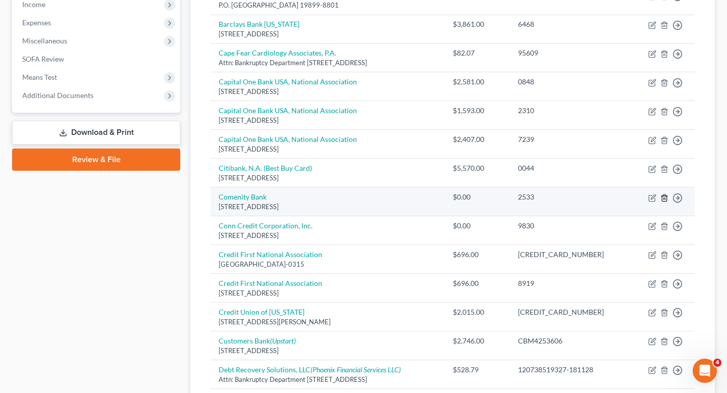
click at [664, 198] on line "button" at bounding box center [664, 198] width 0 height 2
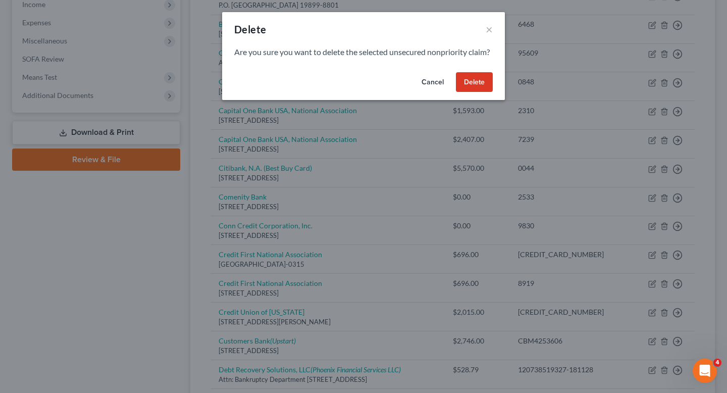
click at [480, 92] on button "Delete" at bounding box center [474, 82] width 37 height 20
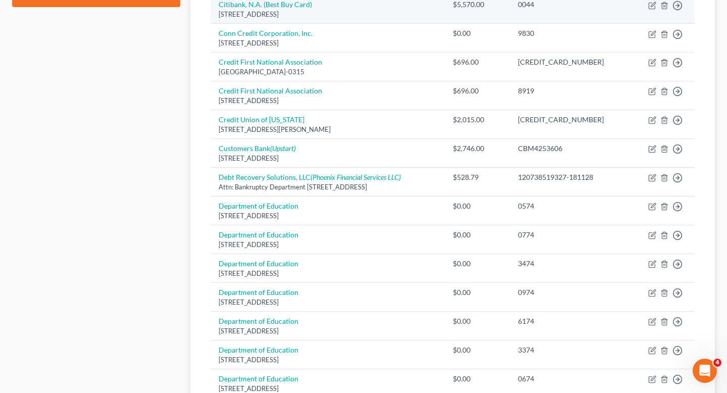
scroll to position [743, 0]
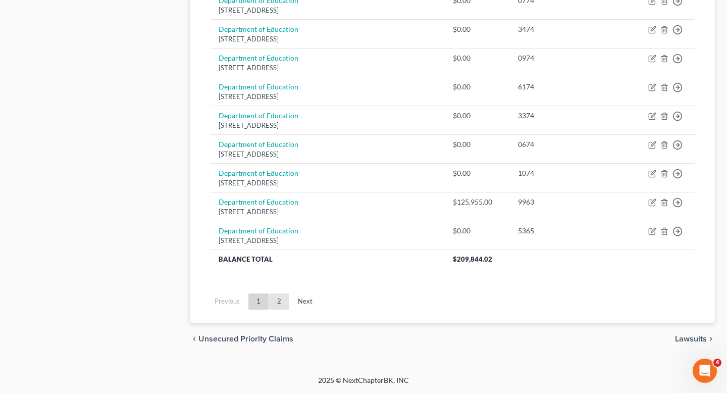
click at [274, 302] on link "2" at bounding box center [279, 301] width 20 height 16
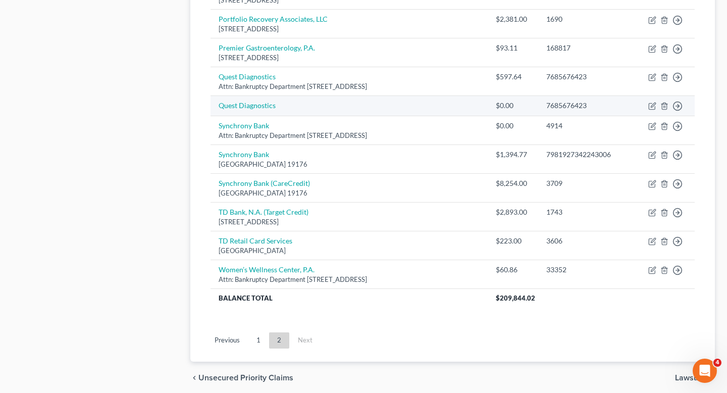
scroll to position [656, 0]
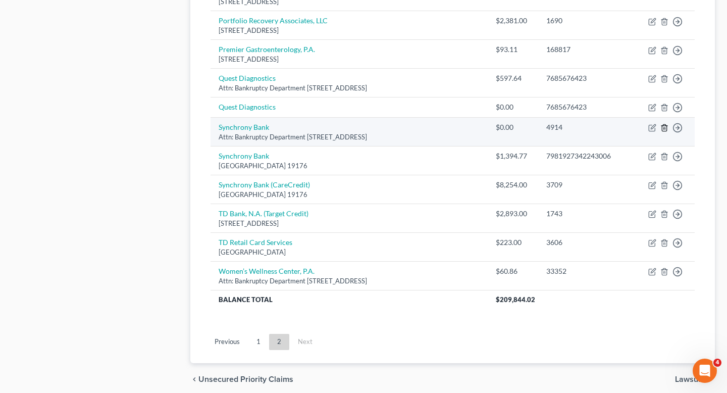
click at [664, 124] on icon "button" at bounding box center [664, 128] width 8 height 8
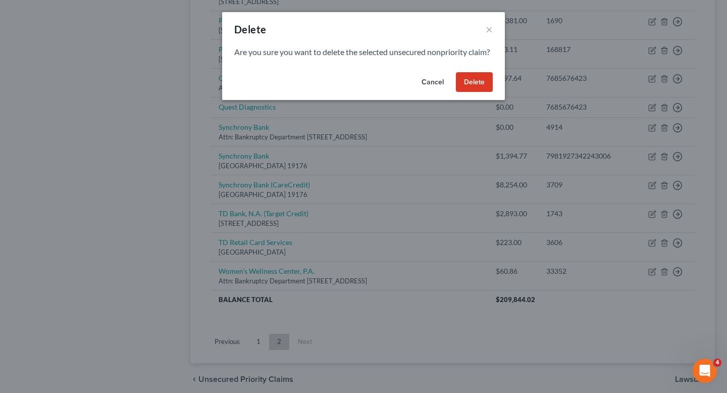
click at [470, 92] on button "Delete" at bounding box center [474, 82] width 37 height 20
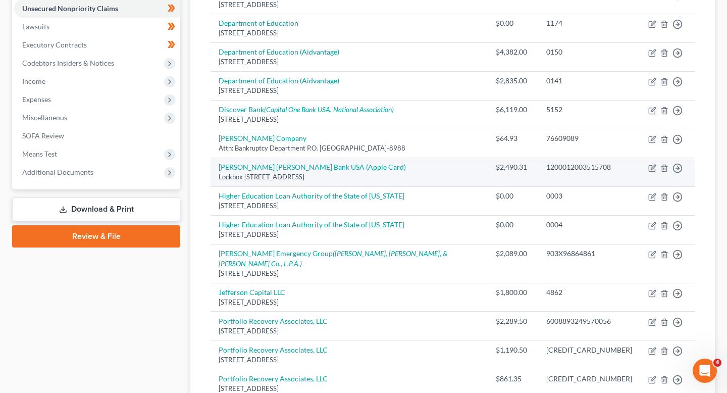
scroll to position [649, 0]
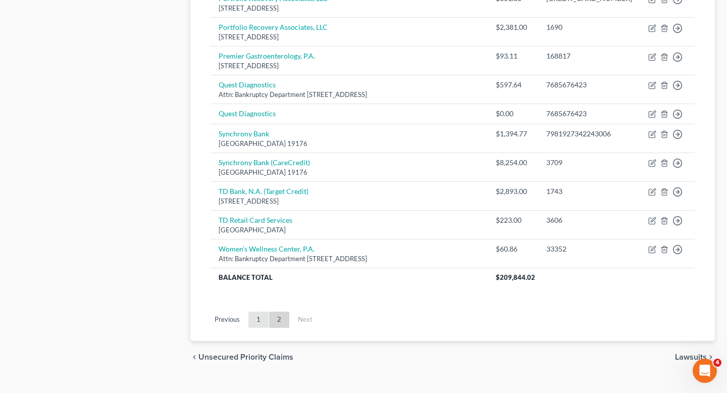
click at [255, 311] on link "1" at bounding box center [258, 319] width 20 height 16
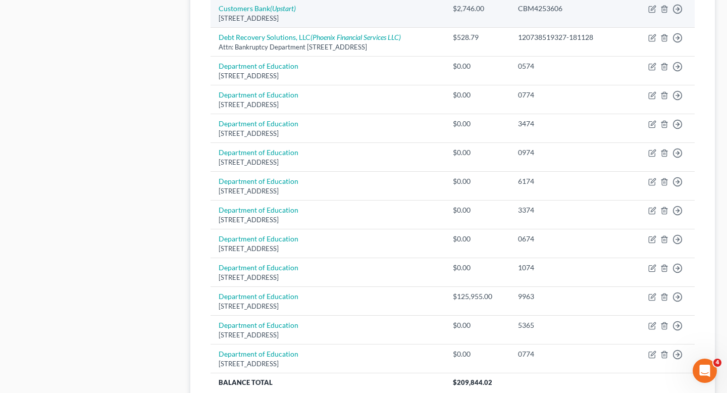
scroll to position [29, 0]
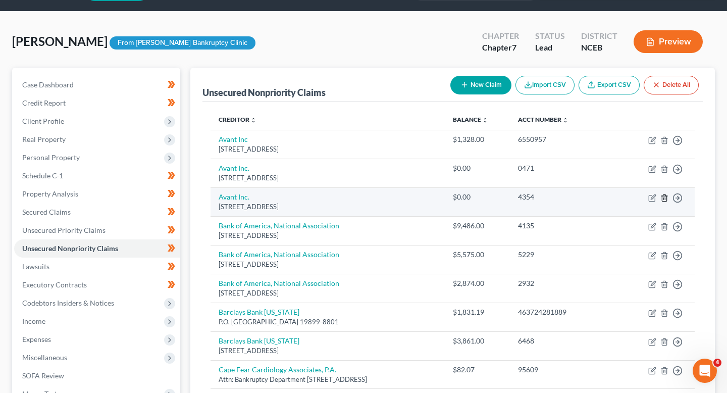
click at [665, 196] on icon "button" at bounding box center [664, 198] width 8 height 8
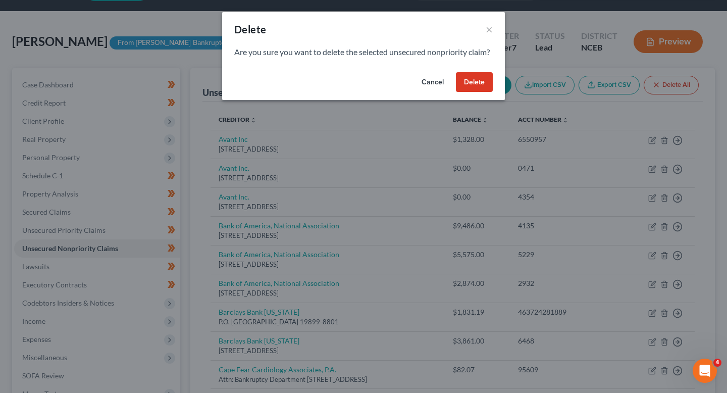
click at [474, 86] on button "Delete" at bounding box center [474, 82] width 37 height 20
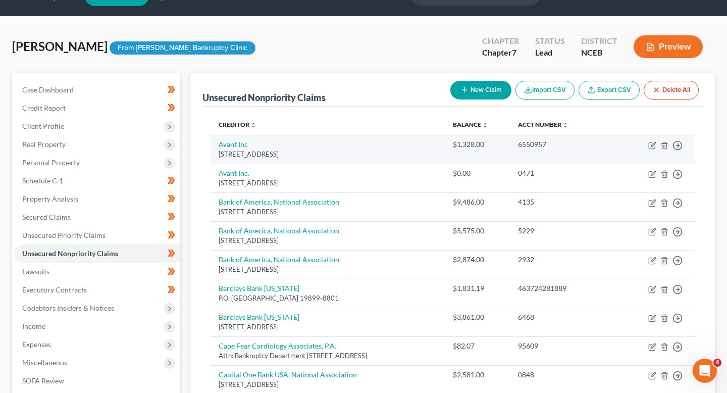
scroll to position [24, 0]
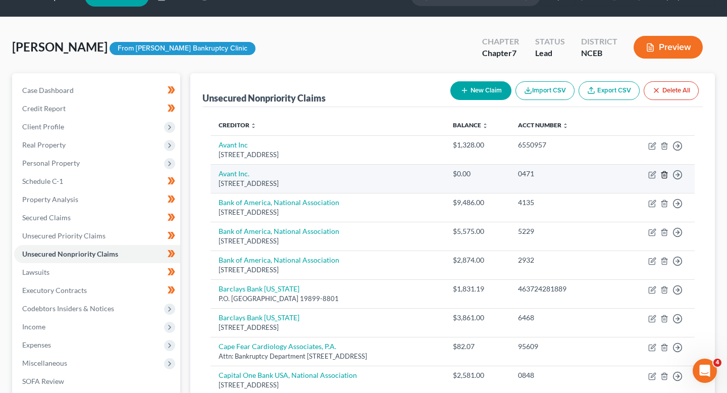
click at [663, 176] on icon "button" at bounding box center [664, 175] width 8 height 8
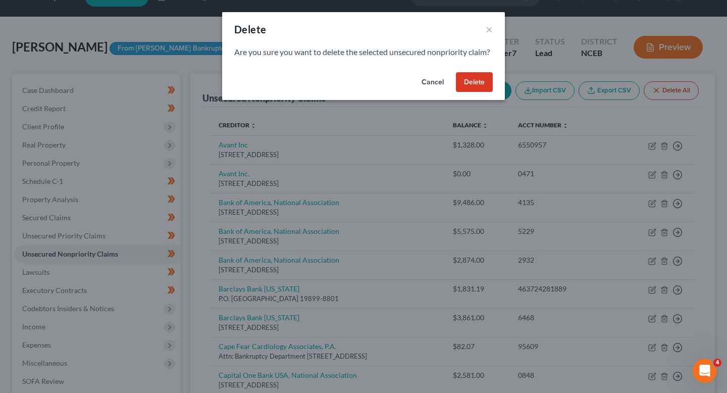
click at [458, 87] on button "Delete" at bounding box center [474, 82] width 37 height 20
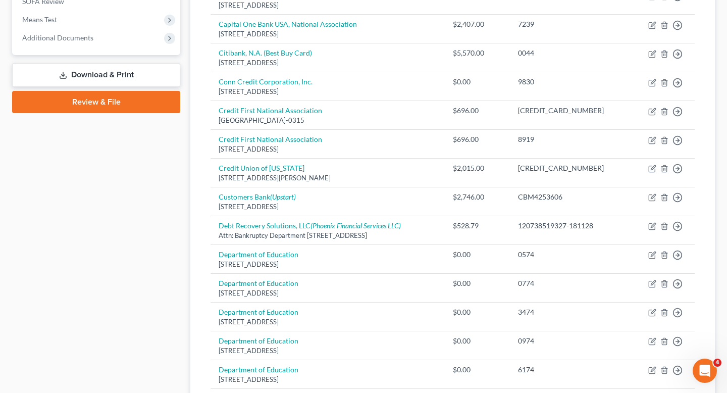
scroll to position [633, 0]
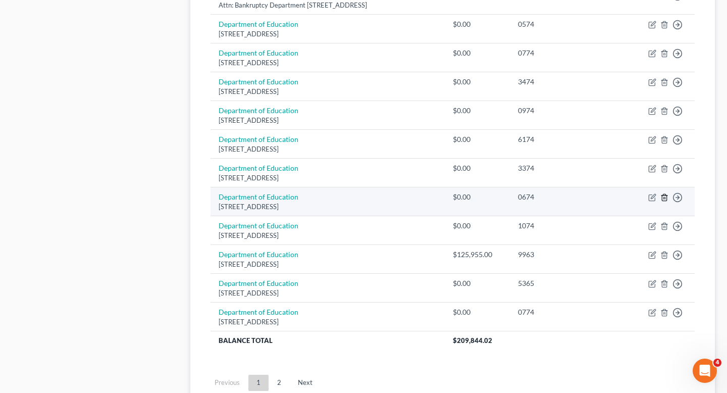
click at [666, 200] on icon "button" at bounding box center [664, 197] width 5 height 7
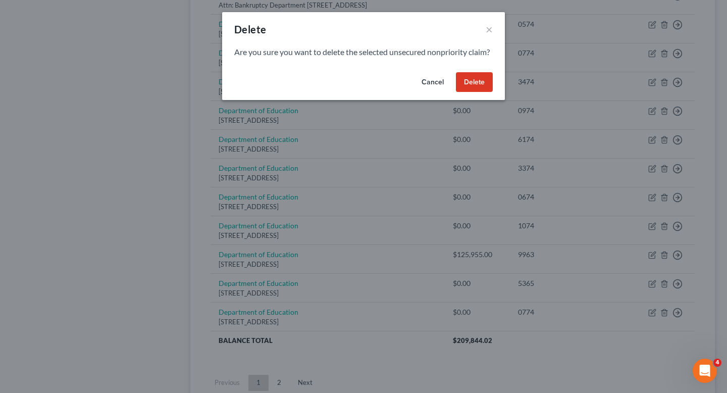
click at [474, 88] on button "Delete" at bounding box center [474, 82] width 37 height 20
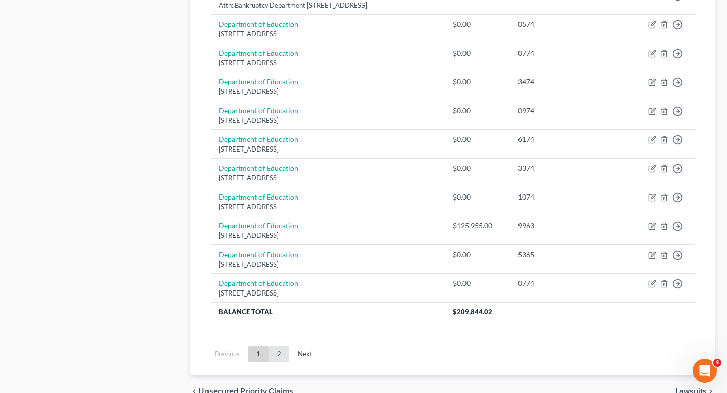
click at [274, 360] on link "2" at bounding box center [279, 354] width 20 height 16
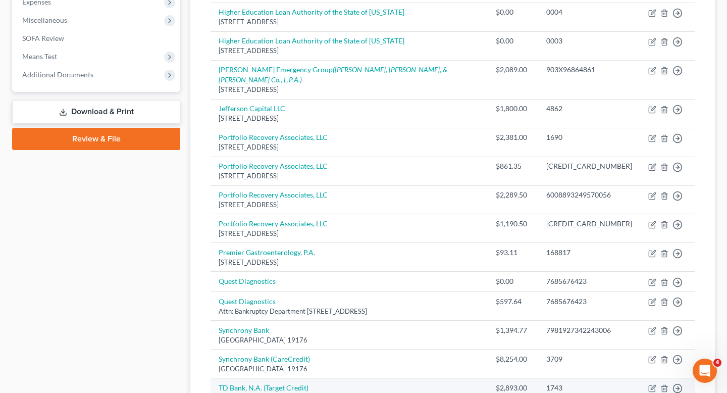
scroll to position [253, 0]
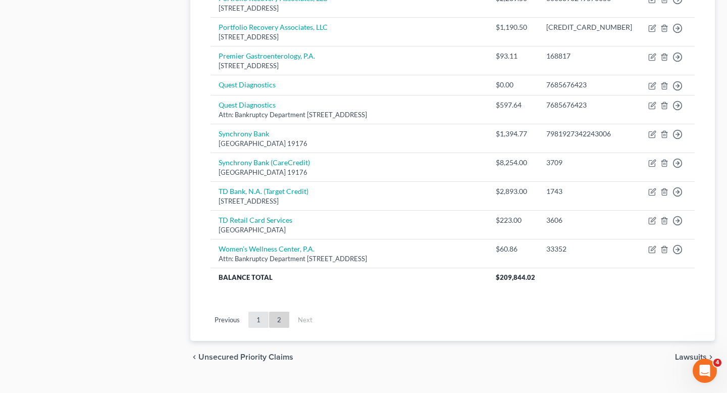
click at [259, 311] on link "1" at bounding box center [258, 319] width 20 height 16
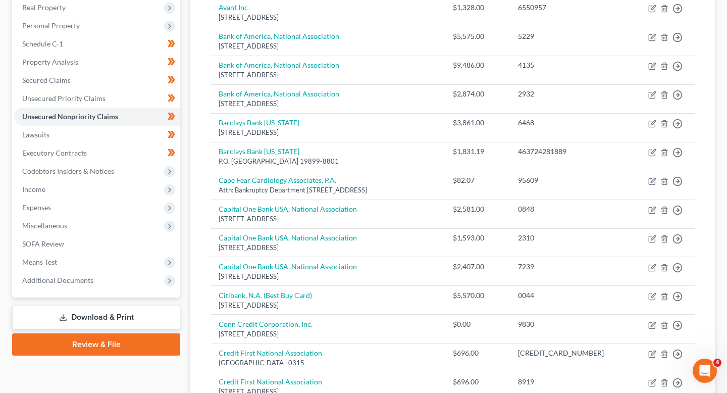
scroll to position [563, 0]
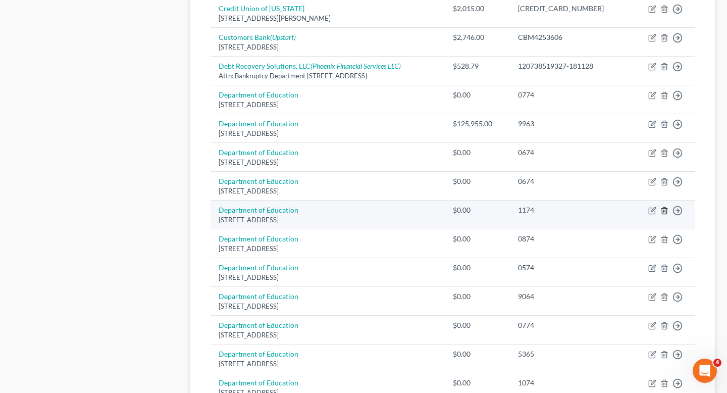
click at [665, 211] on line "button" at bounding box center [665, 211] width 0 height 2
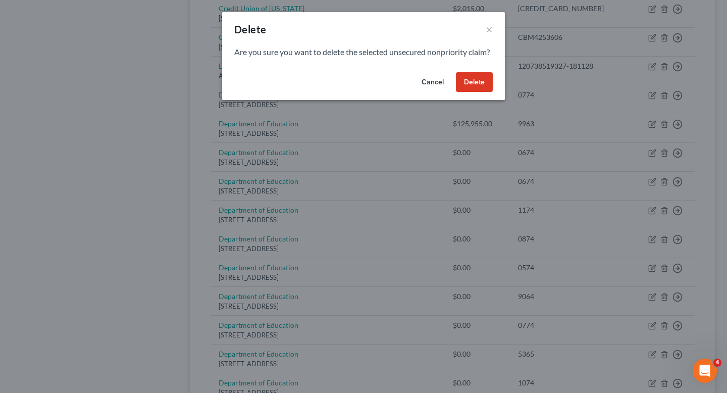
click at [479, 92] on button "Delete" at bounding box center [474, 82] width 37 height 20
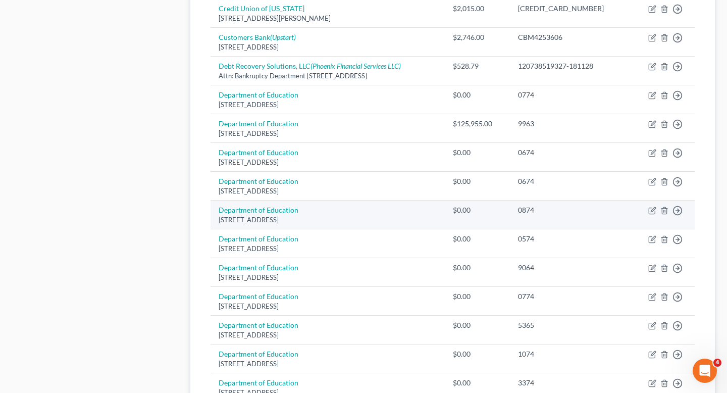
scroll to position [587, 0]
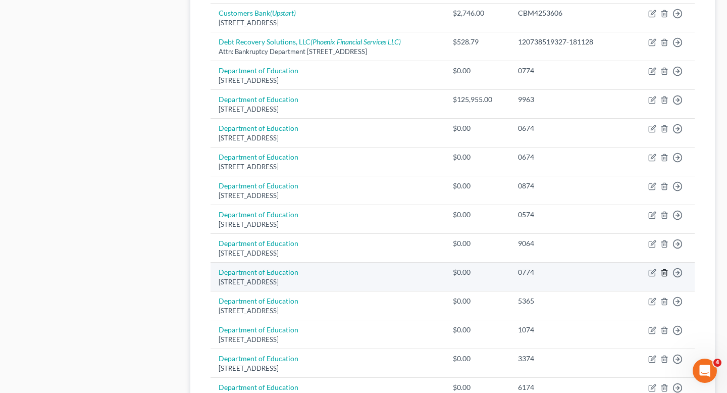
click at [662, 271] on icon "button" at bounding box center [664, 272] width 8 height 8
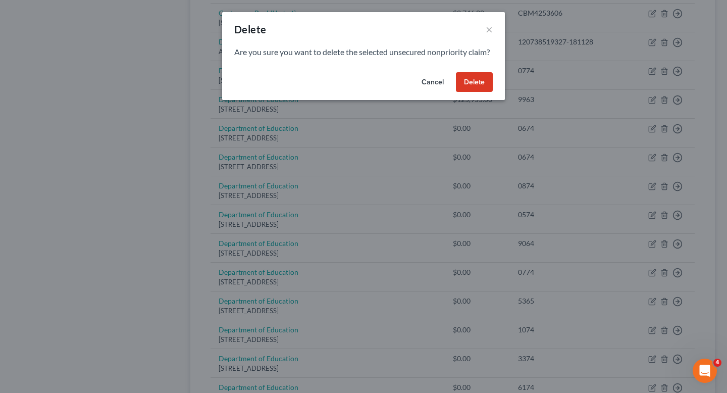
click at [478, 92] on button "Delete" at bounding box center [474, 82] width 37 height 20
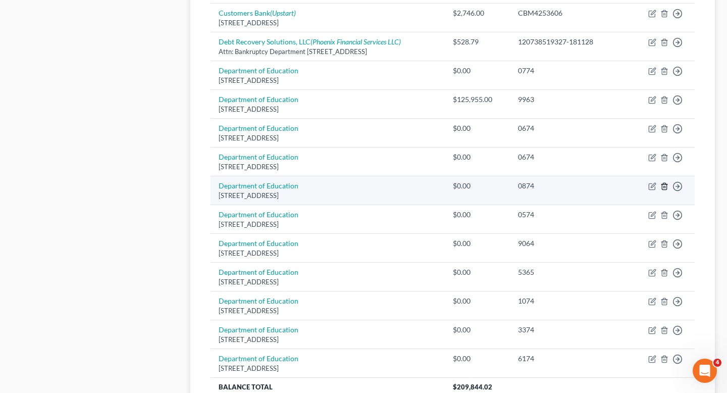
click at [666, 184] on icon "button" at bounding box center [664, 186] width 5 height 7
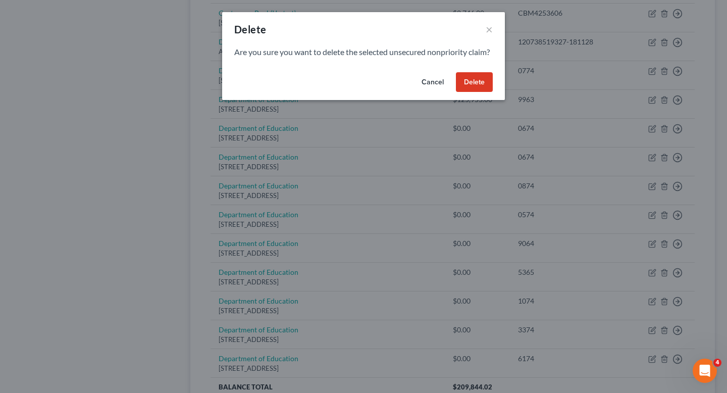
click at [472, 92] on button "Delete" at bounding box center [474, 82] width 37 height 20
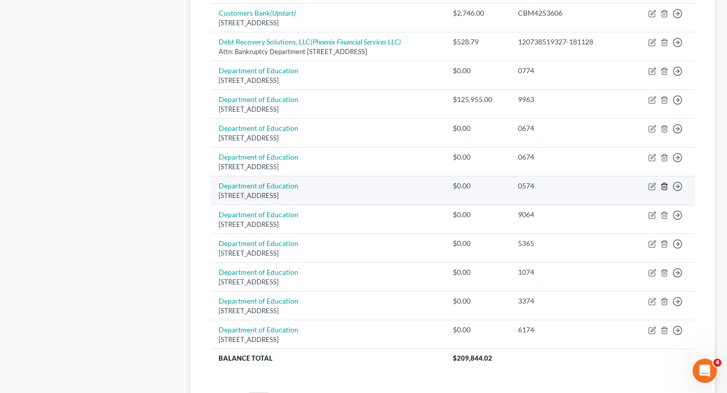
click at [662, 185] on icon "button" at bounding box center [664, 186] width 5 height 7
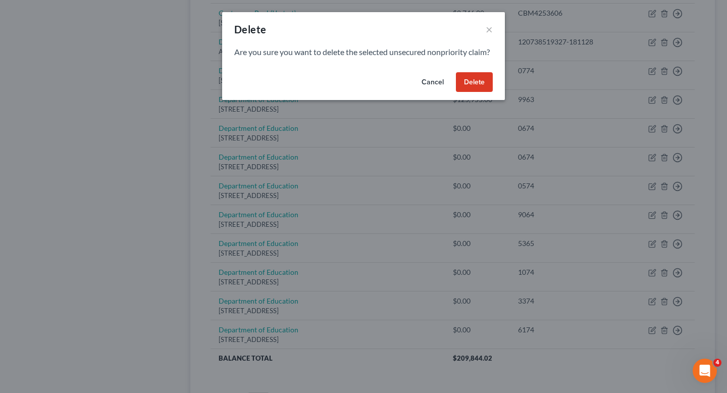
click at [476, 91] on button "Delete" at bounding box center [474, 82] width 37 height 20
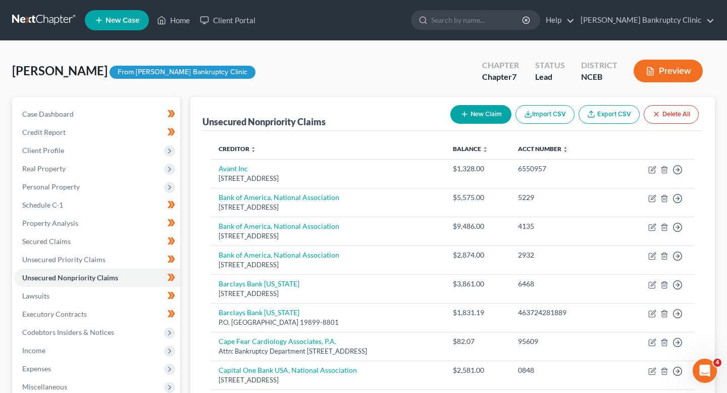
scroll to position [576, 0]
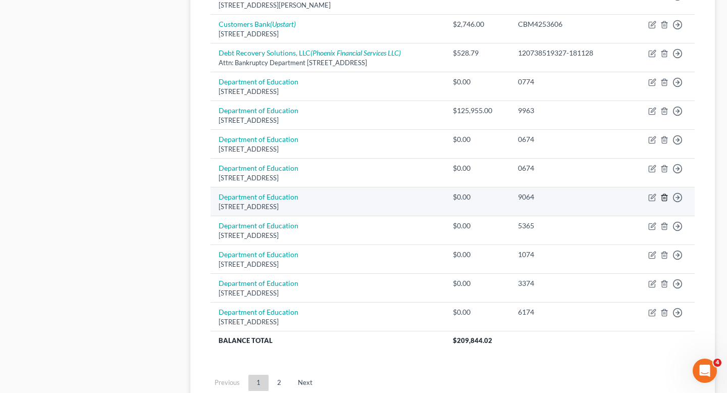
click at [664, 200] on icon "button" at bounding box center [664, 197] width 5 height 7
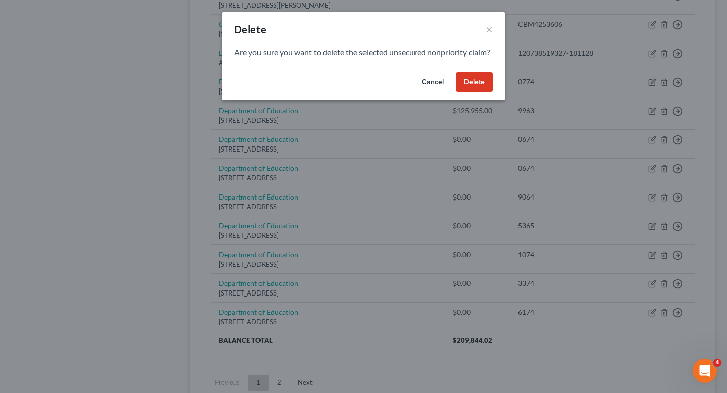
click at [458, 92] on button "Delete" at bounding box center [474, 82] width 37 height 20
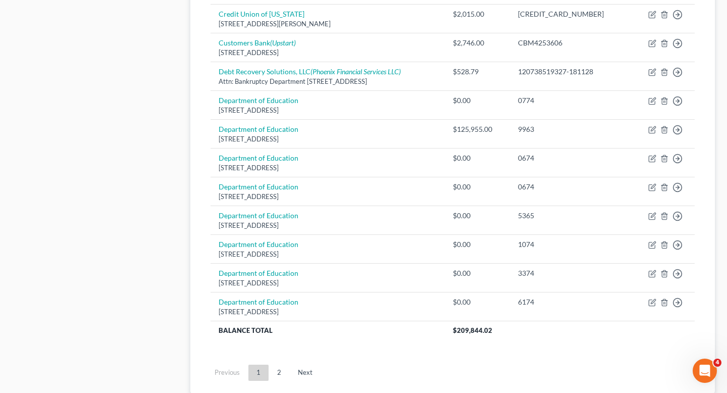
scroll to position [555, 0]
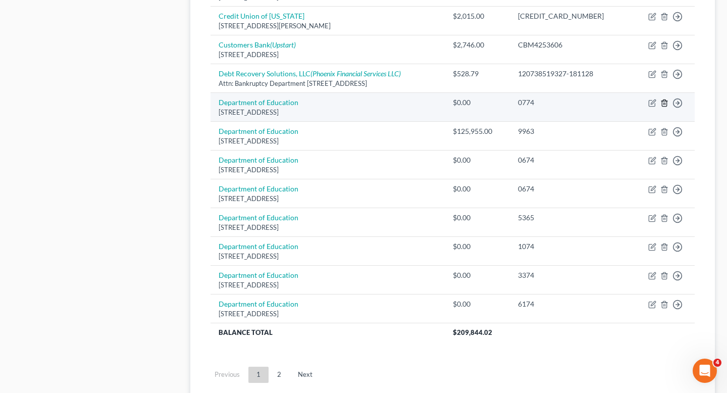
click at [663, 105] on icon "button" at bounding box center [664, 103] width 8 height 8
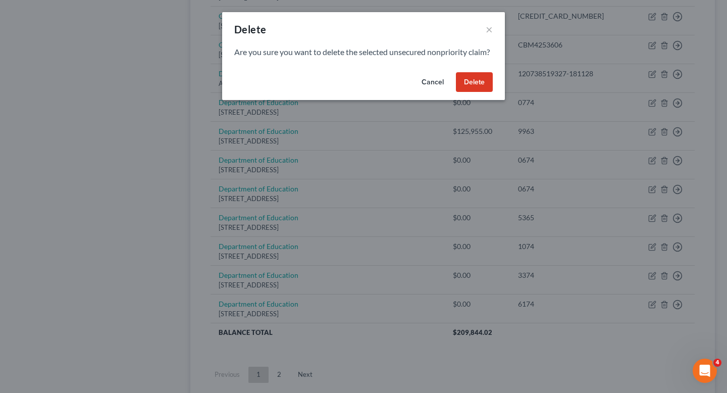
click at [466, 90] on button "Delete" at bounding box center [474, 82] width 37 height 20
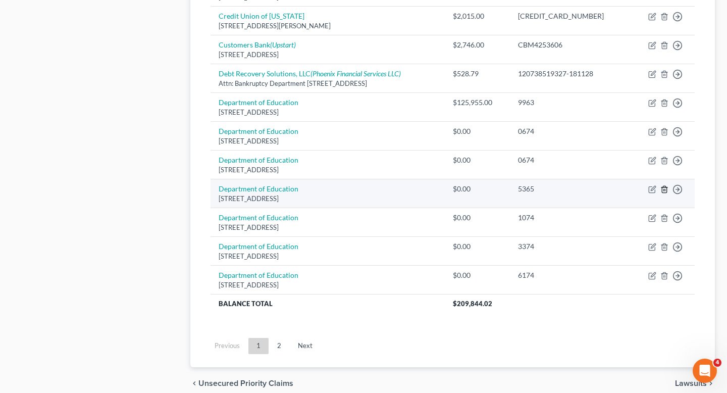
click at [665, 191] on icon "button" at bounding box center [664, 189] width 8 height 8
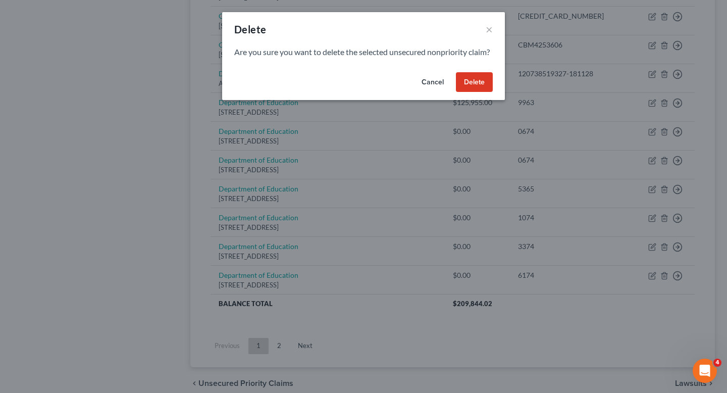
click at [473, 91] on button "Delete" at bounding box center [474, 82] width 37 height 20
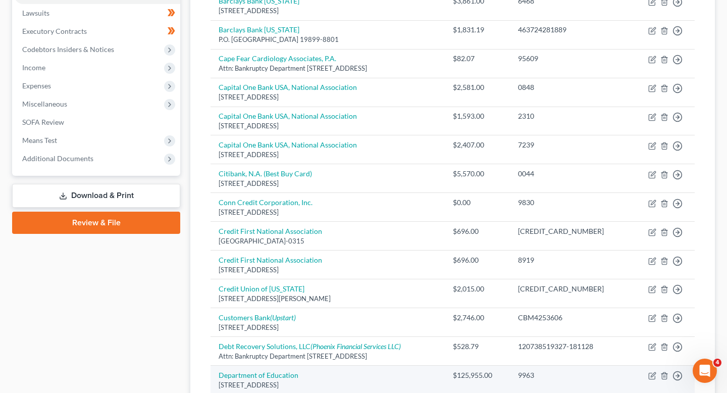
scroll to position [547, 0]
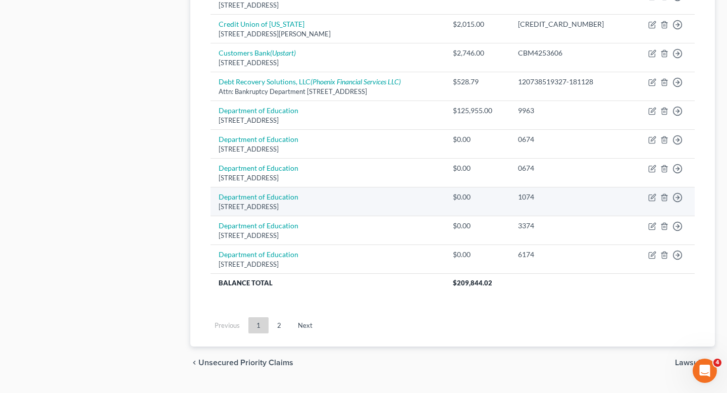
click at [664, 202] on td "Move to D Move to E Move to G Move to Notice Only" at bounding box center [662, 201] width 64 height 29
click at [666, 200] on icon "button" at bounding box center [664, 197] width 5 height 7
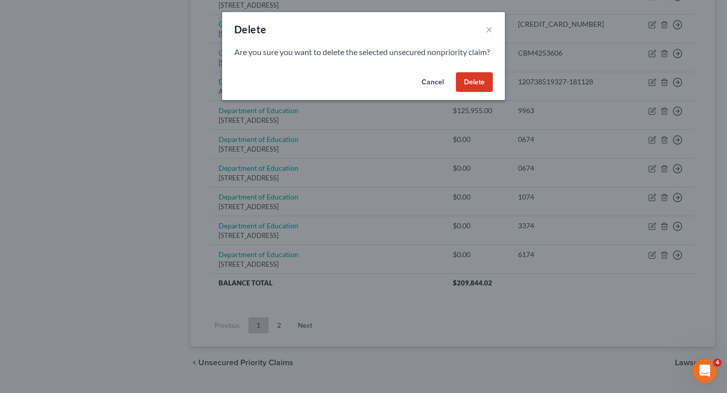
click at [480, 92] on button "Delete" at bounding box center [474, 82] width 37 height 20
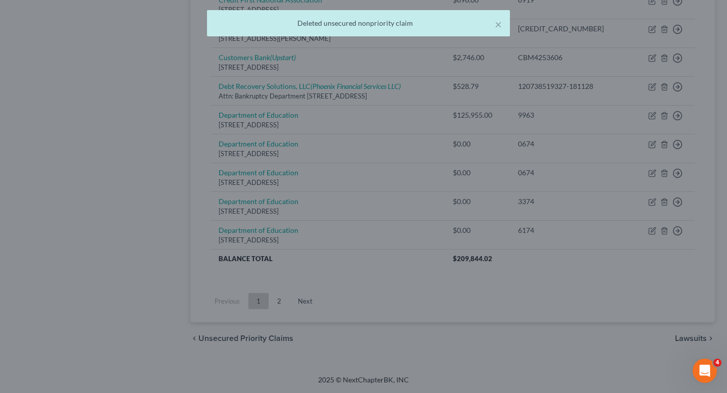
scroll to position [542, 0]
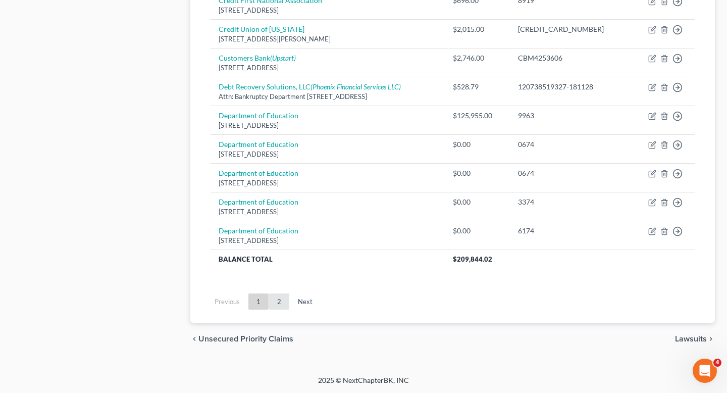
click at [278, 298] on link "2" at bounding box center [279, 301] width 20 height 16
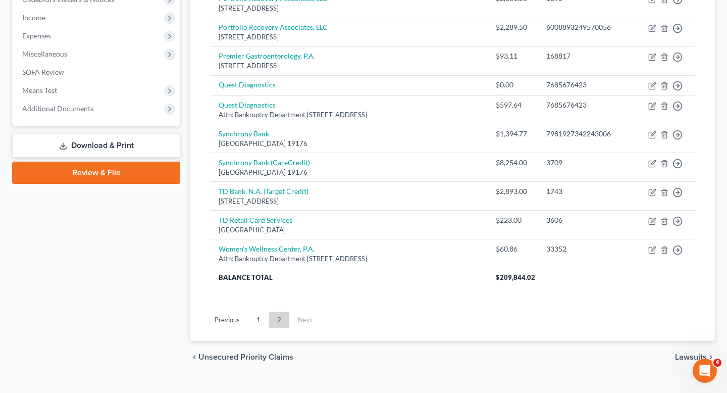
scroll to position [0, 0]
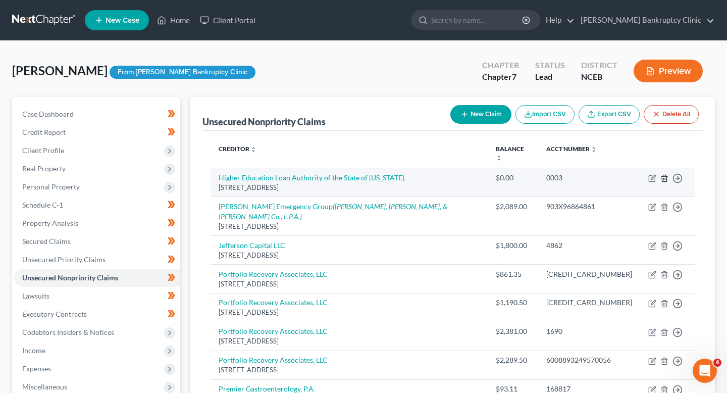
click at [661, 174] on icon "button" at bounding box center [664, 178] width 8 height 8
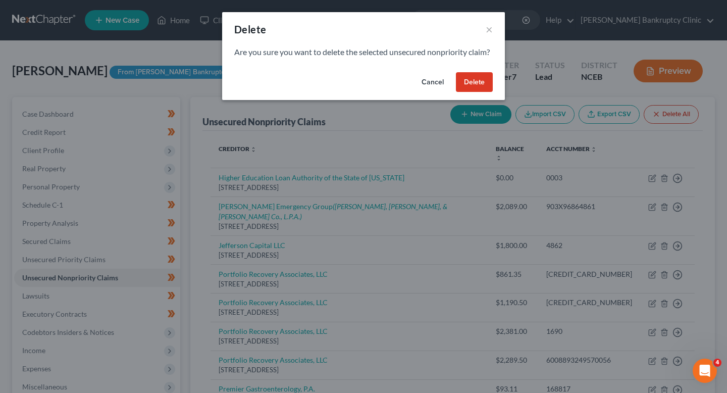
click at [479, 92] on button "Delete" at bounding box center [474, 82] width 37 height 20
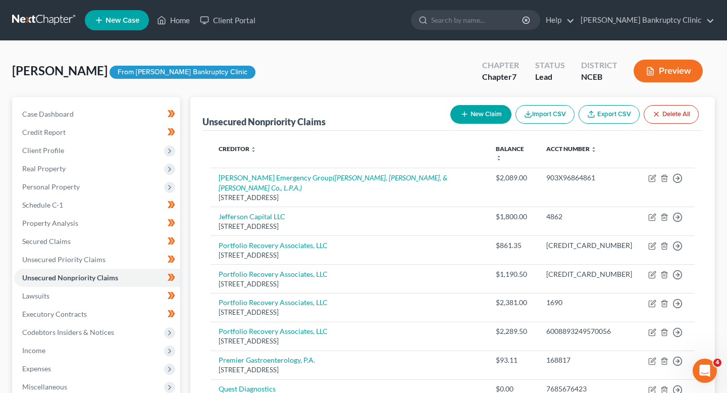
scroll to position [290, 0]
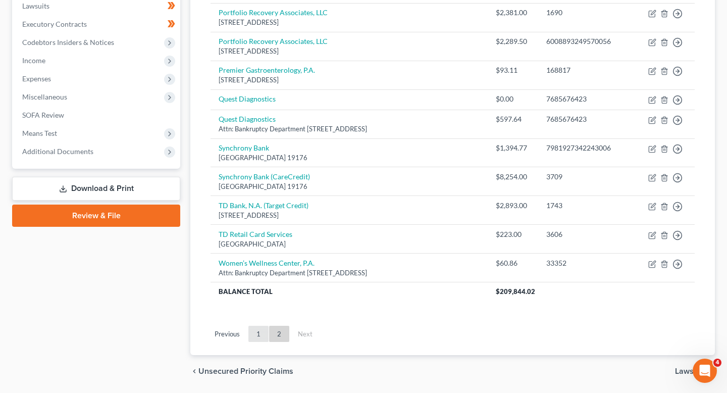
click at [257, 326] on link "1" at bounding box center [258, 334] width 20 height 16
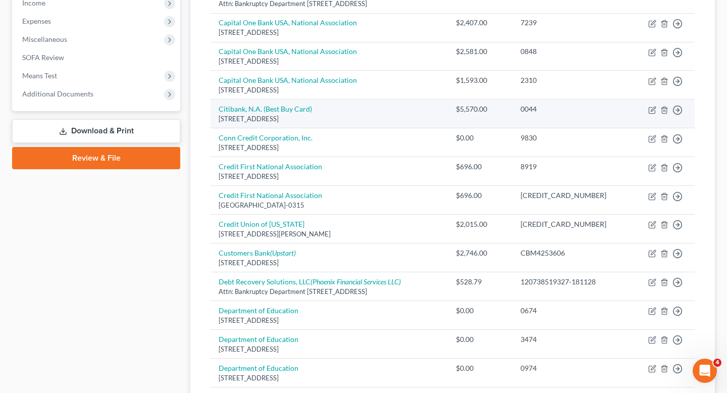
scroll to position [348, 0]
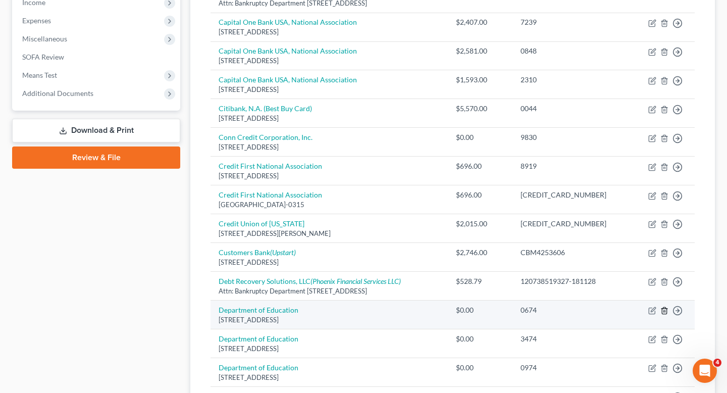
click at [664, 311] on icon "button" at bounding box center [664, 310] width 8 height 8
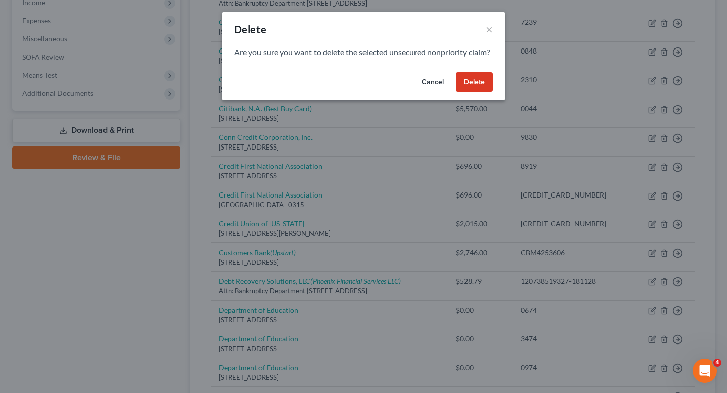
click at [477, 87] on button "Delete" at bounding box center [474, 82] width 37 height 20
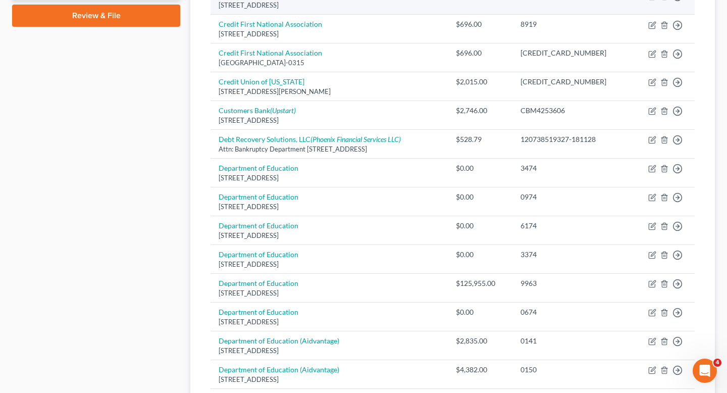
scroll to position [743, 0]
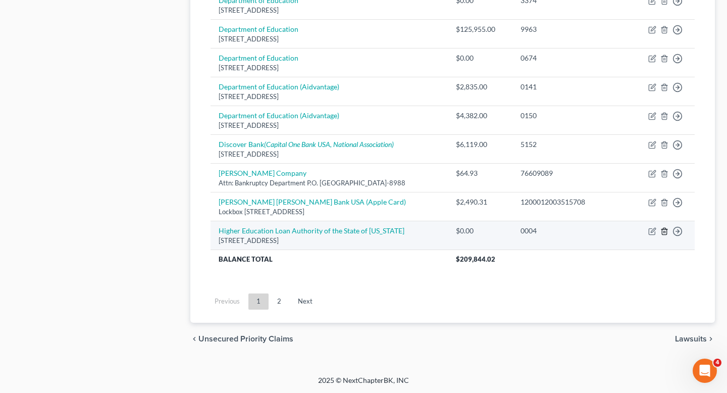
click at [667, 231] on icon "button" at bounding box center [664, 231] width 8 height 8
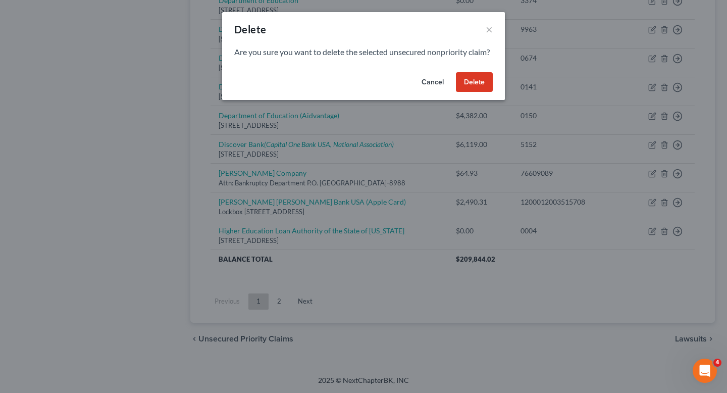
click at [467, 89] on button "Delete" at bounding box center [474, 82] width 37 height 20
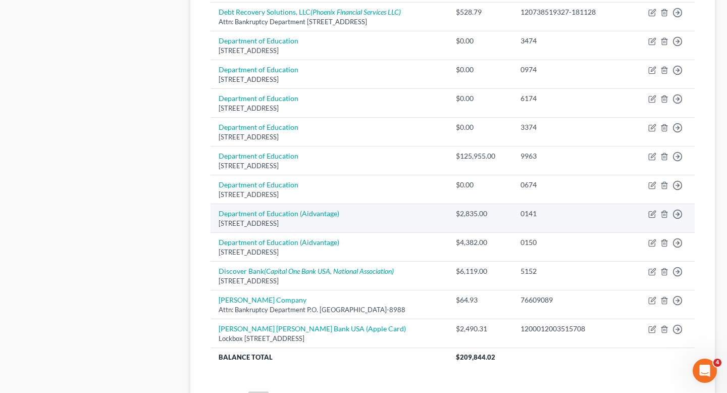
scroll to position [615, 0]
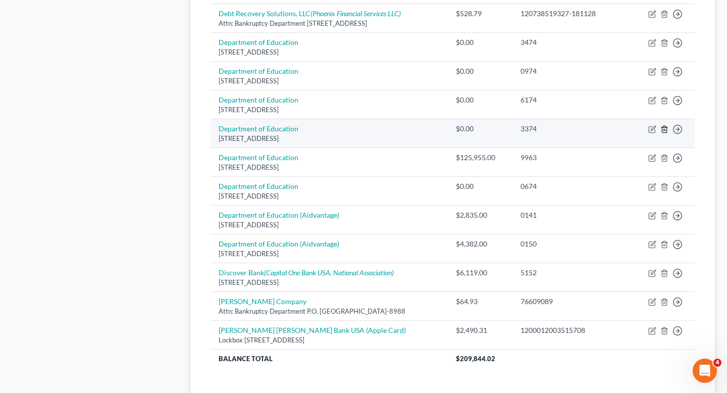
click at [664, 133] on icon "button" at bounding box center [664, 129] width 5 height 7
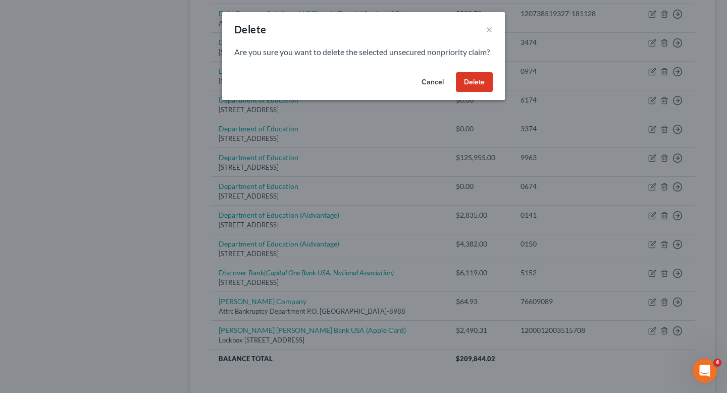
click at [469, 92] on button "Delete" at bounding box center [474, 82] width 37 height 20
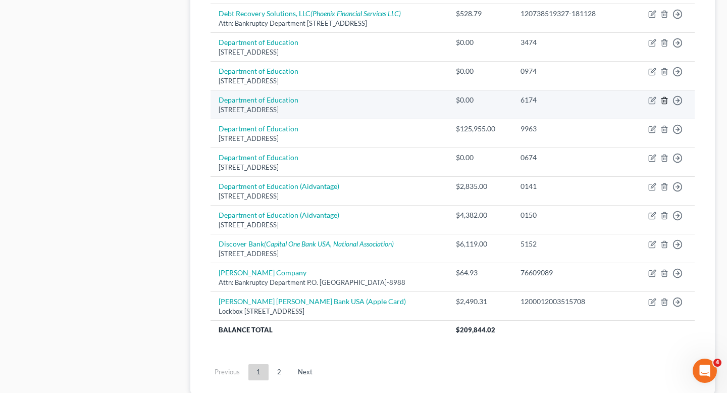
click at [661, 100] on icon "button" at bounding box center [664, 100] width 8 height 8
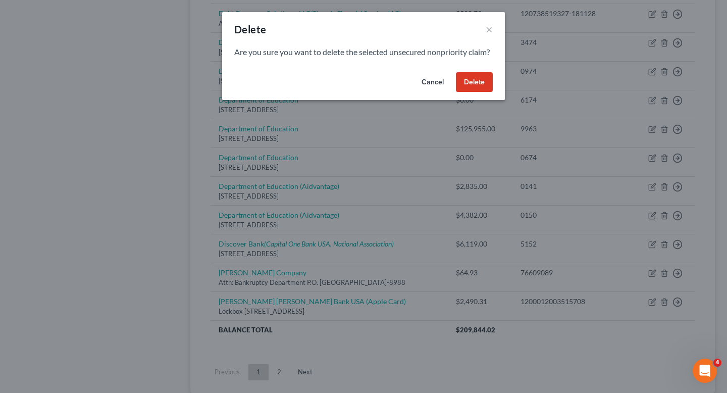
click at [465, 91] on button "Delete" at bounding box center [474, 82] width 37 height 20
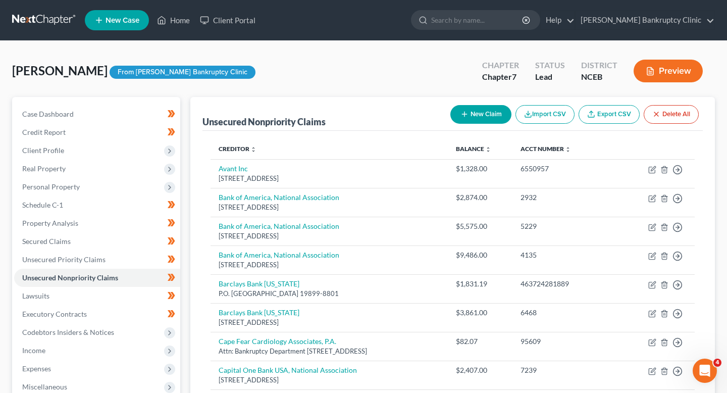
scroll to position [490, 0]
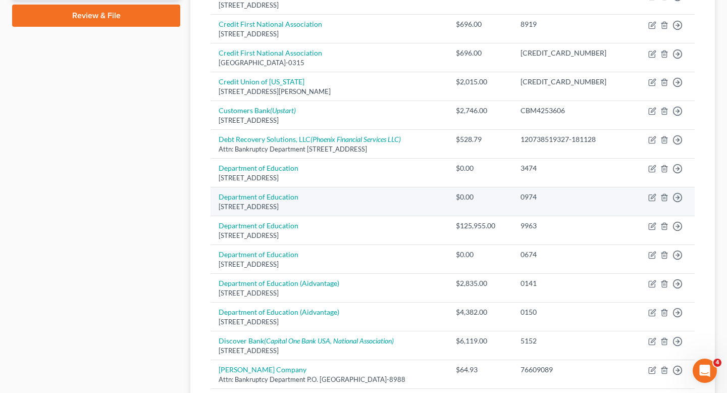
click at [663, 201] on td "Move to D Move to E Move to G Move to Notice Only" at bounding box center [663, 201] width 64 height 29
click at [664, 198] on icon "button" at bounding box center [664, 197] width 8 height 8
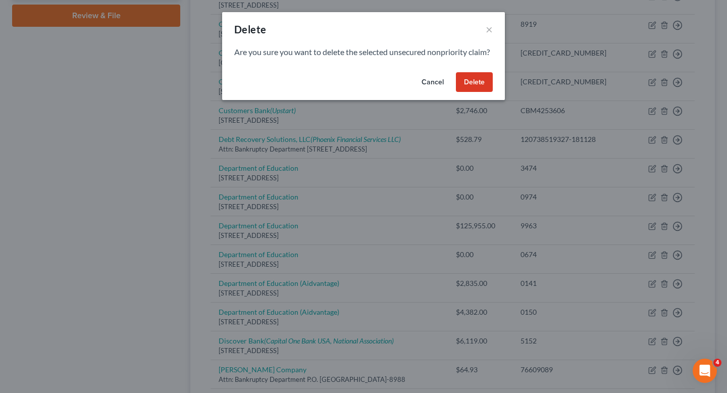
click at [481, 92] on button "Delete" at bounding box center [474, 82] width 37 height 20
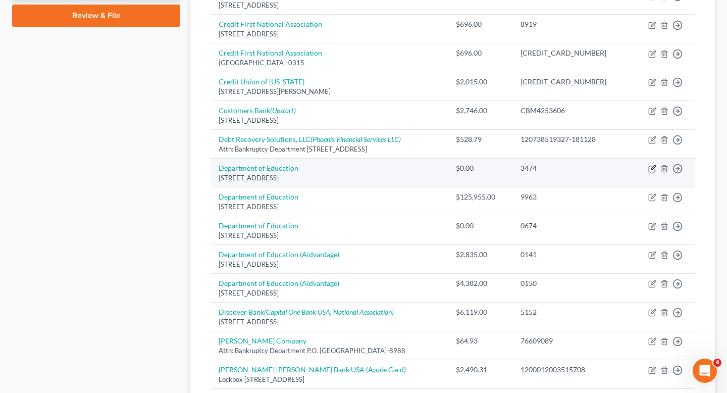
click at [651, 169] on icon "button" at bounding box center [653, 168] width 5 height 5
select select "30"
select select "0"
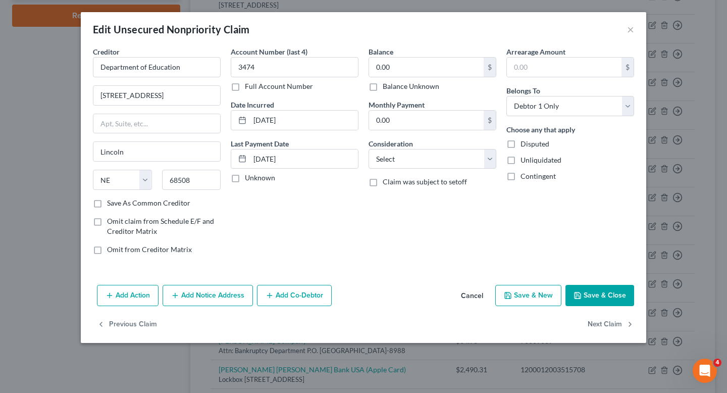
click at [626, 34] on div "Edit Unsecured Nonpriority Claim ×" at bounding box center [363, 29] width 565 height 34
click at [630, 27] on button "×" at bounding box center [630, 29] width 7 height 12
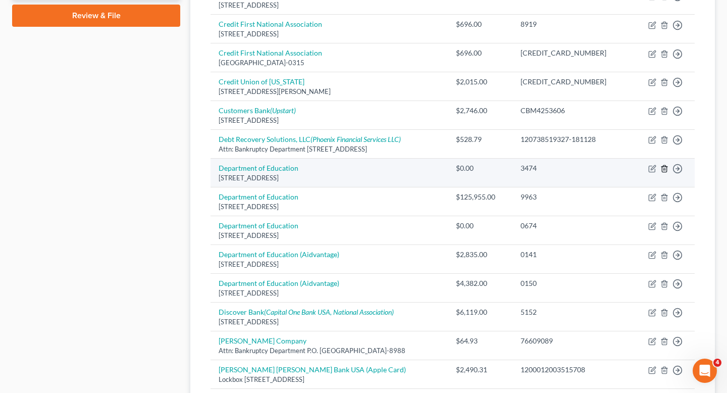
click at [664, 167] on polyline "button" at bounding box center [664, 167] width 6 height 0
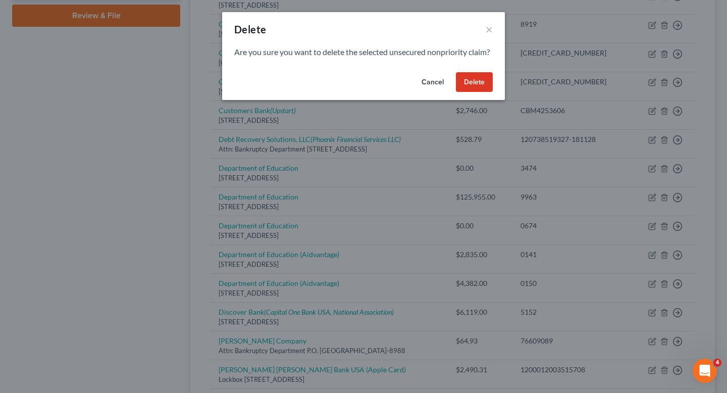
click at [474, 92] on button "Delete" at bounding box center [474, 82] width 37 height 20
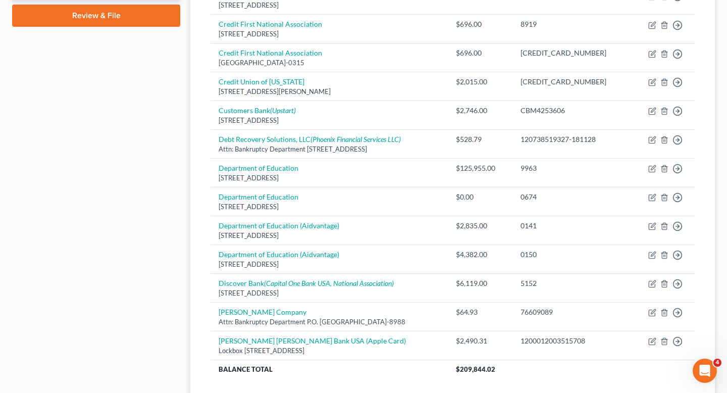
scroll to position [288, 0]
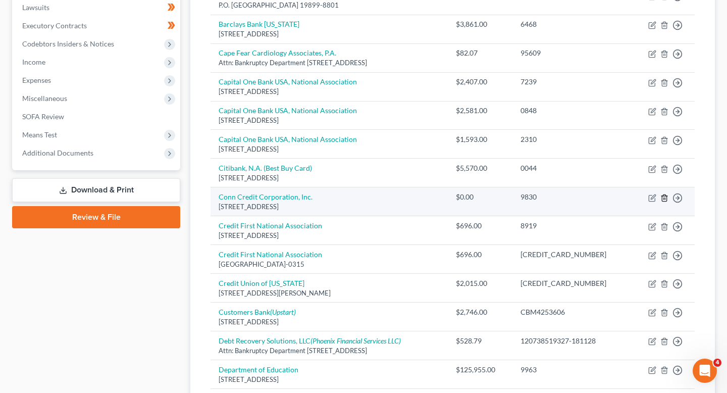
click at [664, 198] on icon "button" at bounding box center [664, 198] width 8 height 8
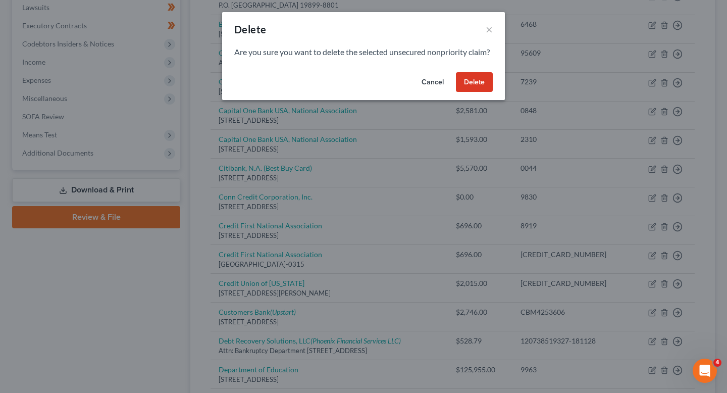
click at [478, 90] on button "Delete" at bounding box center [474, 82] width 37 height 20
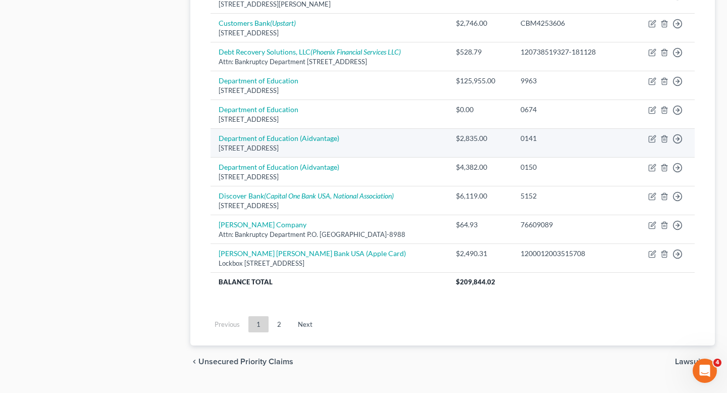
scroll to position [546, 0]
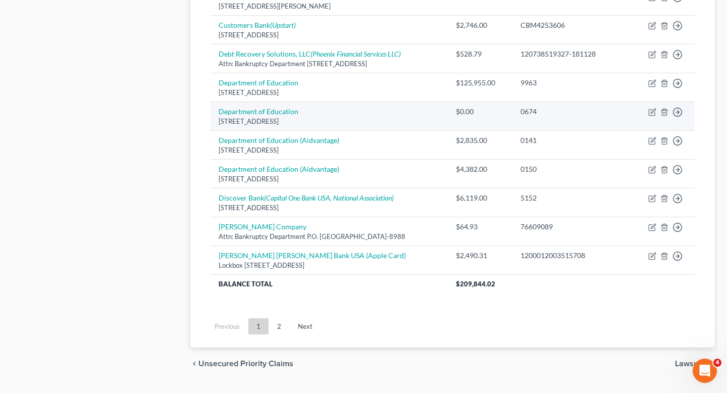
click at [553, 113] on div "0674" at bounding box center [571, 111] width 102 height 10
copy div "0674"
click at [666, 114] on icon "button" at bounding box center [664, 112] width 5 height 7
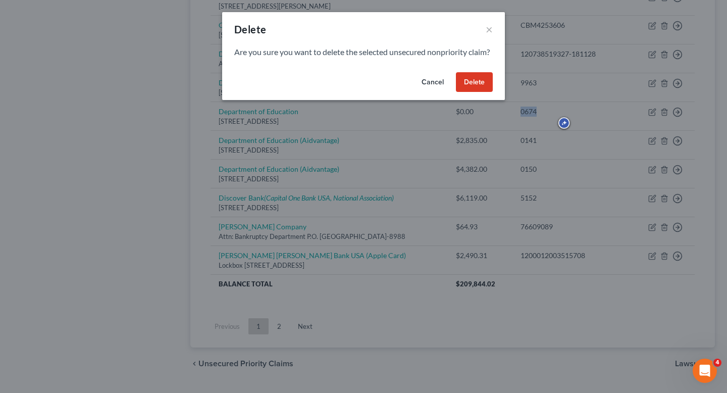
click at [469, 89] on button "Delete" at bounding box center [474, 82] width 37 height 20
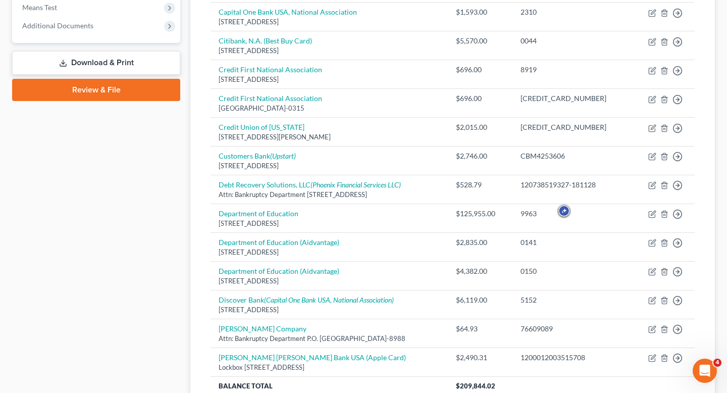
scroll to position [542, 0]
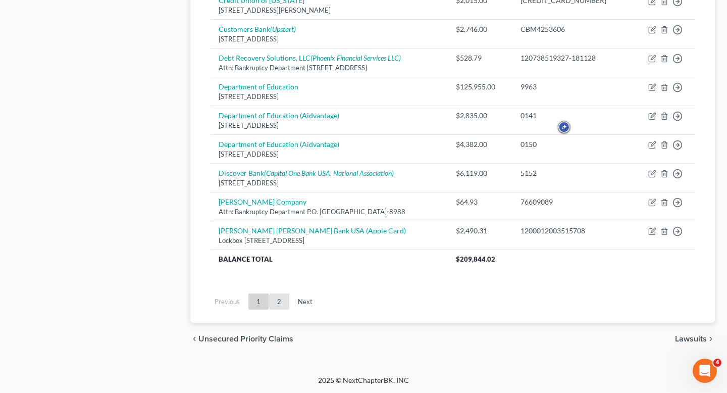
click at [282, 297] on link "2" at bounding box center [279, 301] width 20 height 16
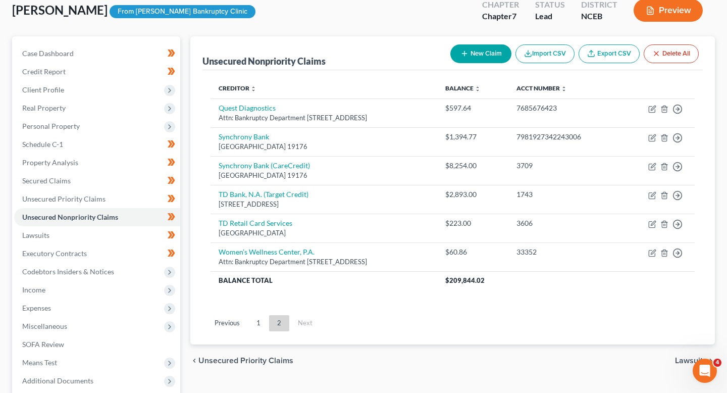
scroll to position [60, 0]
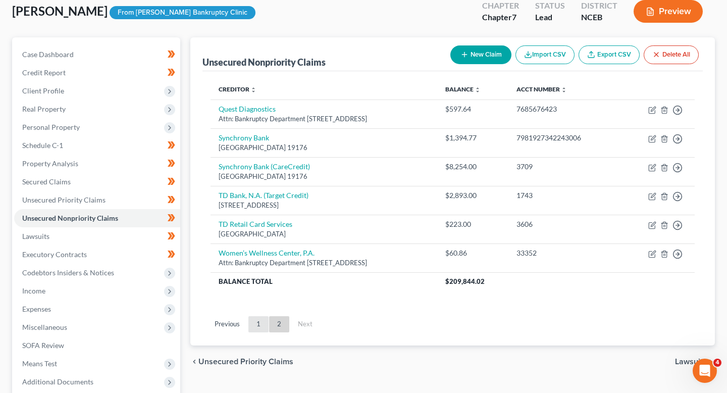
click at [267, 319] on link "1" at bounding box center [258, 324] width 20 height 16
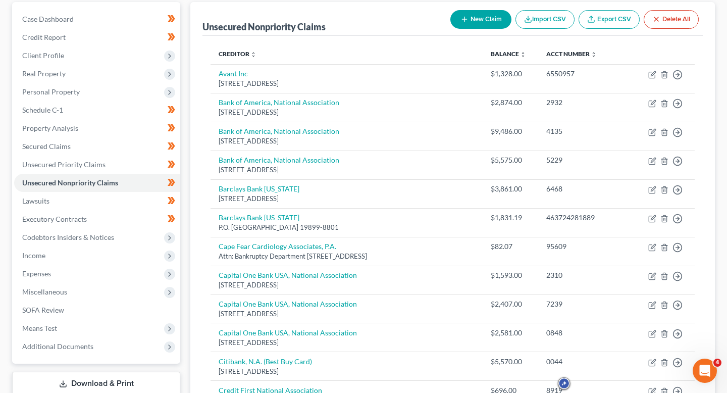
scroll to position [0, 0]
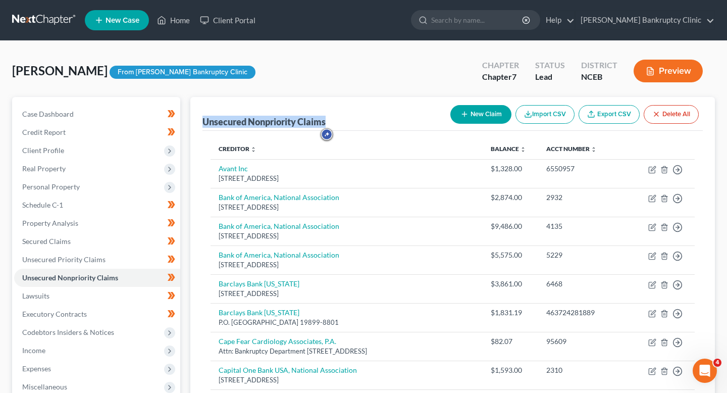
drag, startPoint x: 344, startPoint y: 121, endPoint x: 195, endPoint y: 121, distance: 148.9
copy div "Unsecured Nonpriority Claims"
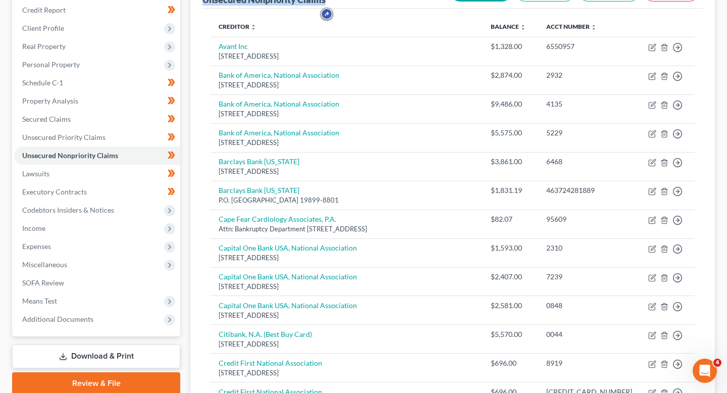
scroll to position [122, 0]
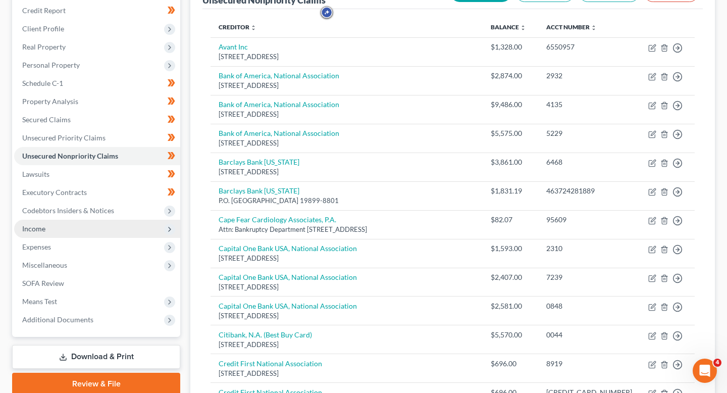
click at [66, 235] on span "Income" at bounding box center [97, 229] width 166 height 18
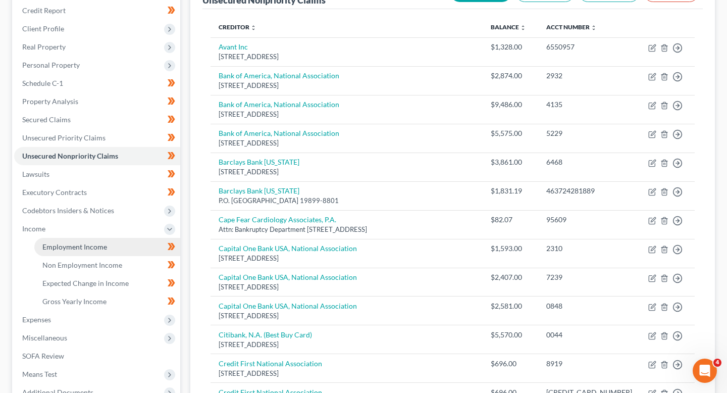
click at [69, 245] on span "Employment Income" at bounding box center [74, 246] width 65 height 9
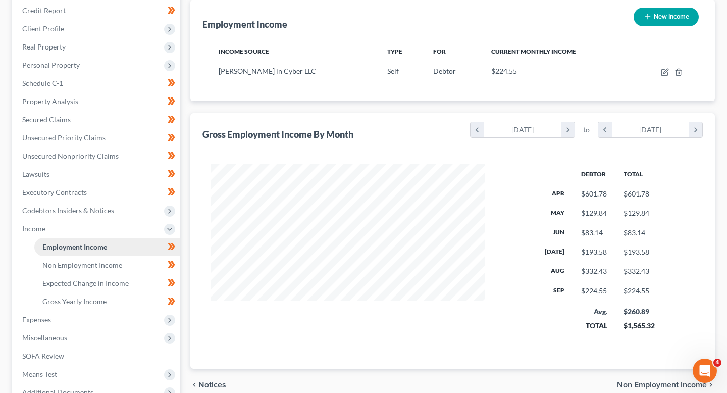
scroll to position [150, 0]
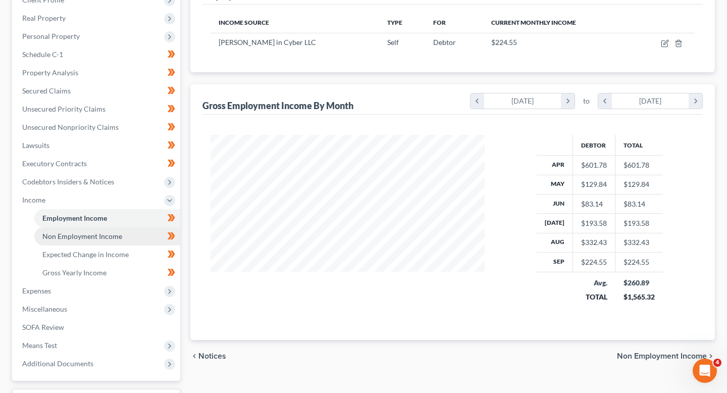
click at [73, 238] on span "Non Employment Income" at bounding box center [82, 236] width 80 height 9
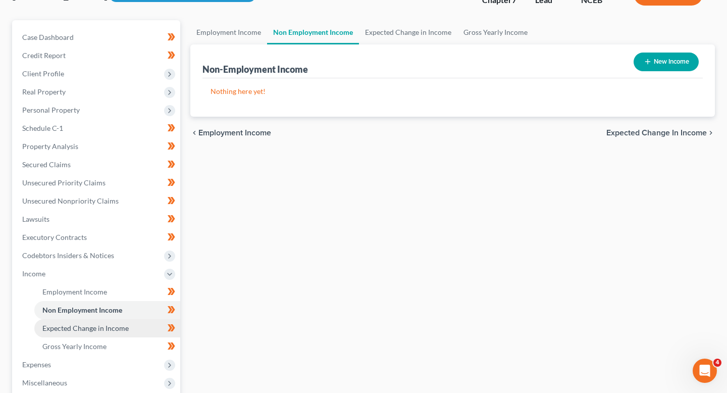
click at [76, 323] on span "Expected Change in Income" at bounding box center [85, 327] width 86 height 9
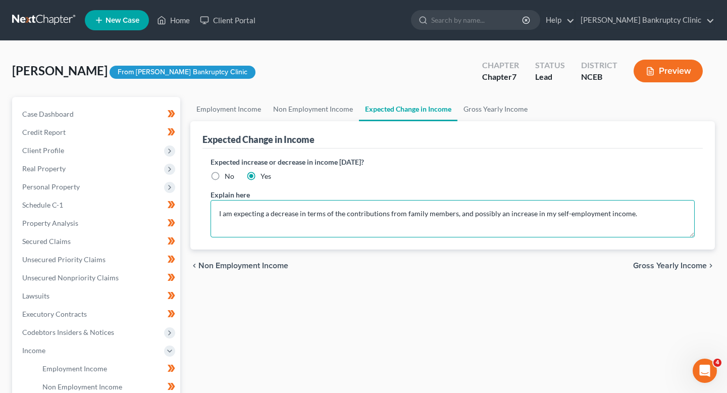
click at [647, 215] on textarea "I am expecting a decrease in terms of the contributions from family members, an…" at bounding box center [452, 218] width 484 height 37
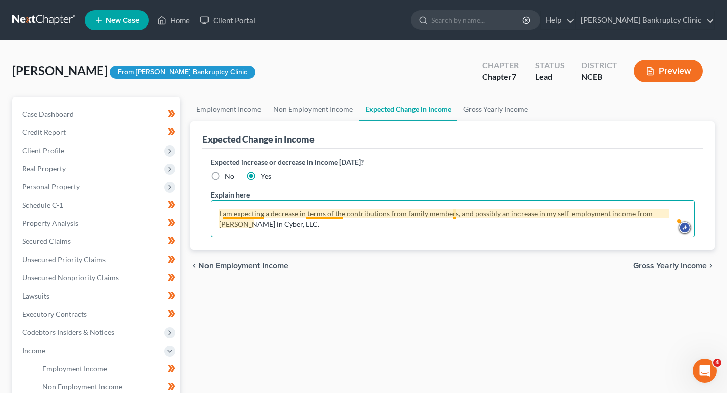
click at [456, 215] on textarea "I am expecting a decrease in terms of the contributions from family members, an…" at bounding box center [452, 218] width 484 height 37
click at [510, 216] on textarea "I am expecting a decrease in terms of the contributions from family members, to…" at bounding box center [452, 218] width 484 height 37
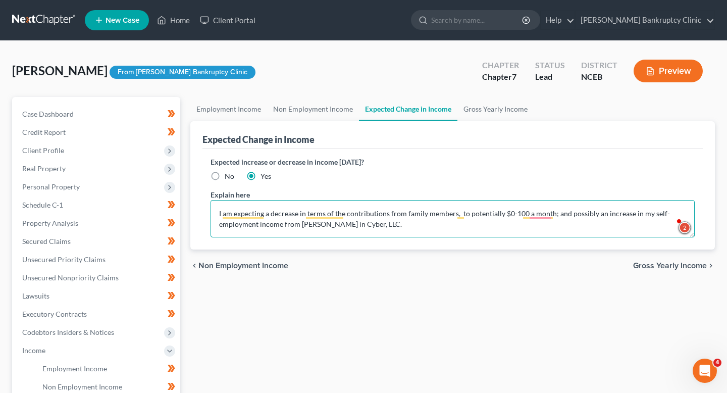
drag, startPoint x: 426, startPoint y: 225, endPoint x: 224, endPoint y: 194, distance: 204.7
click at [226, 194] on div "Explain here I am expecting a decrease in terms of the contributions from famil…" at bounding box center [452, 213] width 484 height 48
paste textarea "expect my family contributions to decrease to approximately $0–$100 per month, …"
type textarea "I expect my family contributions to decrease to approximately $0–$100 per month…"
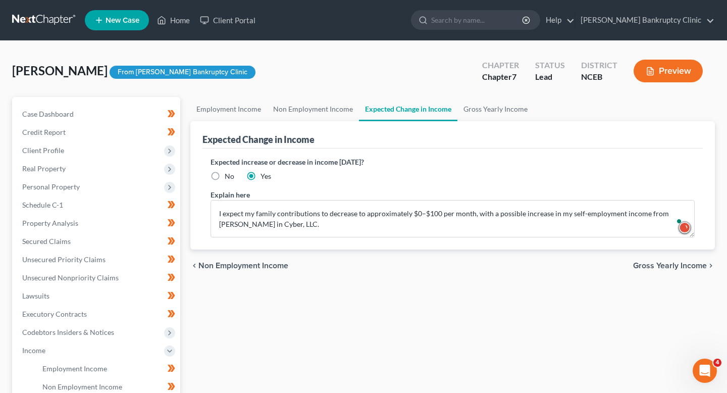
click at [327, 286] on div "Employment Income Non Employment Income Expected Change in Income Gross Yearly …" at bounding box center [452, 343] width 534 height 492
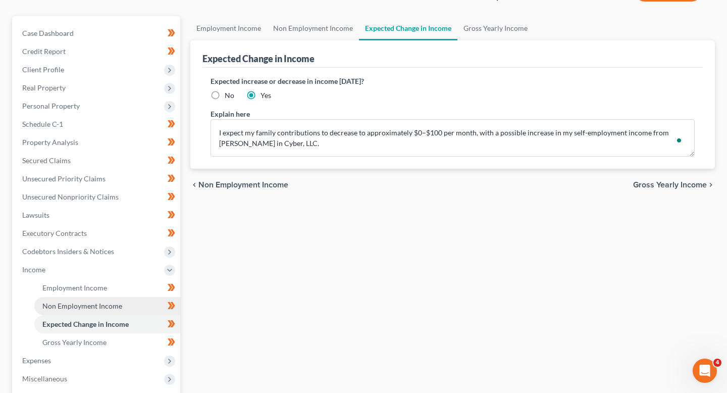
click at [91, 306] on span "Non Employment Income" at bounding box center [82, 305] width 80 height 9
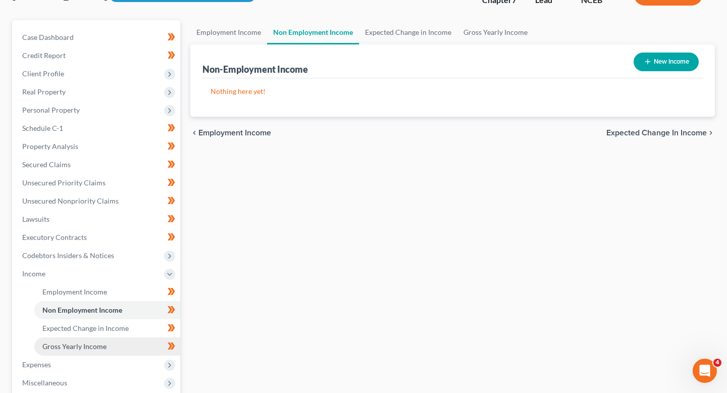
click at [93, 348] on span "Gross Yearly Income" at bounding box center [74, 346] width 64 height 9
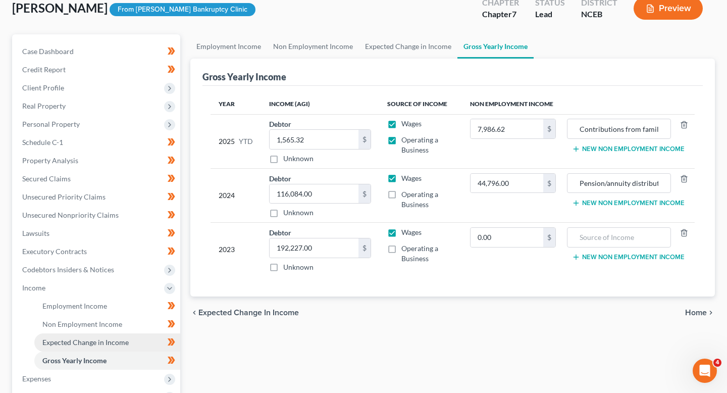
click at [94, 345] on span "Expected Change in Income" at bounding box center [85, 342] width 86 height 9
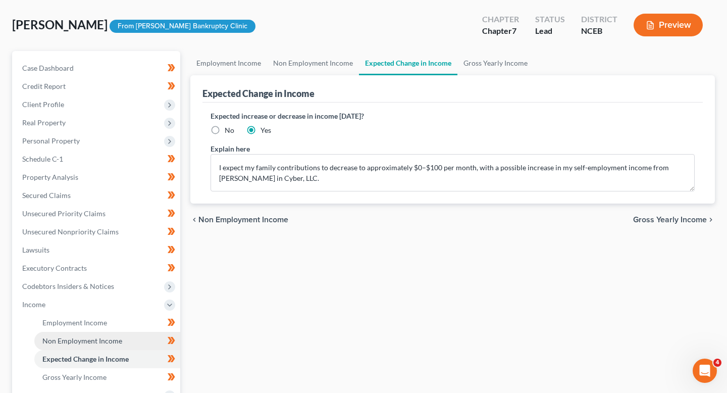
click at [90, 333] on link "Non Employment Income" at bounding box center [107, 341] width 146 height 18
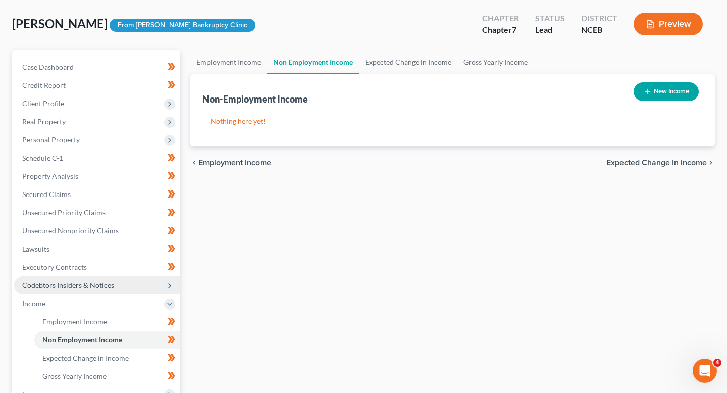
scroll to position [46, 0]
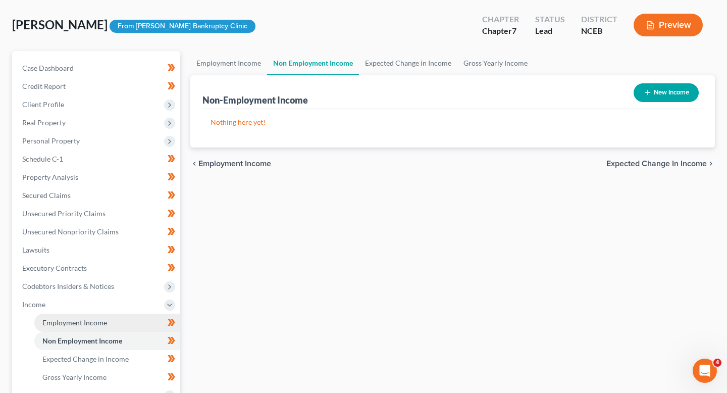
click at [92, 326] on link "Employment Income" at bounding box center [107, 322] width 146 height 18
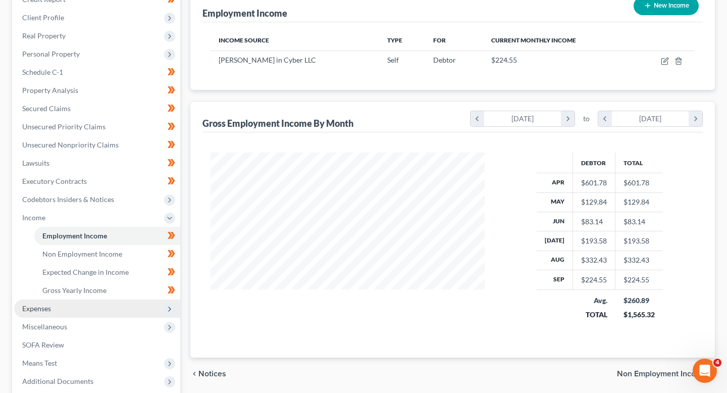
scroll to position [137, 0]
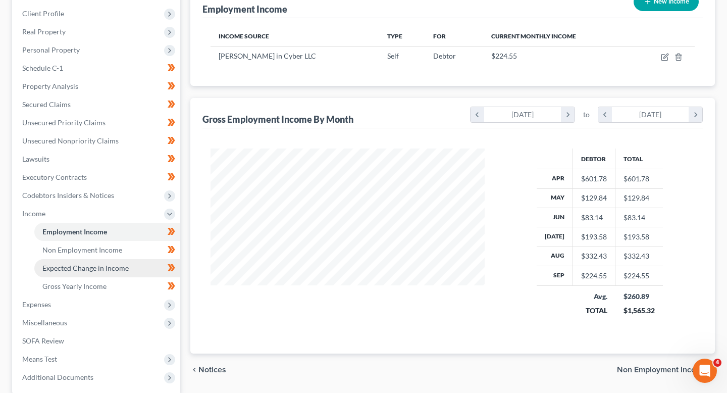
click at [97, 269] on span "Expected Change in Income" at bounding box center [85, 267] width 86 height 9
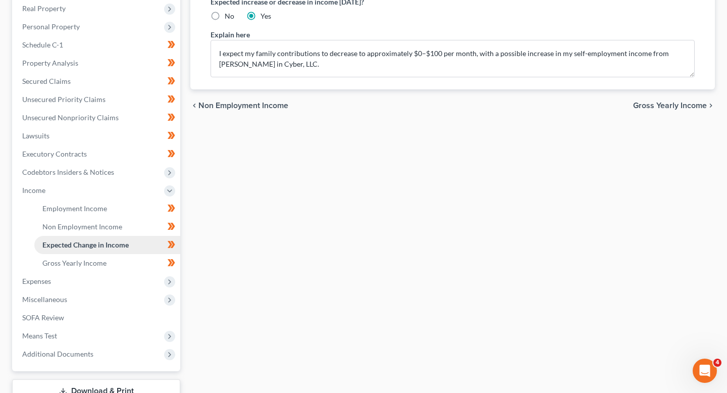
scroll to position [164, 0]
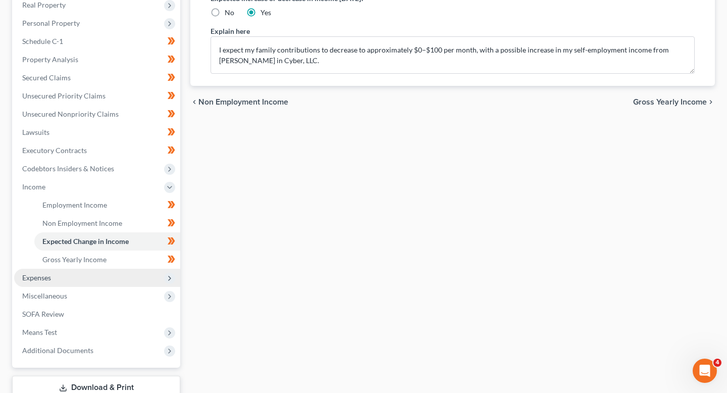
click at [96, 277] on span "Expenses" at bounding box center [97, 277] width 166 height 18
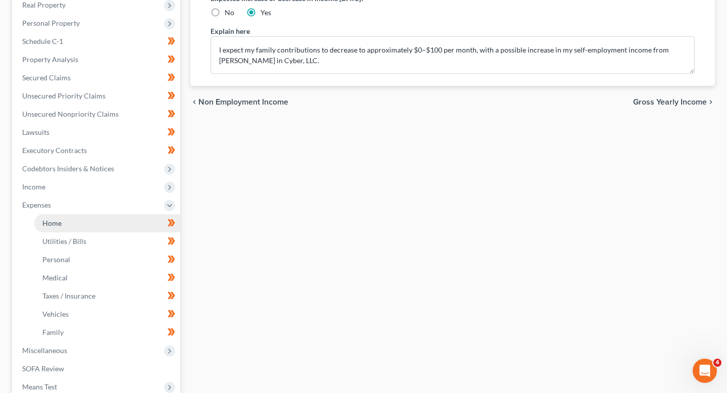
click at [107, 228] on link "Home" at bounding box center [107, 223] width 146 height 18
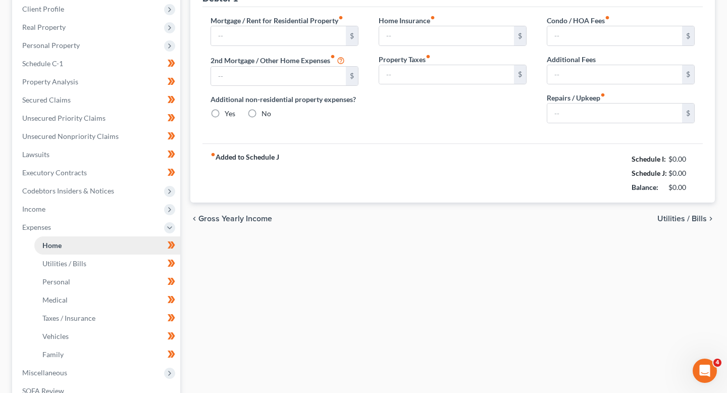
type input "0.00"
radio input "true"
type input "0.00"
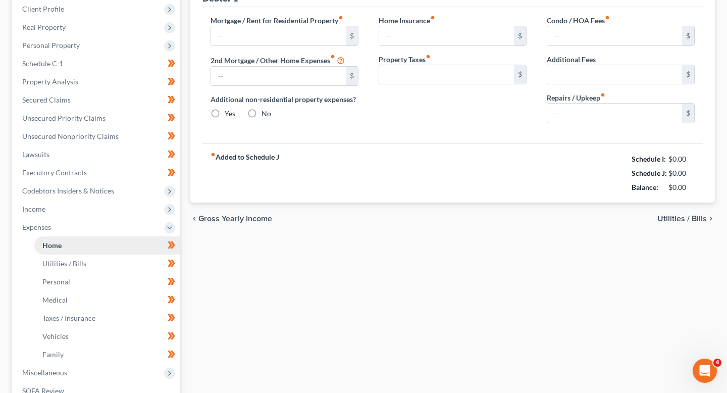
type input "0.00"
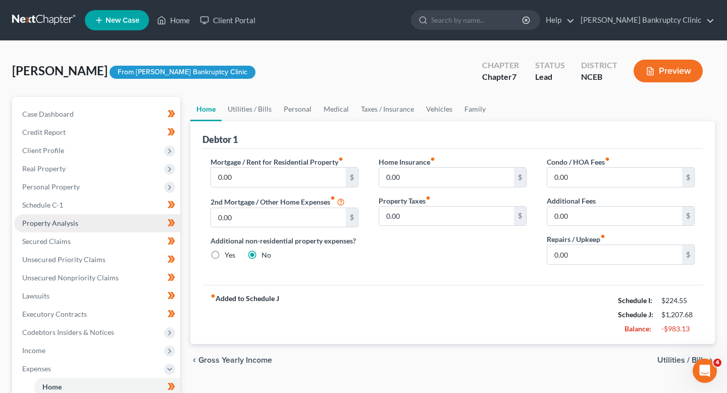
scroll to position [21, 0]
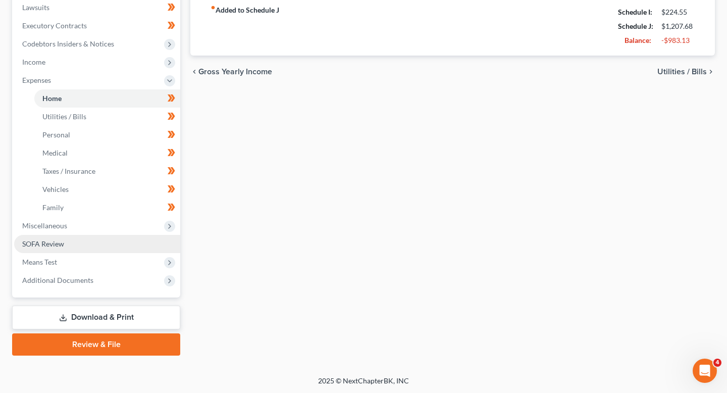
scroll to position [69, 0]
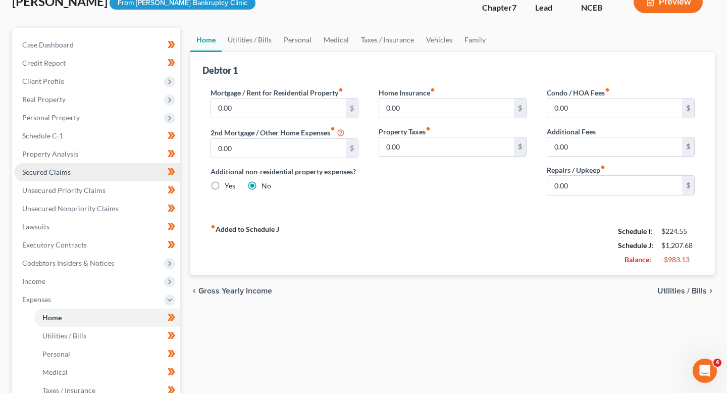
click at [62, 175] on span "Secured Claims" at bounding box center [46, 172] width 48 height 9
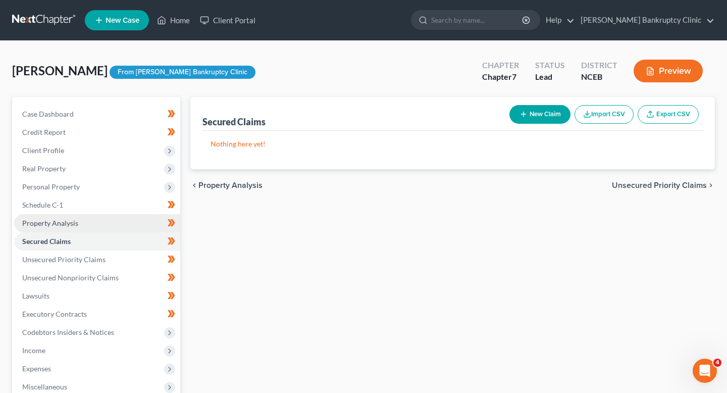
scroll to position [6, 0]
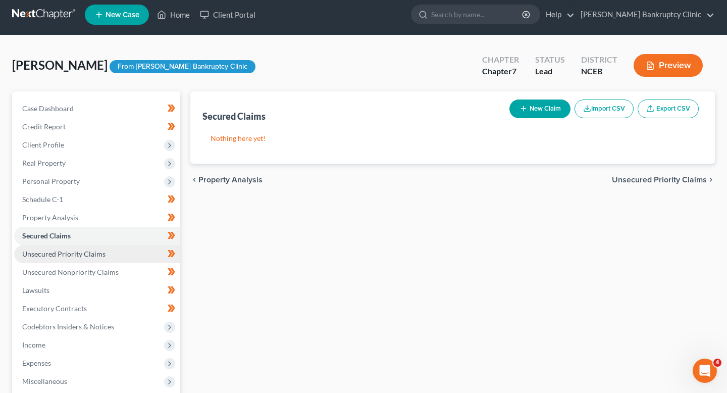
click at [72, 249] on span "Unsecured Priority Claims" at bounding box center [63, 253] width 83 height 9
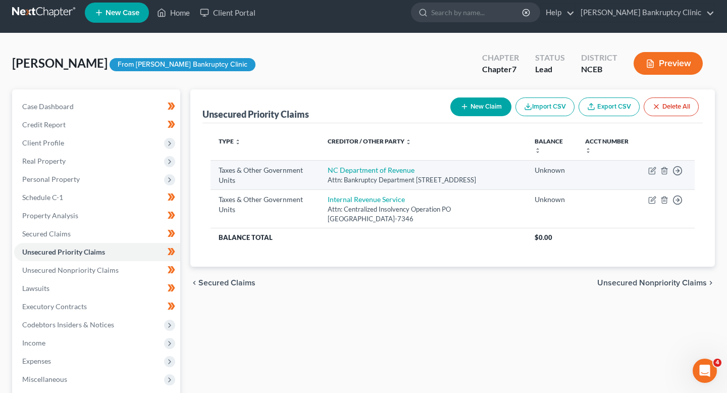
scroll to position [9, 0]
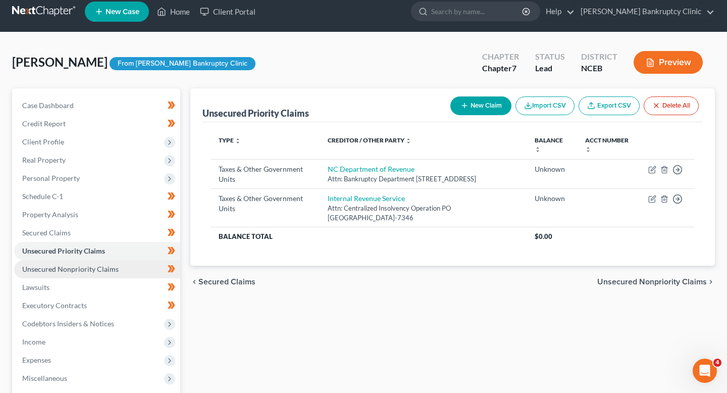
click at [90, 267] on span "Unsecured Nonpriority Claims" at bounding box center [70, 268] width 96 height 9
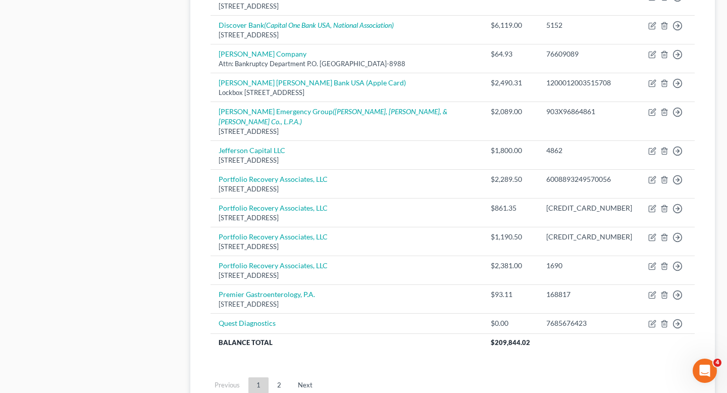
scroll to position [764, 0]
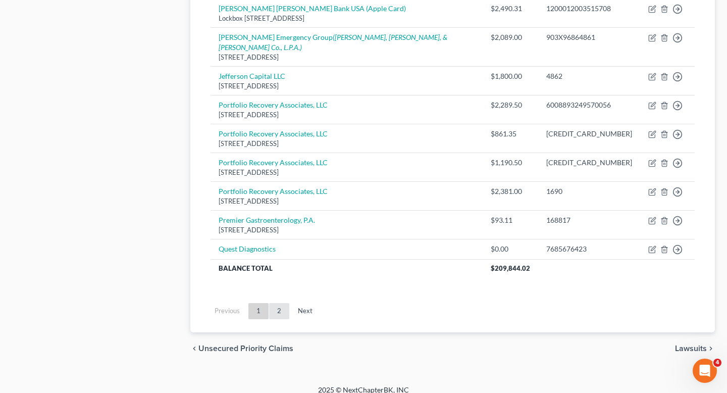
click at [276, 303] on link "2" at bounding box center [279, 311] width 20 height 16
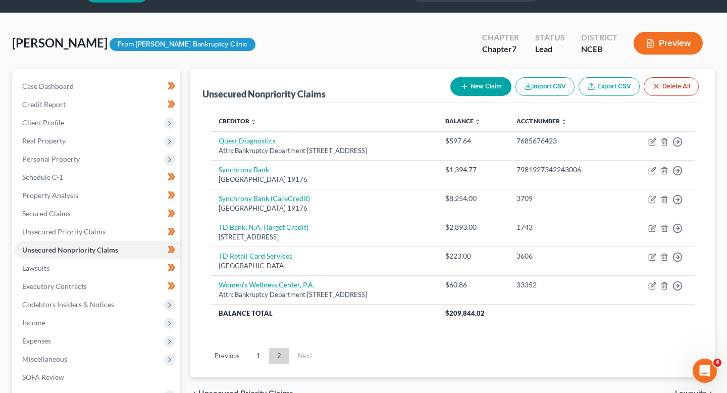
scroll to position [28, 0]
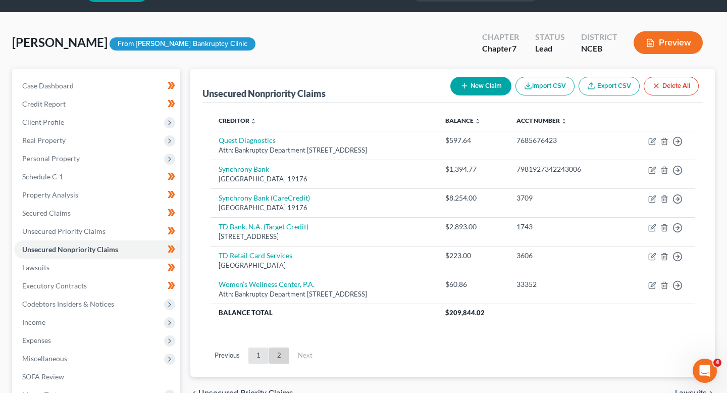
click at [257, 354] on link "1" at bounding box center [258, 355] width 20 height 16
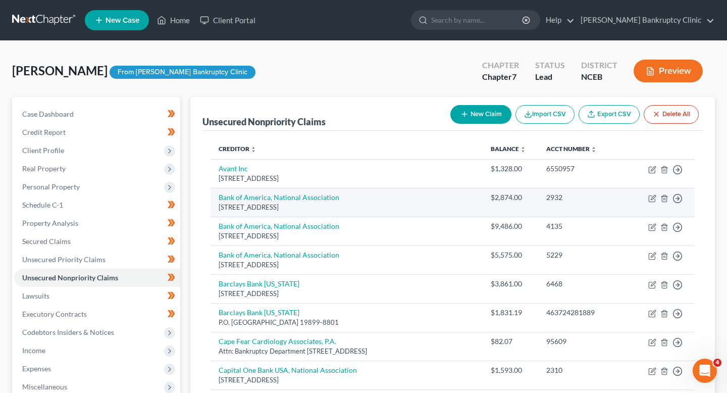
scroll to position [20, 0]
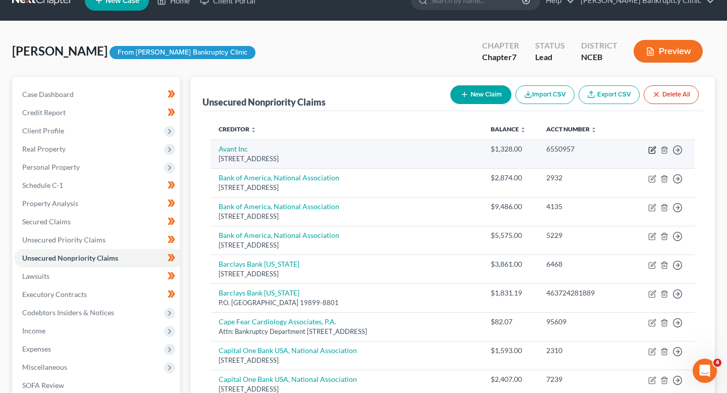
click at [650, 147] on icon "button" at bounding box center [651, 150] width 6 height 6
select select "14"
select select "2"
select select "0"
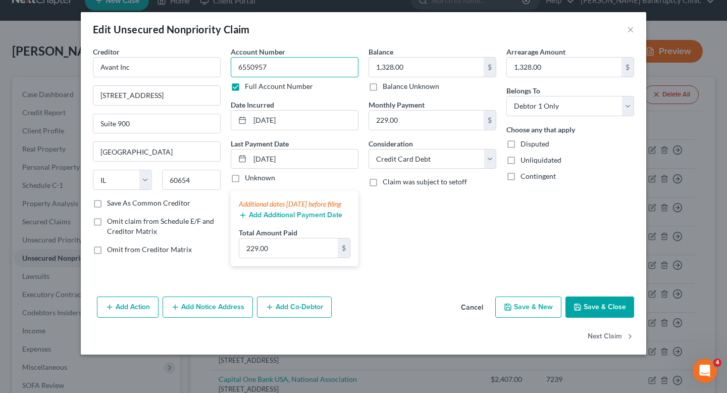
click at [268, 69] on input "6550957" at bounding box center [295, 67] width 128 height 20
drag, startPoint x: 251, startPoint y: 68, endPoint x: 235, endPoint y: 68, distance: 16.7
click at [235, 68] on input "6550957" at bounding box center [295, 67] width 128 height 20
type input "0957"
click at [613, 311] on button "Save & Close" at bounding box center [599, 306] width 69 height 21
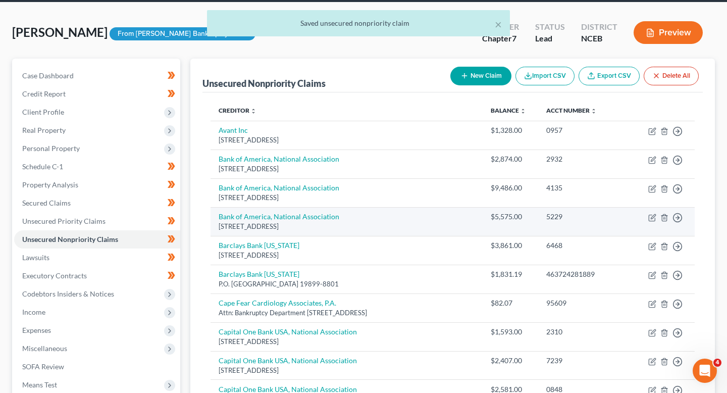
scroll to position [68, 0]
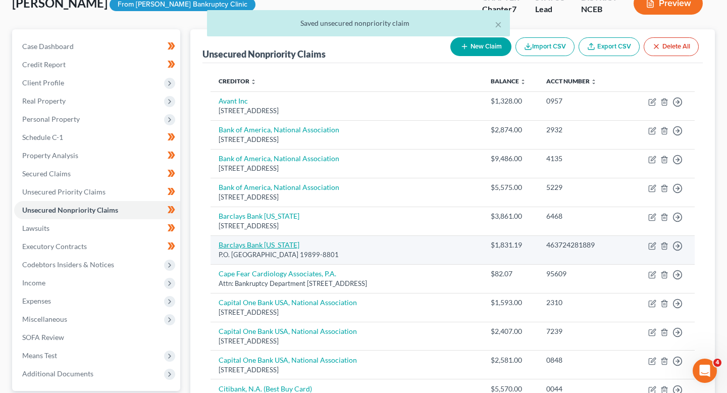
click at [277, 243] on link "Barclays Bank [US_STATE]" at bounding box center [259, 244] width 81 height 9
select select "7"
select select "2"
select select "0"
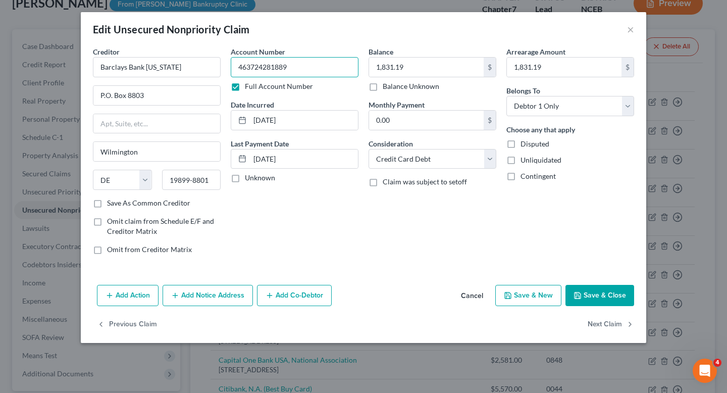
drag, startPoint x: 273, startPoint y: 69, endPoint x: 222, endPoint y: 69, distance: 51.0
click at [222, 69] on div "Creditor * Barclays Bank [US_STATE] P.O. [GEOGRAPHIC_DATA] [US_STATE] AK AR AZ …" at bounding box center [363, 154] width 551 height 216
type input "1889"
click at [616, 294] on button "Save & Close" at bounding box center [599, 295] width 69 height 21
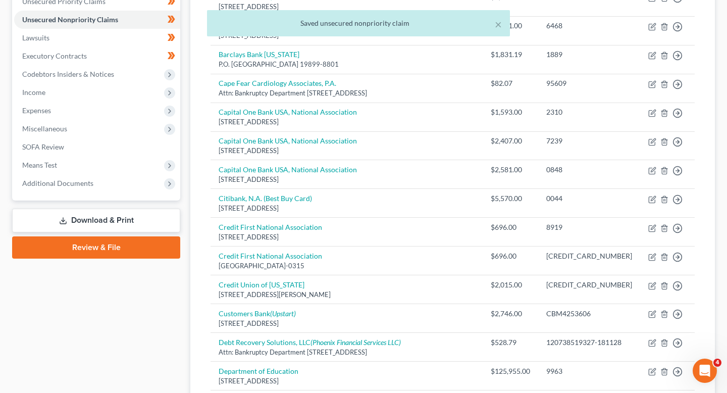
scroll to position [262, 0]
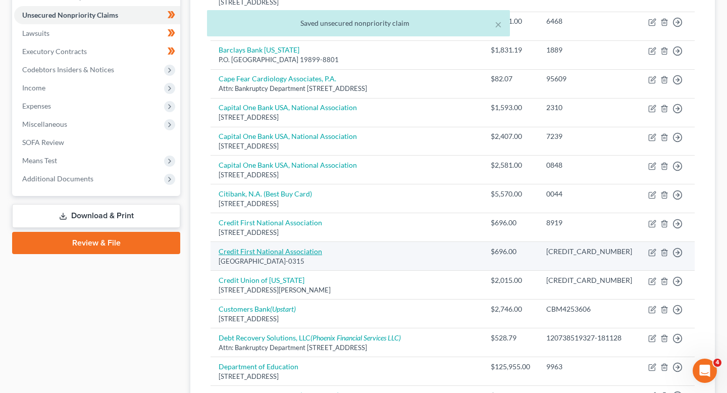
click at [274, 252] on link "Credit First National Association" at bounding box center [270, 251] width 103 height 9
select select "36"
select select "0"
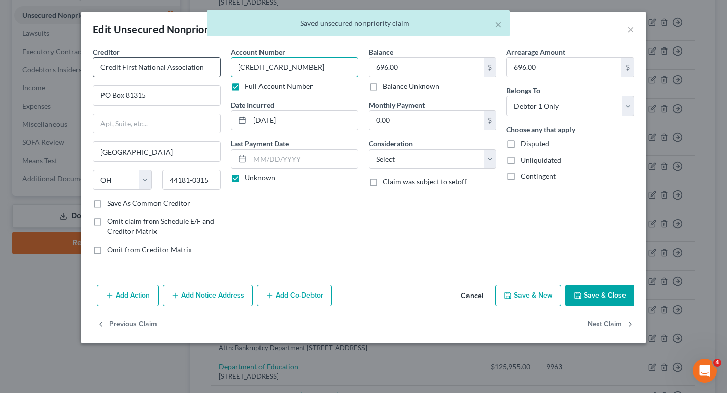
drag, startPoint x: 287, startPoint y: 68, endPoint x: 201, endPoint y: 68, distance: 86.3
click at [201, 68] on div "Creditor * Credit First National Association PO Box [GEOGRAPHIC_DATA][US_STATE]…" at bounding box center [363, 154] width 551 height 216
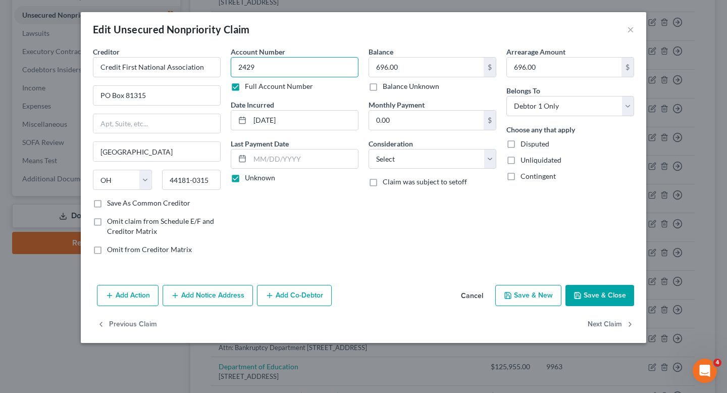
type input "2429"
click at [618, 300] on button "Save & Close" at bounding box center [599, 295] width 69 height 21
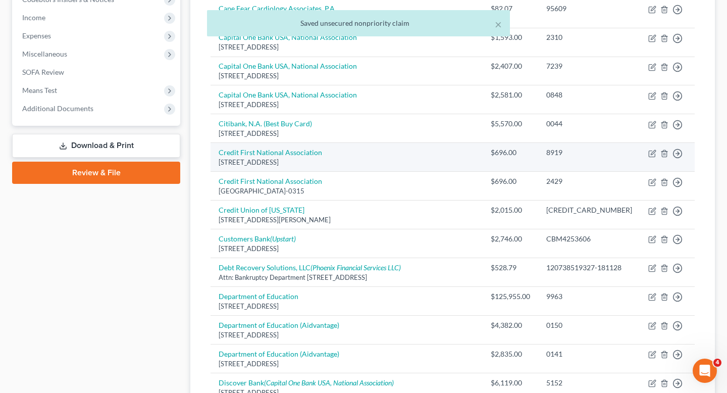
scroll to position [340, 0]
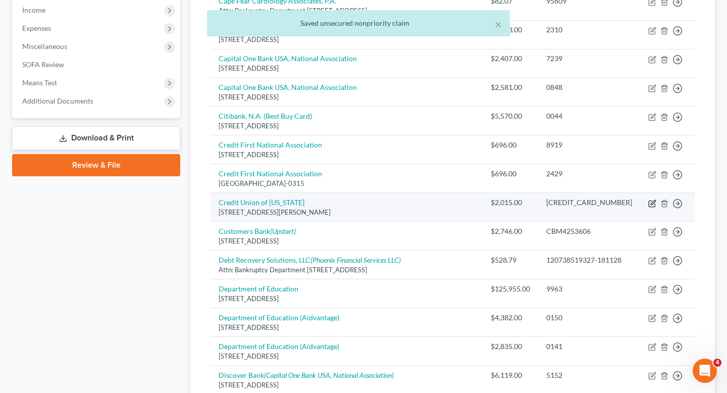
click at [651, 203] on icon "button" at bounding box center [652, 203] width 8 height 8
select select "45"
select select "2"
select select "0"
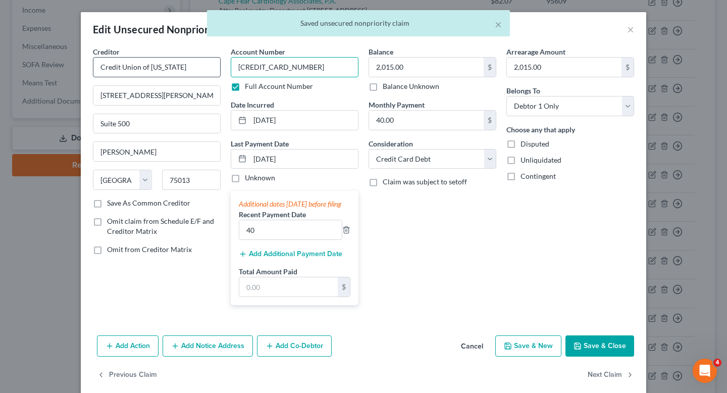
drag, startPoint x: 288, startPoint y: 69, endPoint x: 209, endPoint y: 69, distance: 78.2
click at [209, 69] on div "Creditor * Credit Union of [US_STATE] [STREET_ADDRESS][PERSON_NAME] [PERSON_NAM…" at bounding box center [363, 179] width 551 height 266
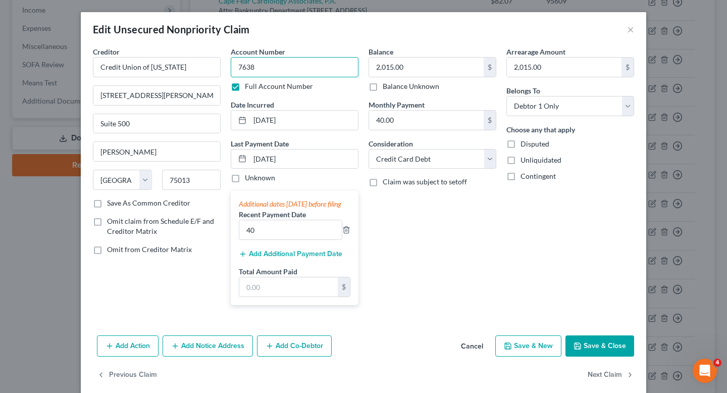
type input "7638"
click at [604, 355] on button "Save & Close" at bounding box center [599, 345] width 69 height 21
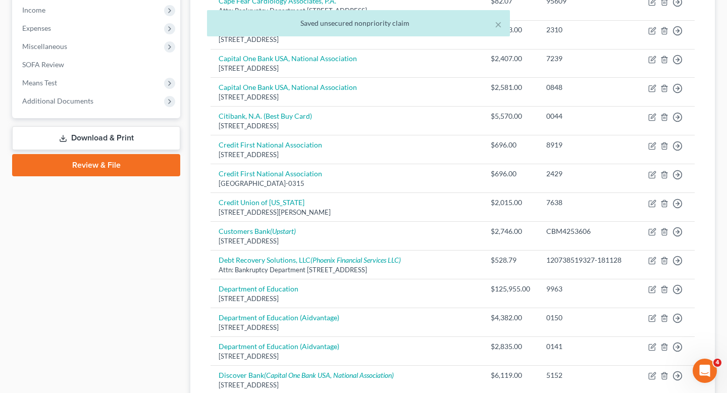
scroll to position [410, 0]
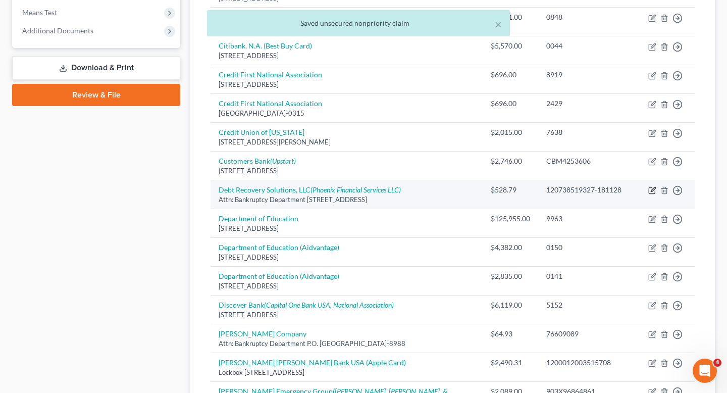
click at [651, 190] on icon "button" at bounding box center [652, 190] width 8 height 8
select select "35"
select select "0"
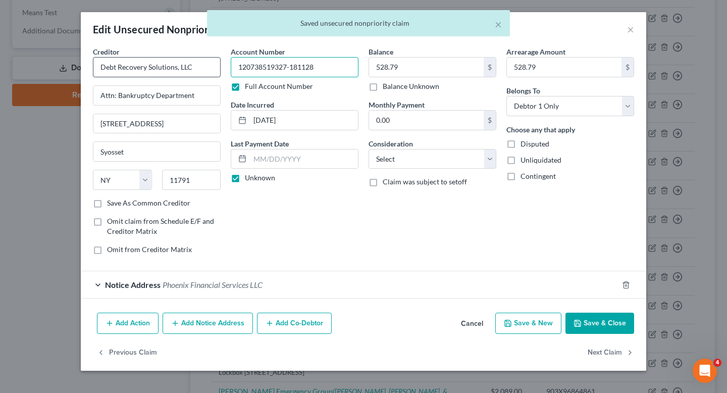
drag, startPoint x: 298, startPoint y: 69, endPoint x: 208, endPoint y: 69, distance: 89.3
click at [208, 69] on div "Creditor * Debt Recovery Solutions, LLC Attn: Bankruptcy Department [STREET_ADD…" at bounding box center [363, 154] width 551 height 216
type input "1128"
click at [602, 319] on button "Save & Close" at bounding box center [599, 322] width 69 height 21
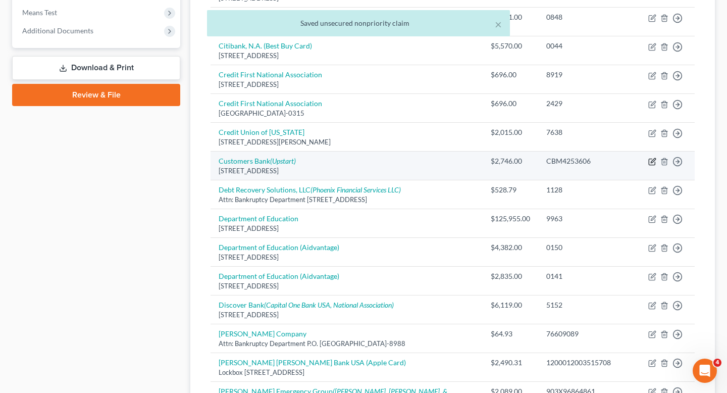
click at [655, 163] on icon "button" at bounding box center [652, 161] width 8 height 8
select select "39"
select select "2"
select select "0"
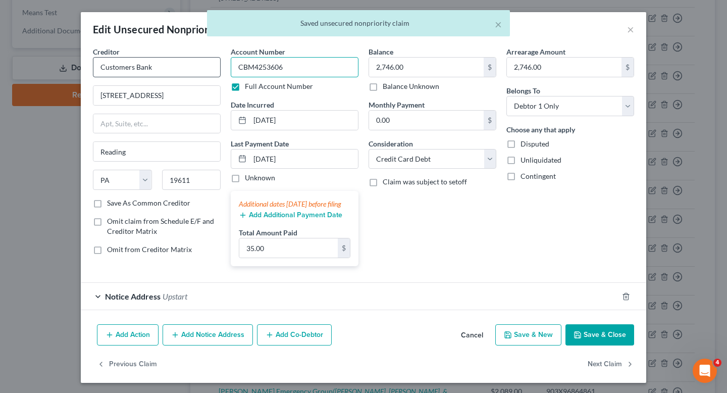
drag, startPoint x: 267, startPoint y: 70, endPoint x: 201, endPoint y: 70, distance: 66.1
click at [201, 70] on div "Creditor * Customers Bank [STREET_ADDRESS] [US_STATE][GEOGRAPHIC_DATA] AZ CA CO…" at bounding box center [363, 160] width 551 height 228
type input "3606"
click at [616, 345] on button "Save & Close" at bounding box center [599, 334] width 69 height 21
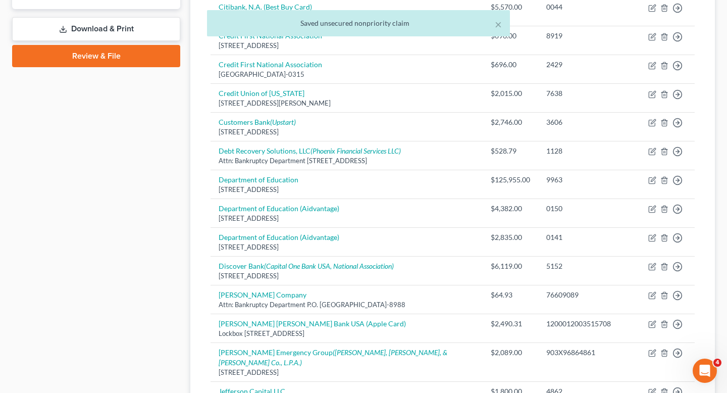
scroll to position [454, 0]
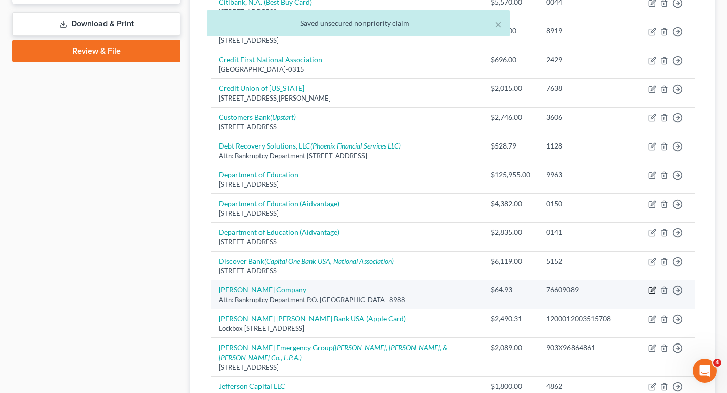
click at [653, 291] on icon "button" at bounding box center [653, 289] width 5 height 5
select select "44"
select select "9"
select select "0"
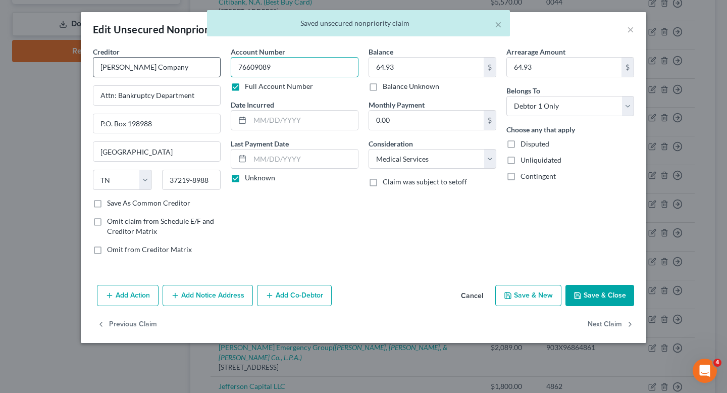
drag, startPoint x: 255, startPoint y: 67, endPoint x: 214, endPoint y: 63, distance: 41.1
click at [214, 63] on div "Creditor * [PERSON_NAME] Company Attn: Bankruptcy Department P.O. Box 198988 [G…" at bounding box center [363, 154] width 551 height 216
type input "9089"
click at [610, 289] on button "Save & Close" at bounding box center [599, 295] width 69 height 21
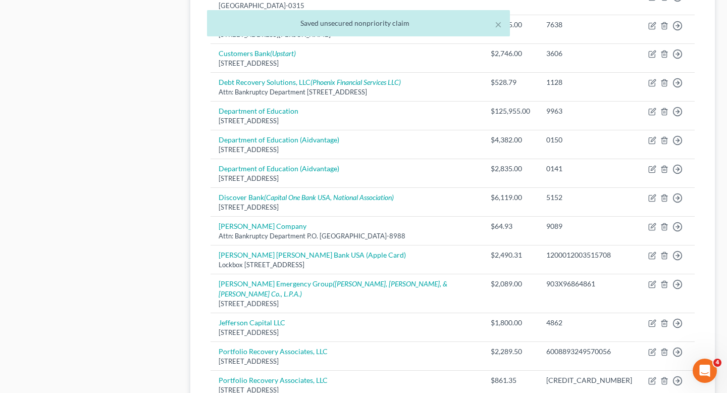
scroll to position [532, 0]
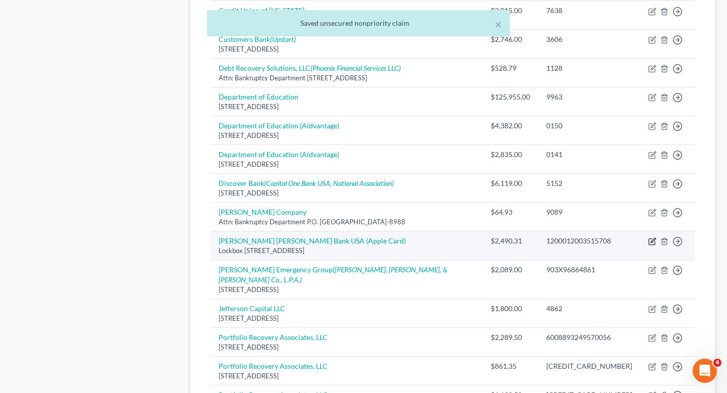
click at [648, 240] on icon "button" at bounding box center [652, 241] width 8 height 8
select select "39"
select select "2"
select select "0"
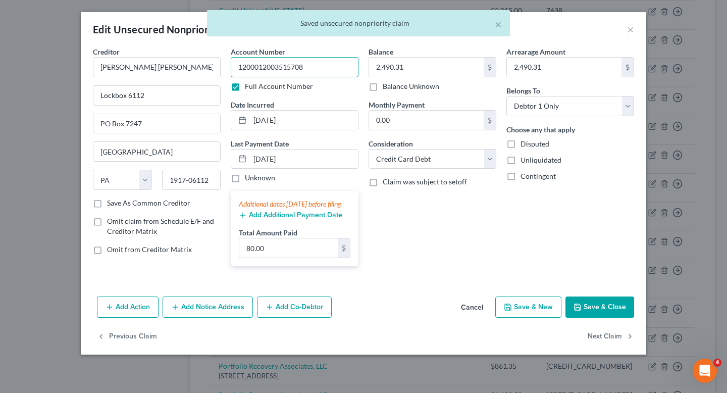
drag, startPoint x: 288, startPoint y: 68, endPoint x: 222, endPoint y: 68, distance: 66.1
click at [222, 68] on div "Creditor * [PERSON_NAME] [PERSON_NAME] Bank [GEOGRAPHIC_DATA] (Apple Card) Lock…" at bounding box center [363, 160] width 551 height 228
type input "5708"
click at [599, 317] on button "Save & Close" at bounding box center [599, 306] width 69 height 21
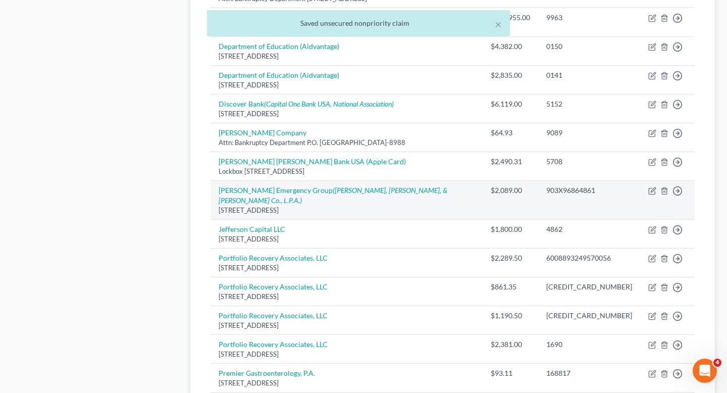
scroll to position [613, 0]
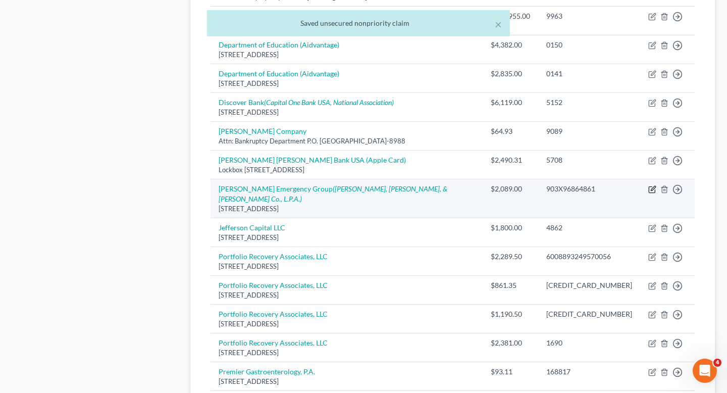
click at [654, 190] on icon "button" at bounding box center [652, 189] width 8 height 8
select select "28"
select select "9"
select select "0"
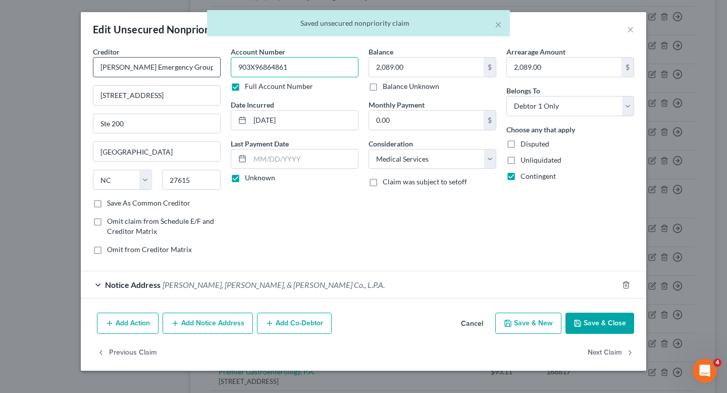
drag, startPoint x: 273, startPoint y: 67, endPoint x: 214, endPoint y: 67, distance: 58.5
click at [214, 67] on div "Creditor * [PERSON_NAME] Emergency Group [STREET_ADDRESS][GEOGRAPHIC_DATA] [US_…" at bounding box center [363, 154] width 551 height 216
type input "4861"
click at [600, 321] on button "Save & Close" at bounding box center [599, 322] width 69 height 21
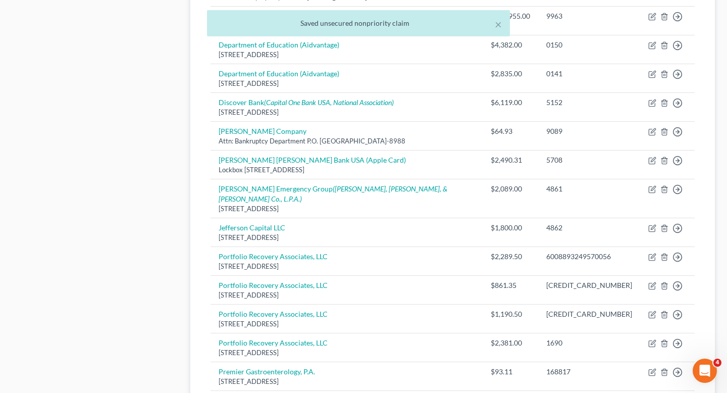
scroll to position [679, 0]
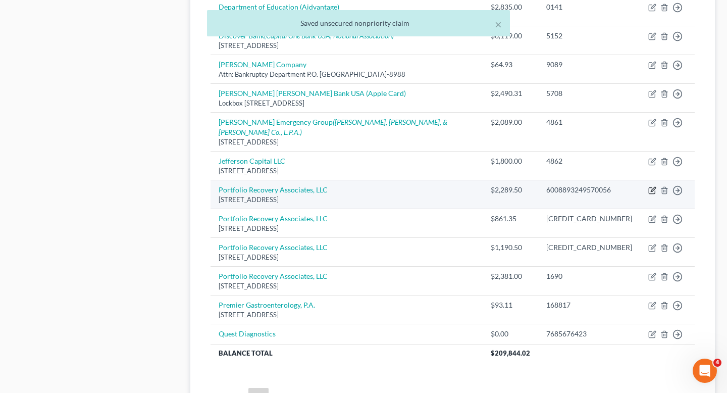
click at [648, 186] on icon "button" at bounding box center [652, 190] width 8 height 8
select select "48"
select select "2"
select select "0"
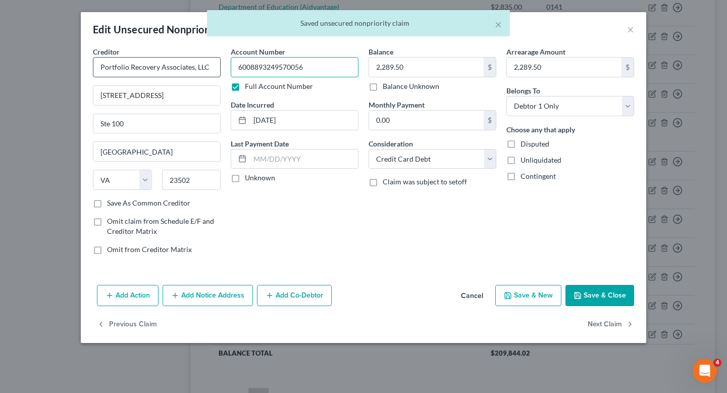
drag, startPoint x: 289, startPoint y: 68, endPoint x: 209, endPoint y: 68, distance: 79.2
click at [209, 68] on div "Creditor * Portfolio Recovery Associates, LLC [STREET_ADDRESS][GEOGRAPHIC_DATA]…" at bounding box center [363, 154] width 551 height 216
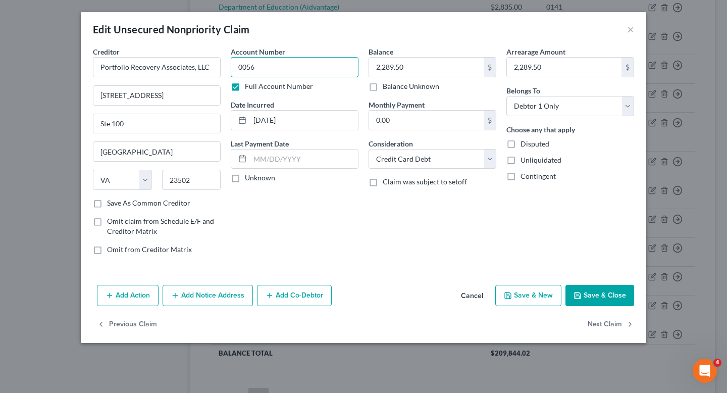
type input "0056"
click at [594, 293] on button "Save & Close" at bounding box center [599, 295] width 69 height 21
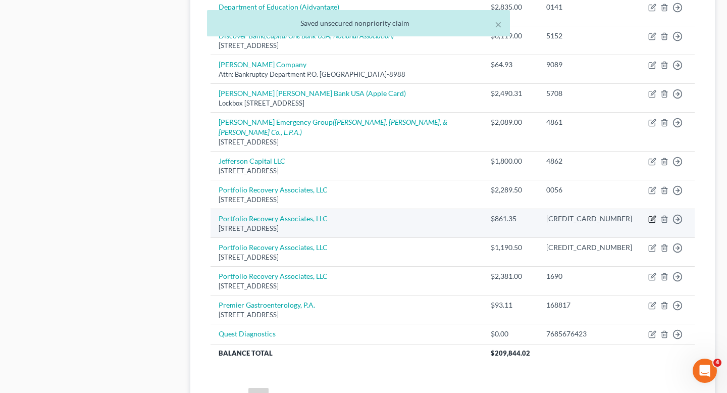
click at [652, 215] on icon "button" at bounding box center [652, 219] width 8 height 8
select select "48"
select select "2"
select select "0"
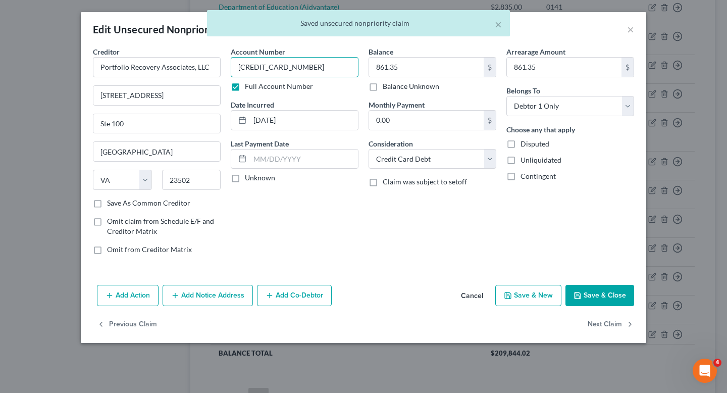
click at [285, 69] on input "[CREDIT_CARD_NUMBER]" at bounding box center [295, 67] width 128 height 20
drag, startPoint x: 288, startPoint y: 69, endPoint x: 221, endPoint y: 69, distance: 67.1
click at [221, 69] on div "Creditor * Portfolio Recovery Associates, LLC [STREET_ADDRESS][GEOGRAPHIC_DATA]…" at bounding box center [363, 154] width 551 height 216
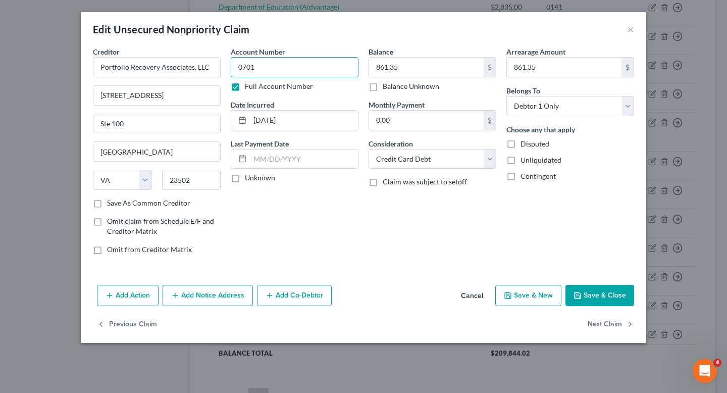
type input "0701"
click at [616, 296] on button "Save & Close" at bounding box center [599, 295] width 69 height 21
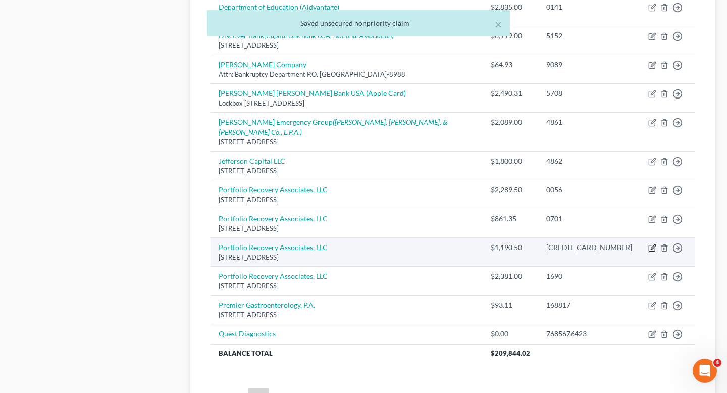
click at [651, 244] on icon "button" at bounding box center [652, 248] width 8 height 8
select select "48"
select select "0"
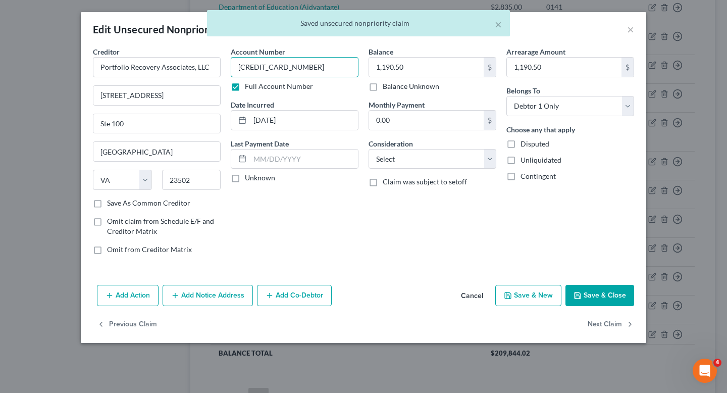
drag, startPoint x: 289, startPoint y: 69, endPoint x: 224, endPoint y: 67, distance: 64.6
click at [224, 67] on div "Creditor * Portfolio Recovery Associates, LLC [STREET_ADDRESS][GEOGRAPHIC_DATA]…" at bounding box center [363, 154] width 551 height 216
type input "7076"
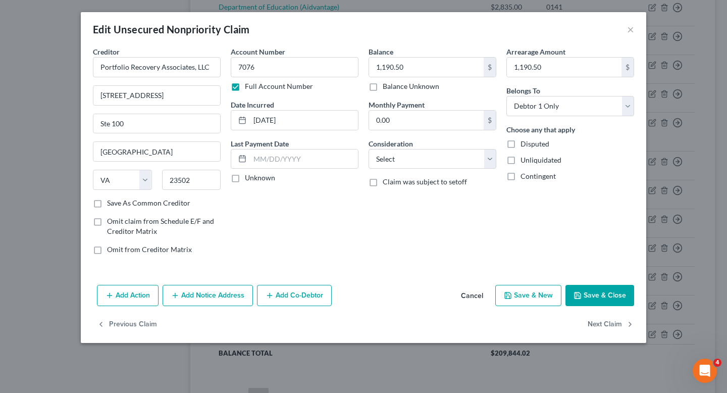
click at [618, 296] on button "Save & Close" at bounding box center [599, 295] width 69 height 21
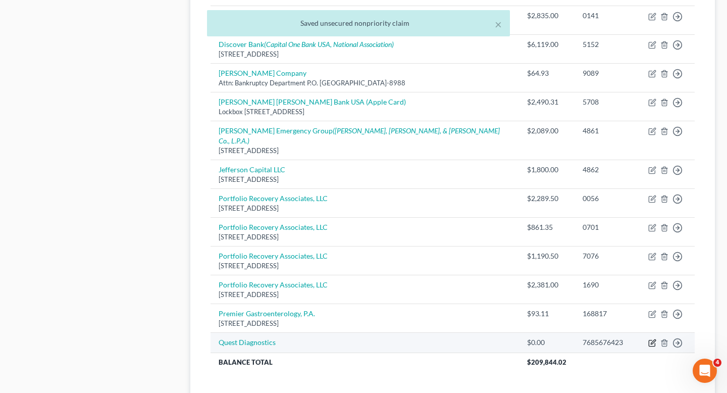
click at [651, 339] on icon "button" at bounding box center [653, 341] width 5 height 5
select select "0"
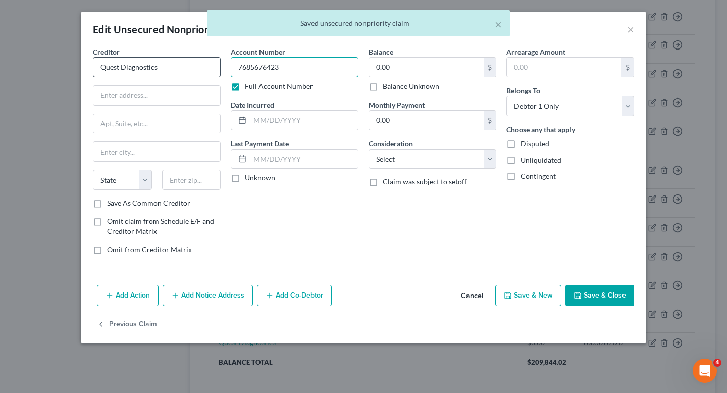
drag, startPoint x: 262, startPoint y: 69, endPoint x: 194, endPoint y: 69, distance: 67.6
click at [194, 69] on div "Creditor * Quest Diagnostics State [US_STATE] AK AR AZ CA CO [GEOGRAPHIC_DATA] …" at bounding box center [363, 154] width 551 height 216
type input "6423"
click at [607, 297] on button "Save & Close" at bounding box center [599, 295] width 69 height 21
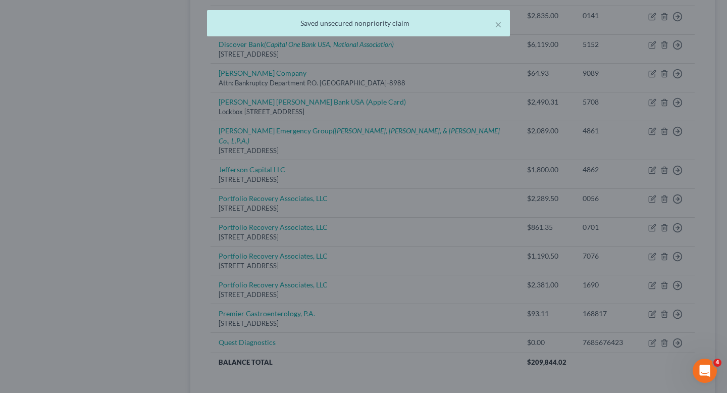
type input "0"
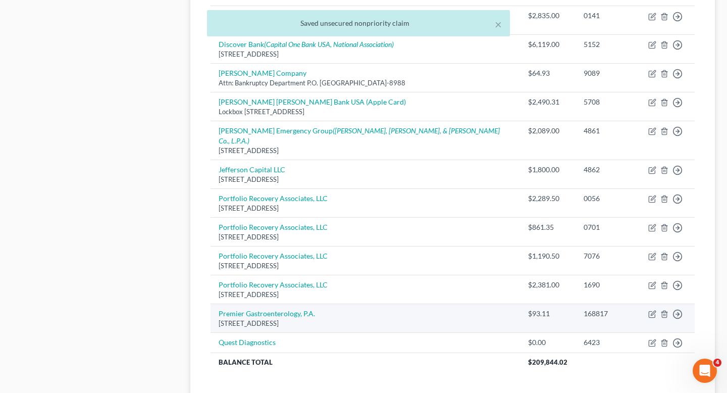
click at [646, 304] on td "Move to D Move to E Move to G Move to Notice Only" at bounding box center [667, 318] width 55 height 29
click at [652, 310] on icon "button" at bounding box center [652, 314] width 8 height 8
select select "28"
select select "0"
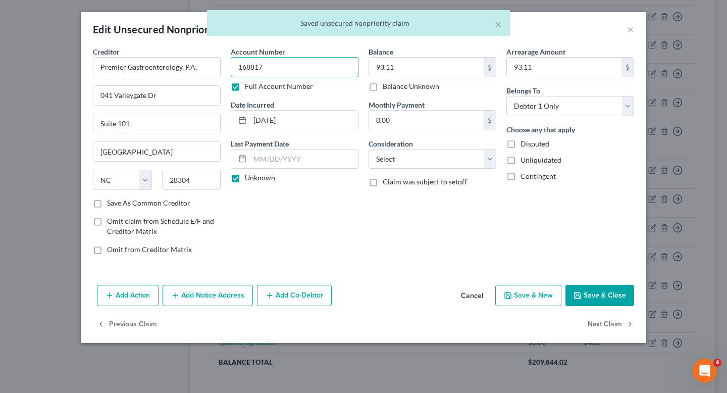
drag, startPoint x: 247, startPoint y: 68, endPoint x: 221, endPoint y: 68, distance: 26.2
click at [221, 68] on div "Creditor * Premier Gastroenterology, P.A. [GEOGRAPHIC_DATA] [US_STATE][GEOGRAPH…" at bounding box center [363, 154] width 551 height 216
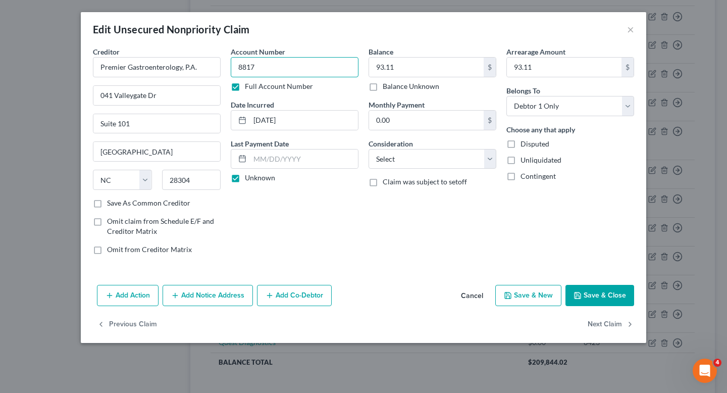
type input "8817"
click at [603, 291] on button "Save & Close" at bounding box center [599, 295] width 69 height 21
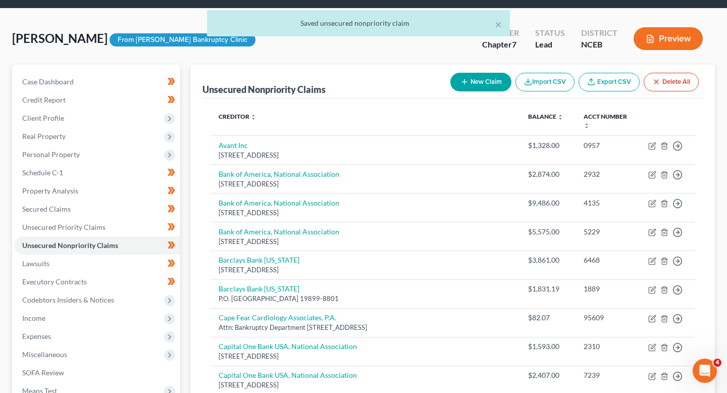
scroll to position [0, 0]
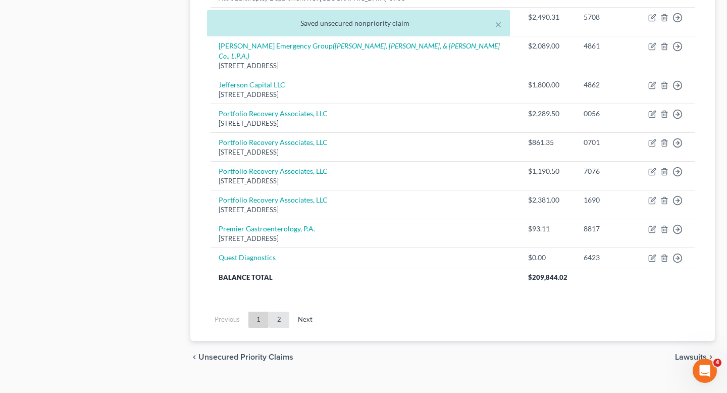
click at [280, 311] on link "2" at bounding box center [279, 319] width 20 height 16
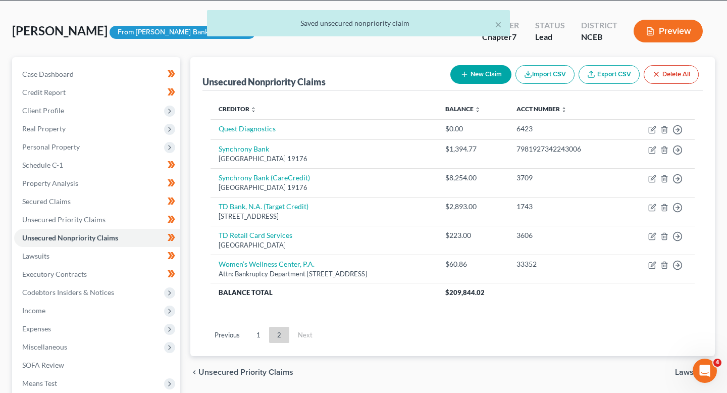
scroll to position [15, 0]
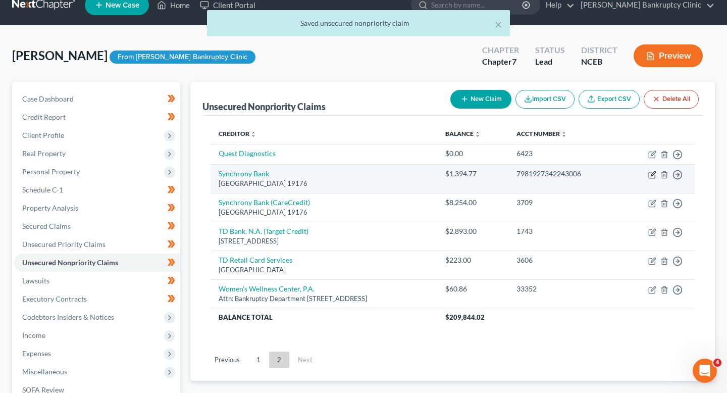
click at [650, 174] on icon "button" at bounding box center [652, 175] width 8 height 8
select select "39"
select select "2"
select select "0"
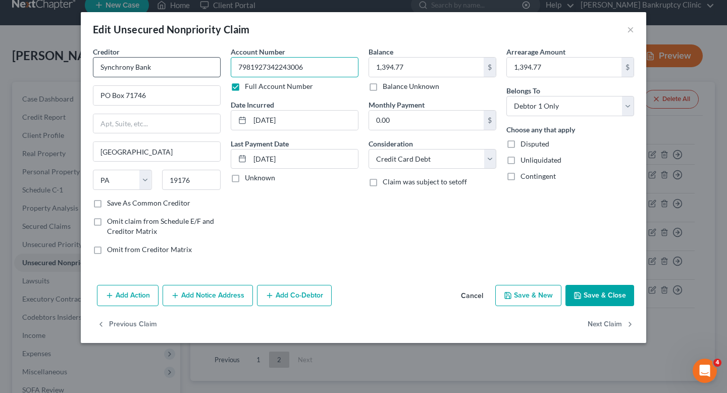
drag, startPoint x: 288, startPoint y: 70, endPoint x: 184, endPoint y: 70, distance: 103.5
click at [184, 70] on div "Creditor * Synchrony Bank PO Box 71746 [GEOGRAPHIC_DATA] [US_STATE] AK AR AZ CA…" at bounding box center [363, 154] width 551 height 216
type input "3006"
click at [595, 293] on button "Save & Close" at bounding box center [599, 295] width 69 height 21
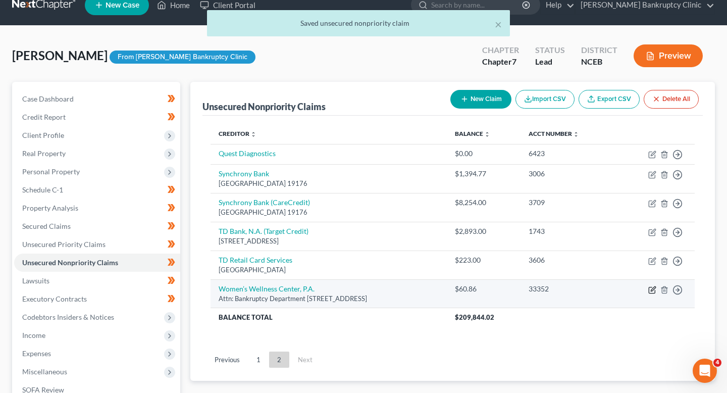
click at [649, 290] on icon "button" at bounding box center [652, 290] width 8 height 8
select select "28"
select select "0"
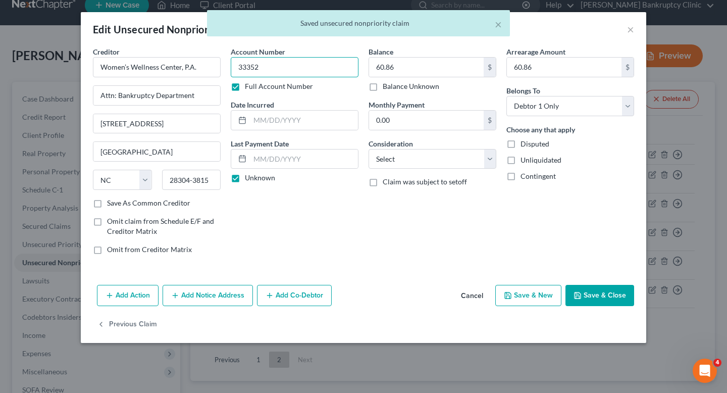
drag, startPoint x: 243, startPoint y: 67, endPoint x: 230, endPoint y: 67, distance: 13.1
click at [230, 67] on div "Account Number 33352 Full Account Number Date Incurred Last Payment Date Unknown" at bounding box center [295, 154] width 138 height 216
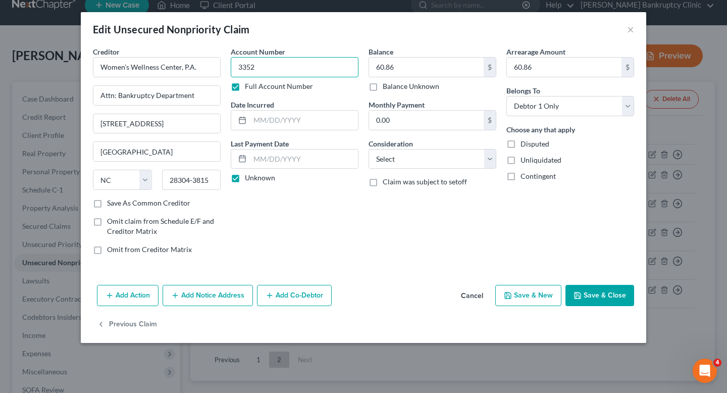
type input "3352"
click at [626, 296] on button "Save & Close" at bounding box center [599, 295] width 69 height 21
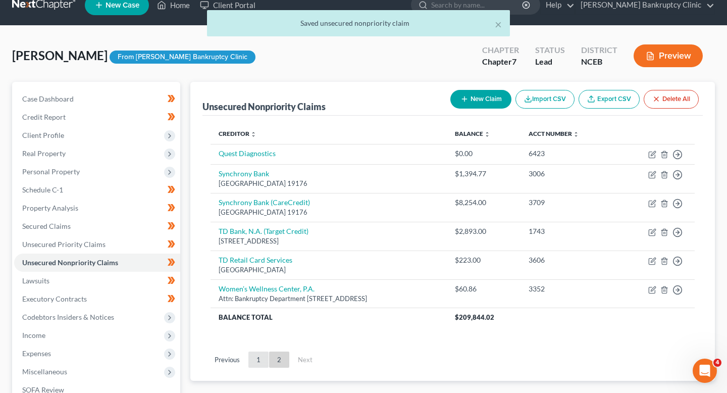
click at [263, 357] on link "1" at bounding box center [258, 359] width 20 height 16
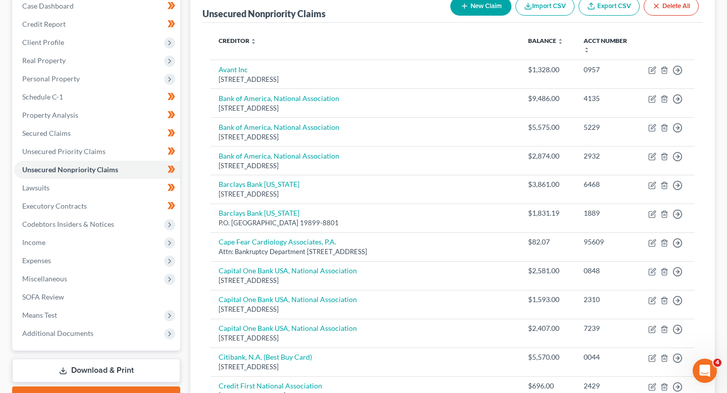
scroll to position [121, 0]
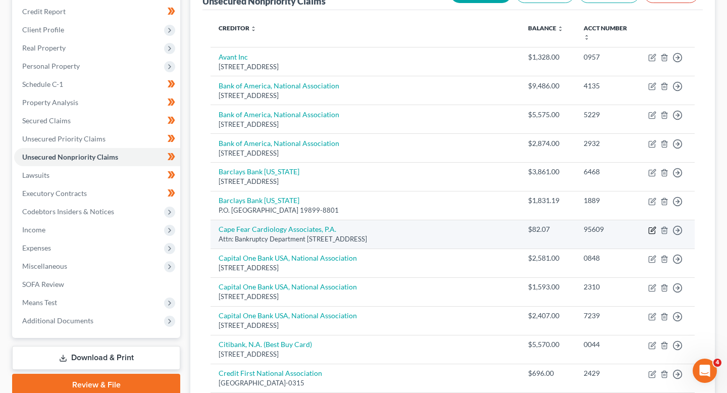
click at [651, 227] on icon "button" at bounding box center [653, 229] width 5 height 5
select select "28"
select select "9"
select select "0"
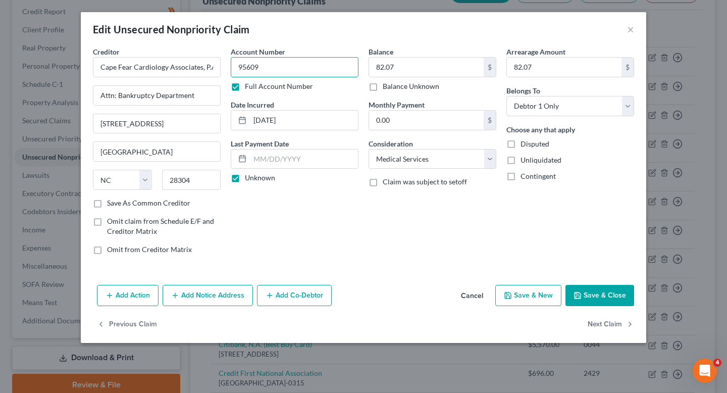
drag, startPoint x: 242, startPoint y: 69, endPoint x: 236, endPoint y: 69, distance: 6.6
click at [236, 69] on input "95609" at bounding box center [295, 67] width 128 height 20
type input "5609"
click at [601, 304] on button "Save & Close" at bounding box center [599, 295] width 69 height 21
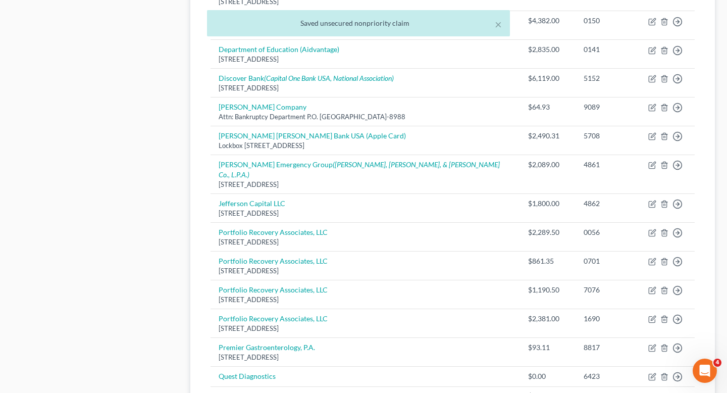
scroll to position [764, 0]
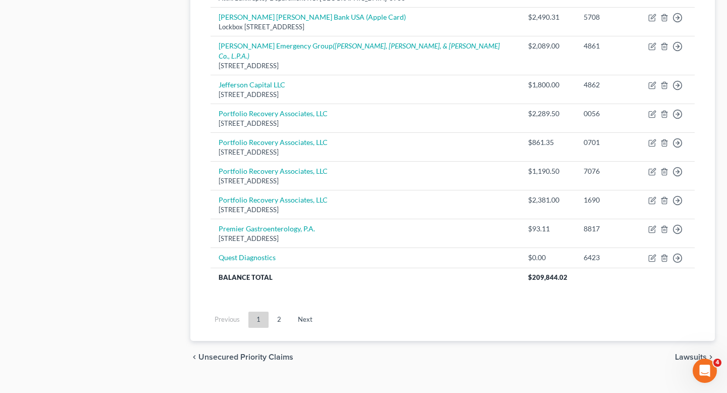
drag, startPoint x: 277, startPoint y: 297, endPoint x: 283, endPoint y: 290, distance: 10.0
click at [277, 311] on link "2" at bounding box center [279, 319] width 20 height 16
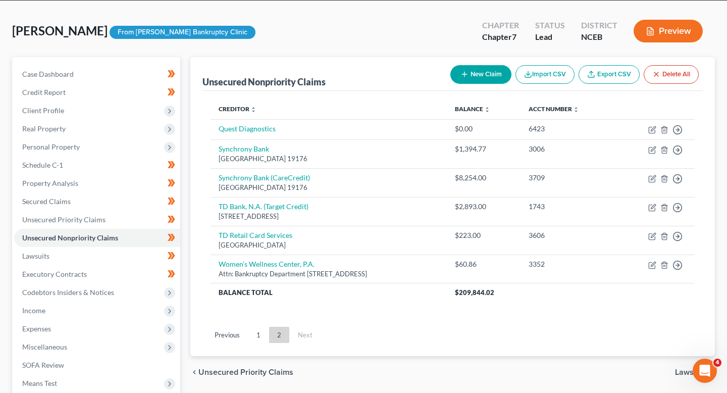
scroll to position [31, 0]
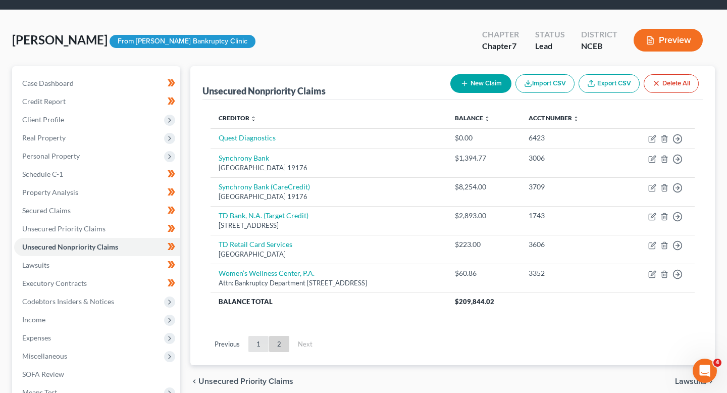
click at [264, 343] on link "1" at bounding box center [258, 344] width 20 height 16
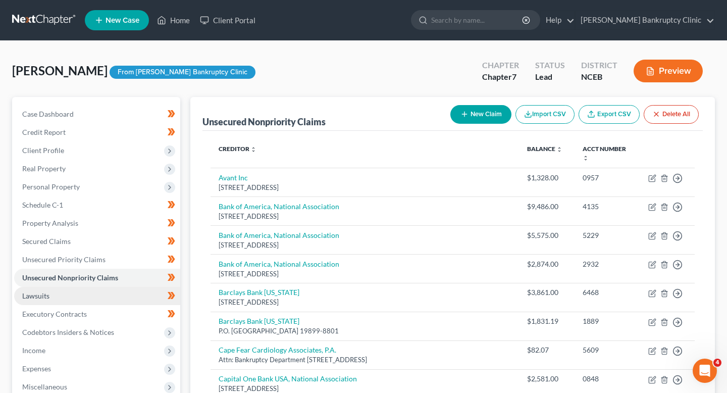
scroll to position [17, 0]
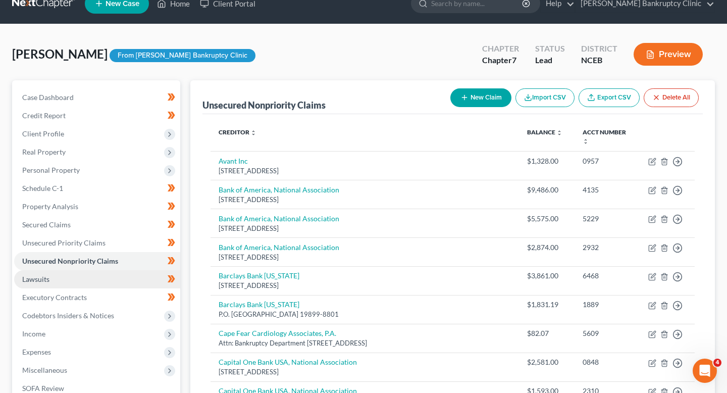
click at [142, 282] on link "Lawsuits" at bounding box center [97, 279] width 166 height 18
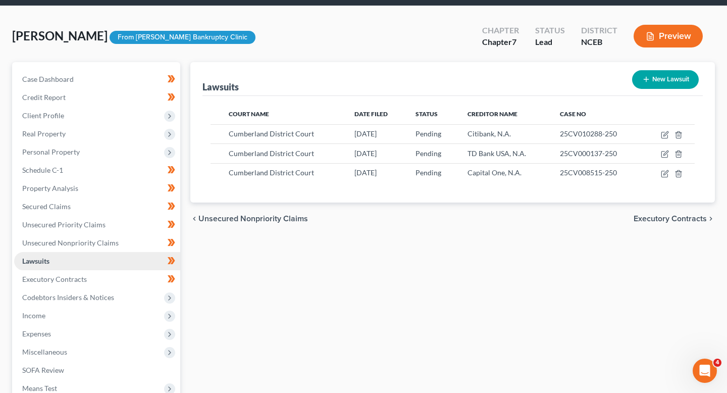
scroll to position [38, 0]
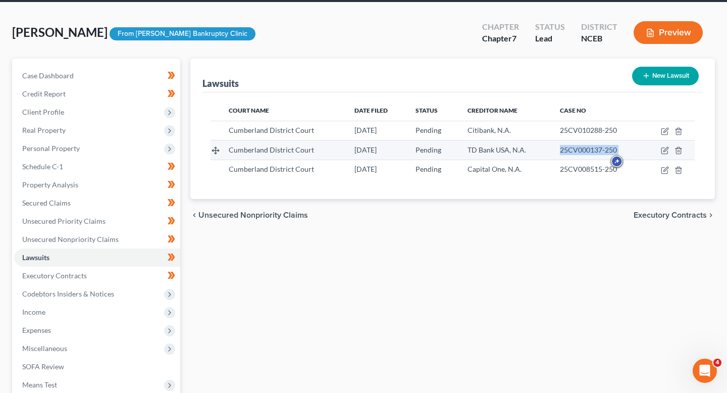
drag, startPoint x: 559, startPoint y: 150, endPoint x: 655, endPoint y: 150, distance: 95.9
click at [655, 150] on tr "Cumberland District Court [DATE] Pending TD Bank USA, N.A. 25CV000137-250" at bounding box center [452, 149] width 484 height 19
copy tr "25CV000137-250"
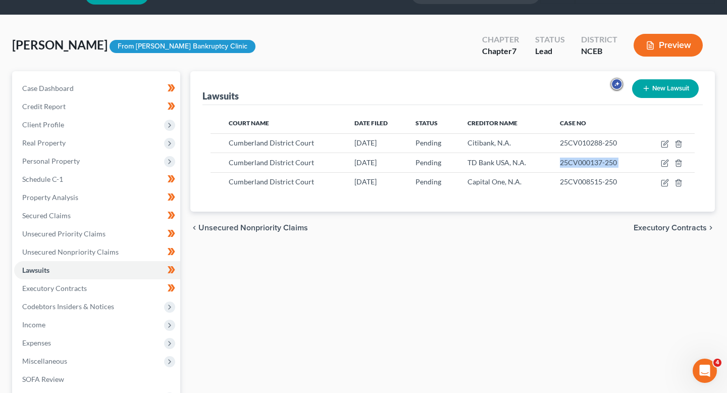
scroll to position [0, 0]
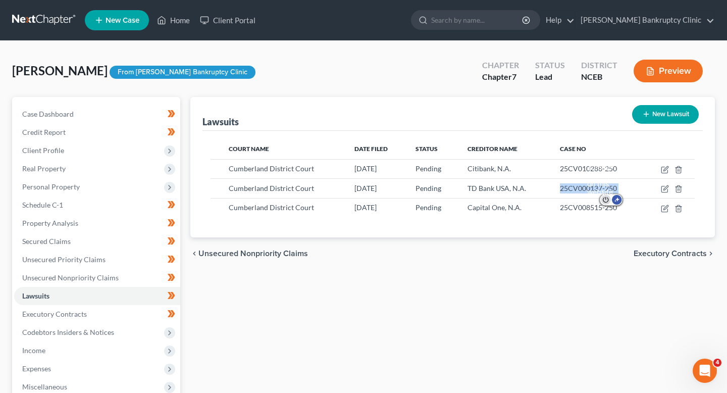
copy tr "25CV000137-250"
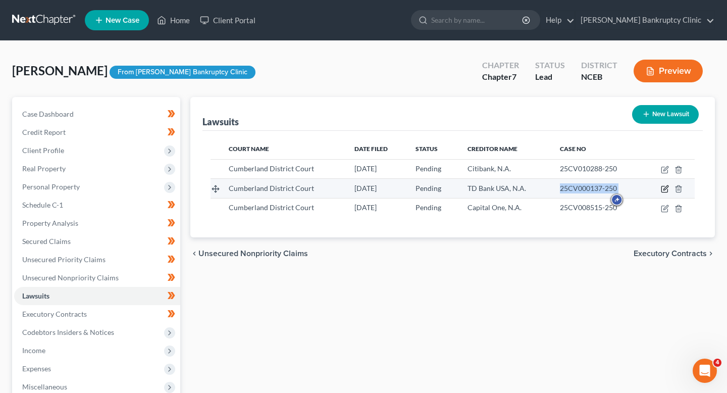
click at [668, 189] on icon "button" at bounding box center [665, 189] width 8 height 8
select select "28"
select select "0"
select select "4"
select select "45"
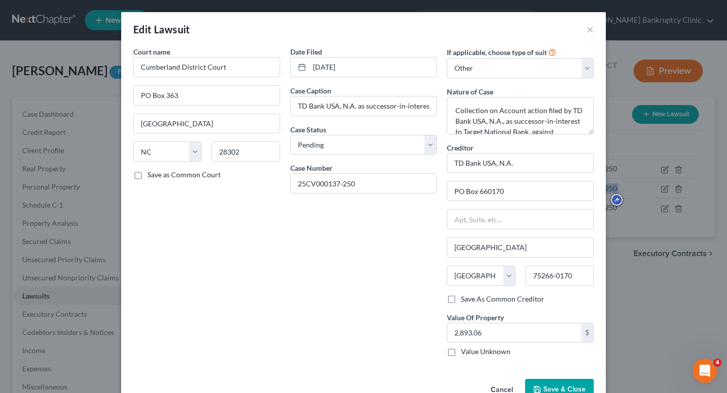
scroll to position [27, 0]
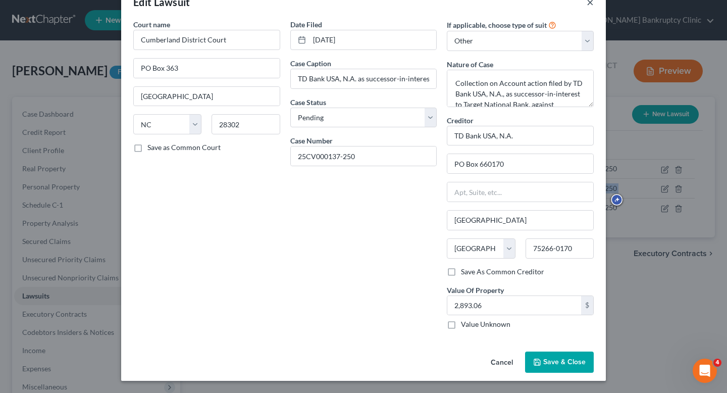
click at [593, 7] on button "×" at bounding box center [589, 2] width 7 height 12
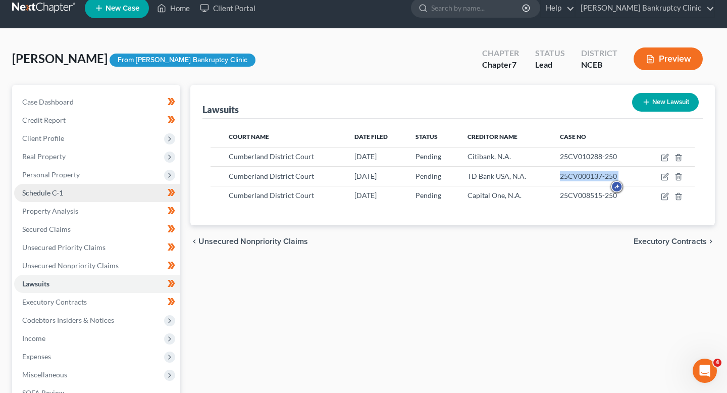
scroll to position [13, 0]
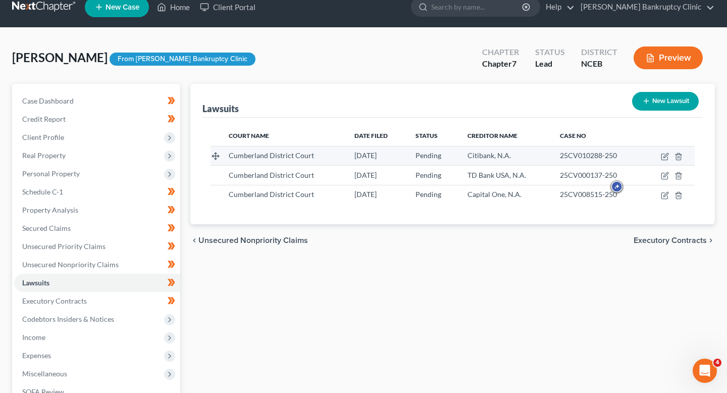
click at [595, 153] on span "25CV010288-250" at bounding box center [588, 155] width 57 height 9
click at [622, 154] on div "25CV010288-250" at bounding box center [597, 155] width 75 height 10
drag, startPoint x: 622, startPoint y: 154, endPoint x: 560, endPoint y: 154, distance: 61.6
click at [560, 154] on div "25CV010288-250" at bounding box center [597, 155] width 75 height 10
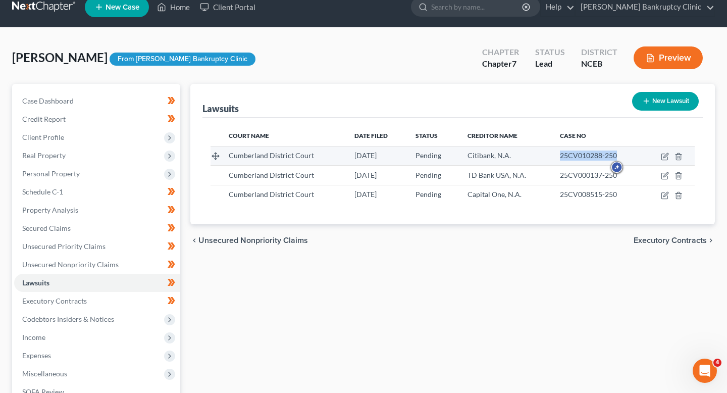
copy span "25CV010288-250"
click at [470, 98] on div "Lawsuits New Lawsuit" at bounding box center [452, 101] width 500 height 34
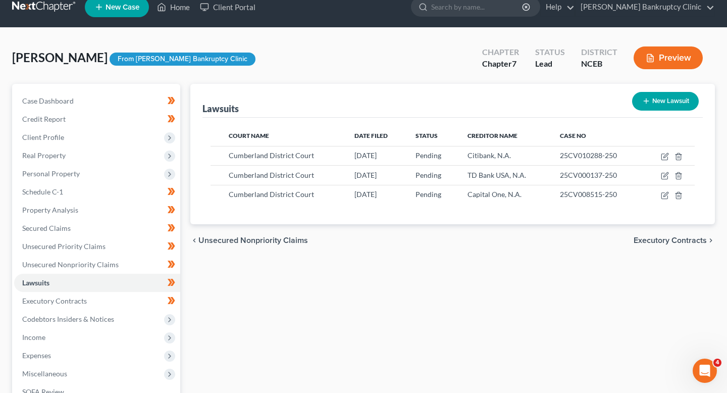
scroll to position [161, 0]
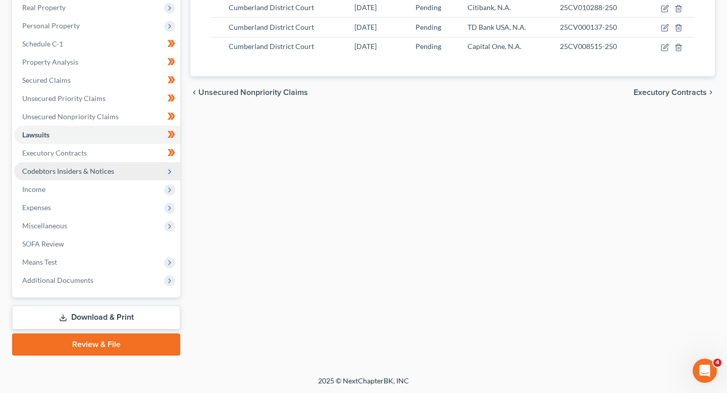
click at [59, 162] on span "Codebtors Insiders & Notices" at bounding box center [97, 171] width 166 height 18
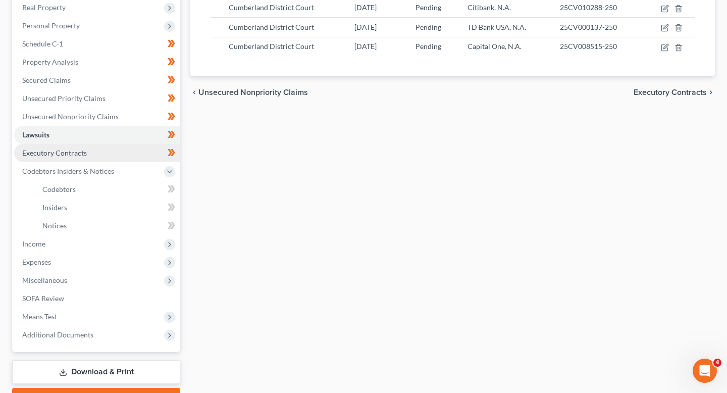
click at [63, 153] on span "Executory Contracts" at bounding box center [54, 152] width 65 height 9
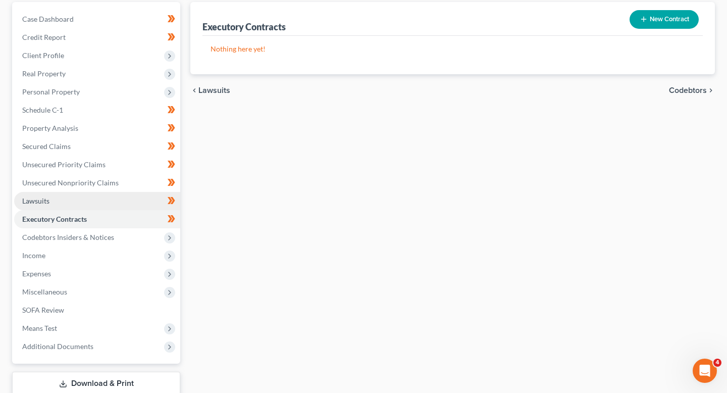
click at [82, 209] on link "Lawsuits" at bounding box center [97, 201] width 166 height 18
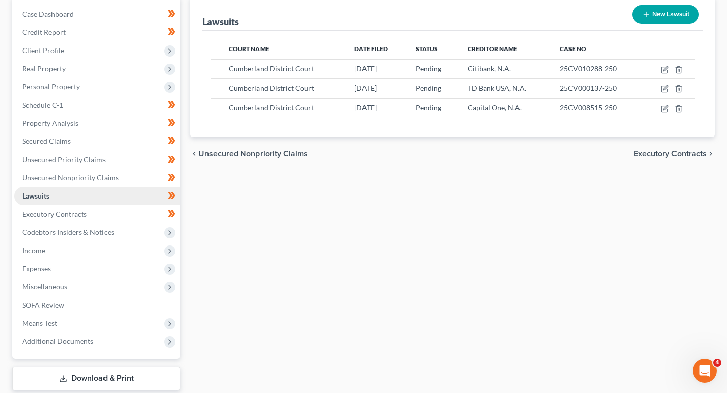
scroll to position [104, 0]
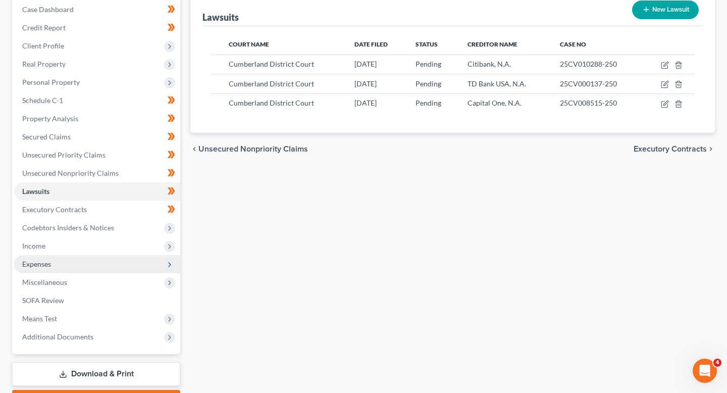
click at [89, 264] on span "Expenses" at bounding box center [97, 264] width 166 height 18
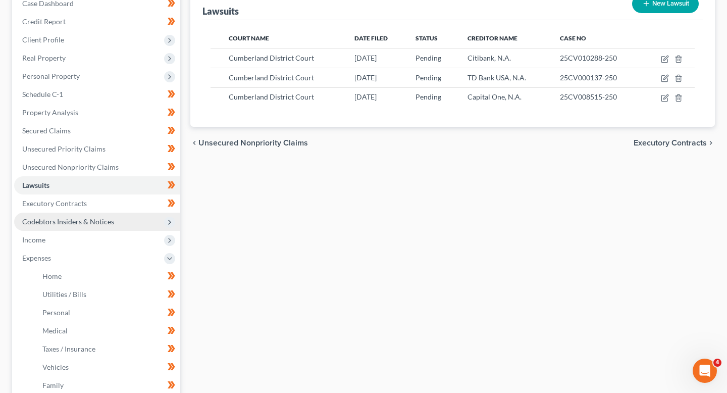
scroll to position [109, 0]
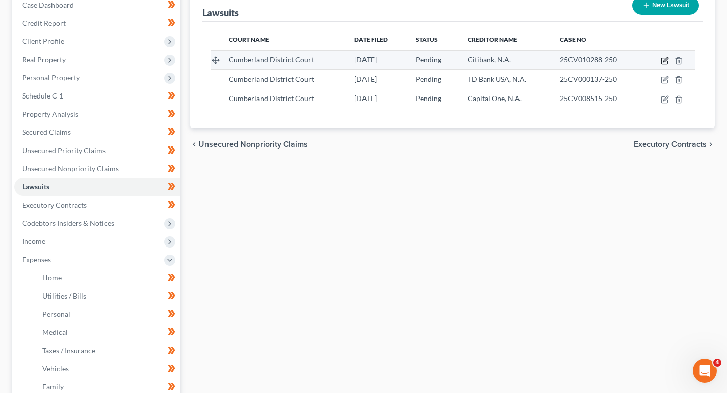
click at [664, 61] on icon "button" at bounding box center [665, 59] width 5 height 5
select select "28"
select select "0"
select select "4"
select select "26"
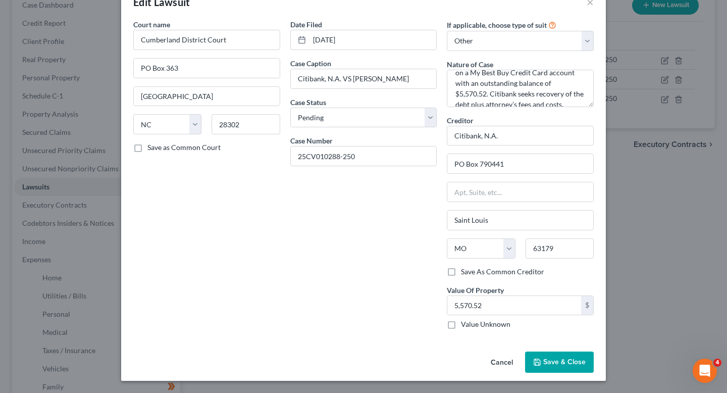
scroll to position [0, 0]
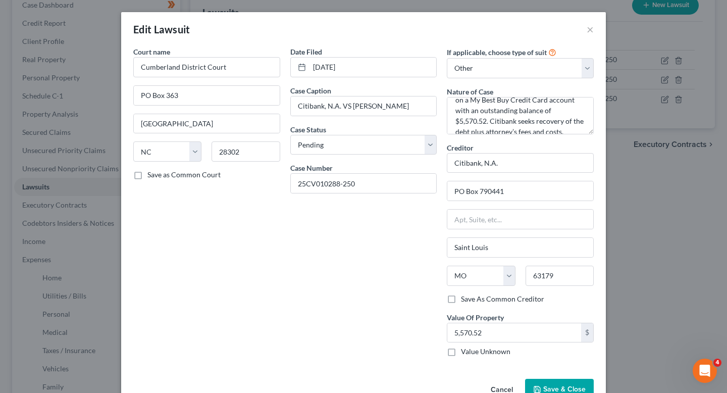
click at [495, 387] on button "Cancel" at bounding box center [501, 390] width 38 height 20
